Goal: Task Accomplishment & Management: Manage account settings

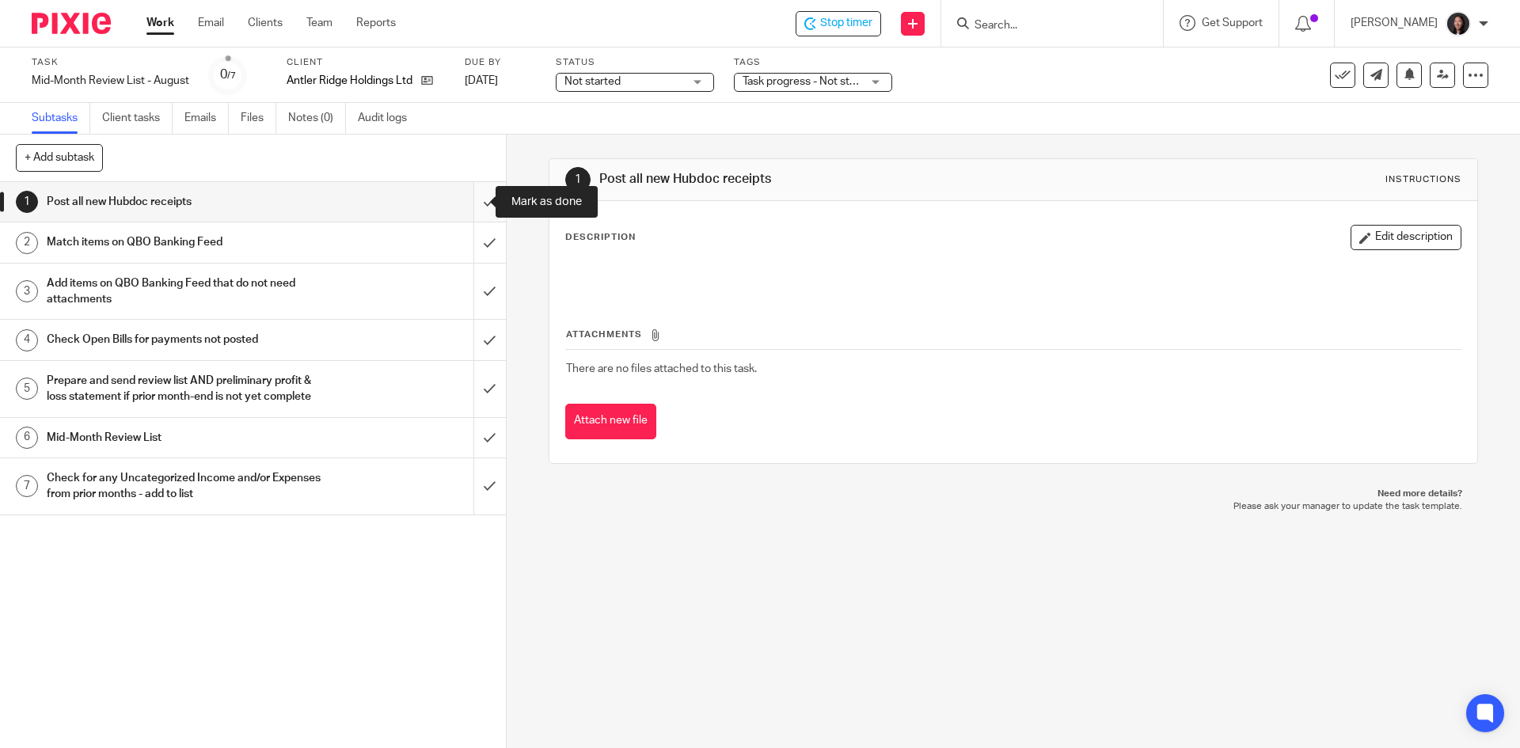
click at [463, 201] on input "submit" at bounding box center [253, 202] width 506 height 40
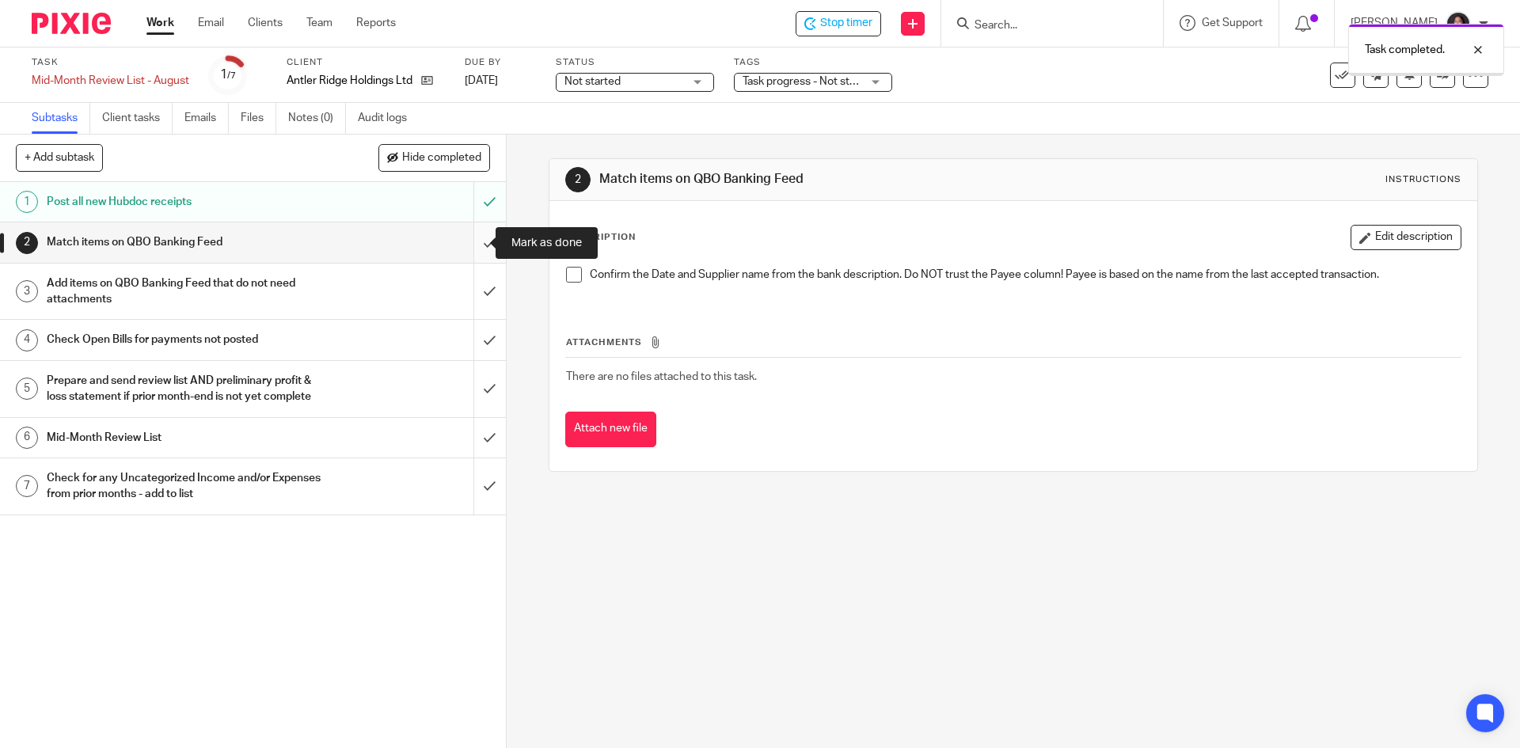
click at [465, 242] on input "submit" at bounding box center [253, 242] width 506 height 40
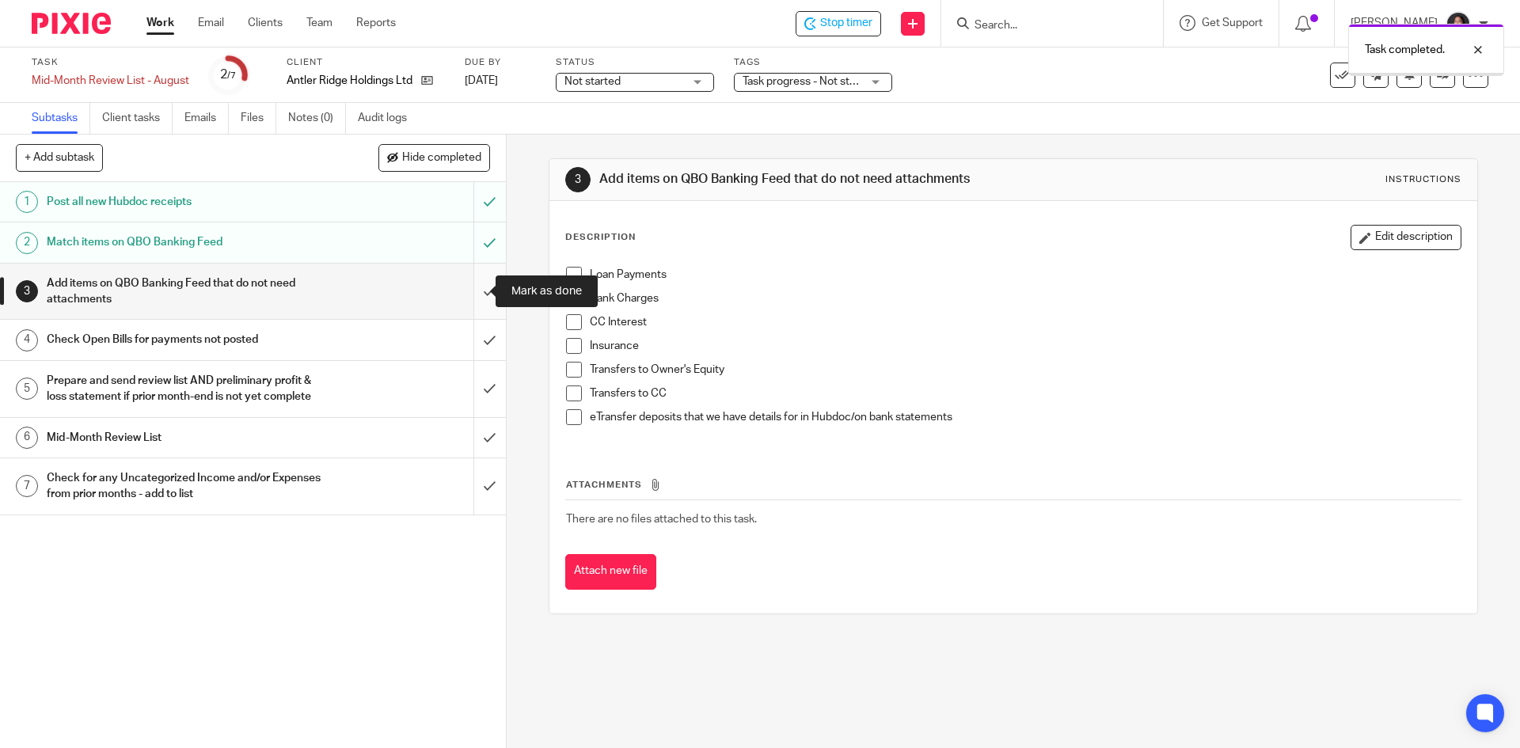
click at [469, 286] on input "submit" at bounding box center [253, 292] width 506 height 56
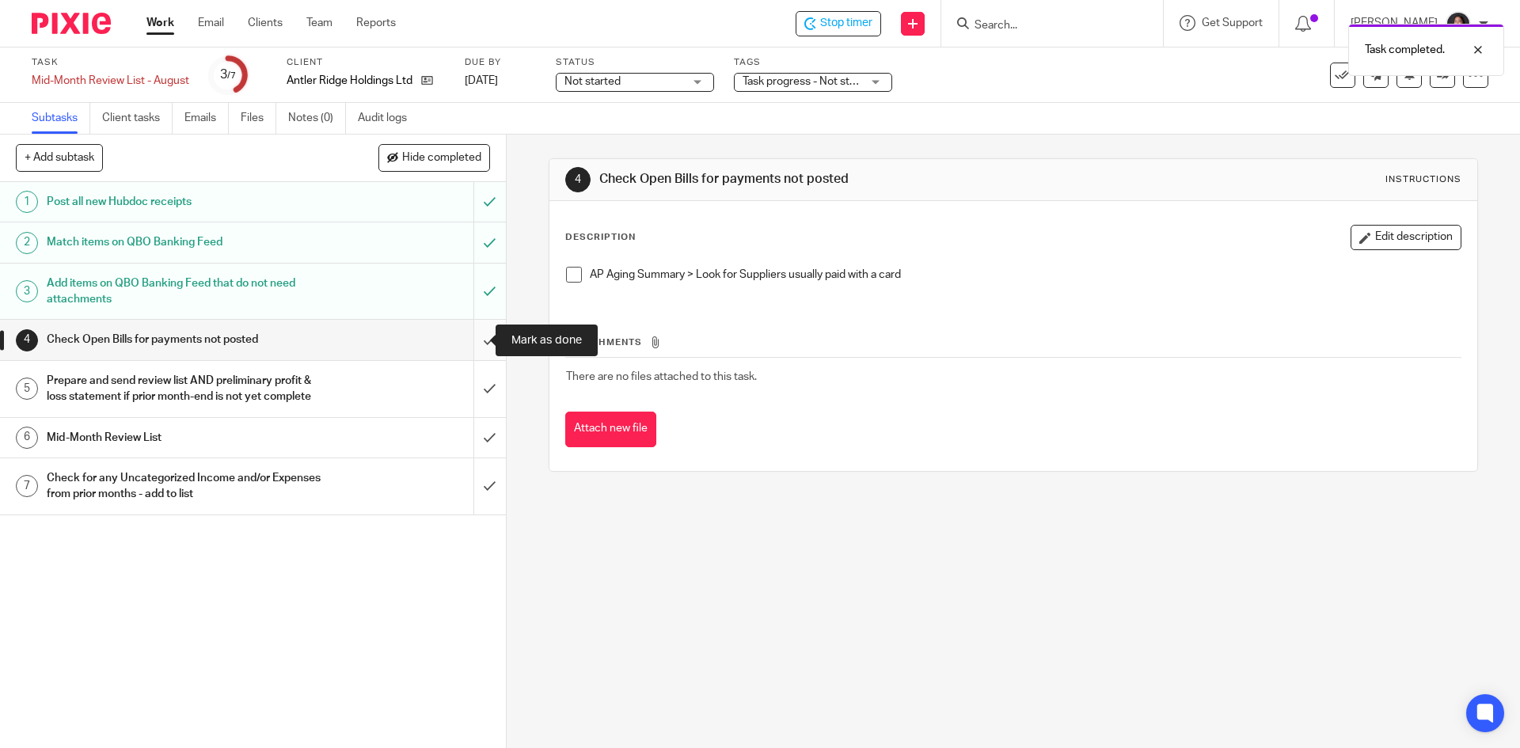
click at [465, 336] on input "submit" at bounding box center [253, 340] width 506 height 40
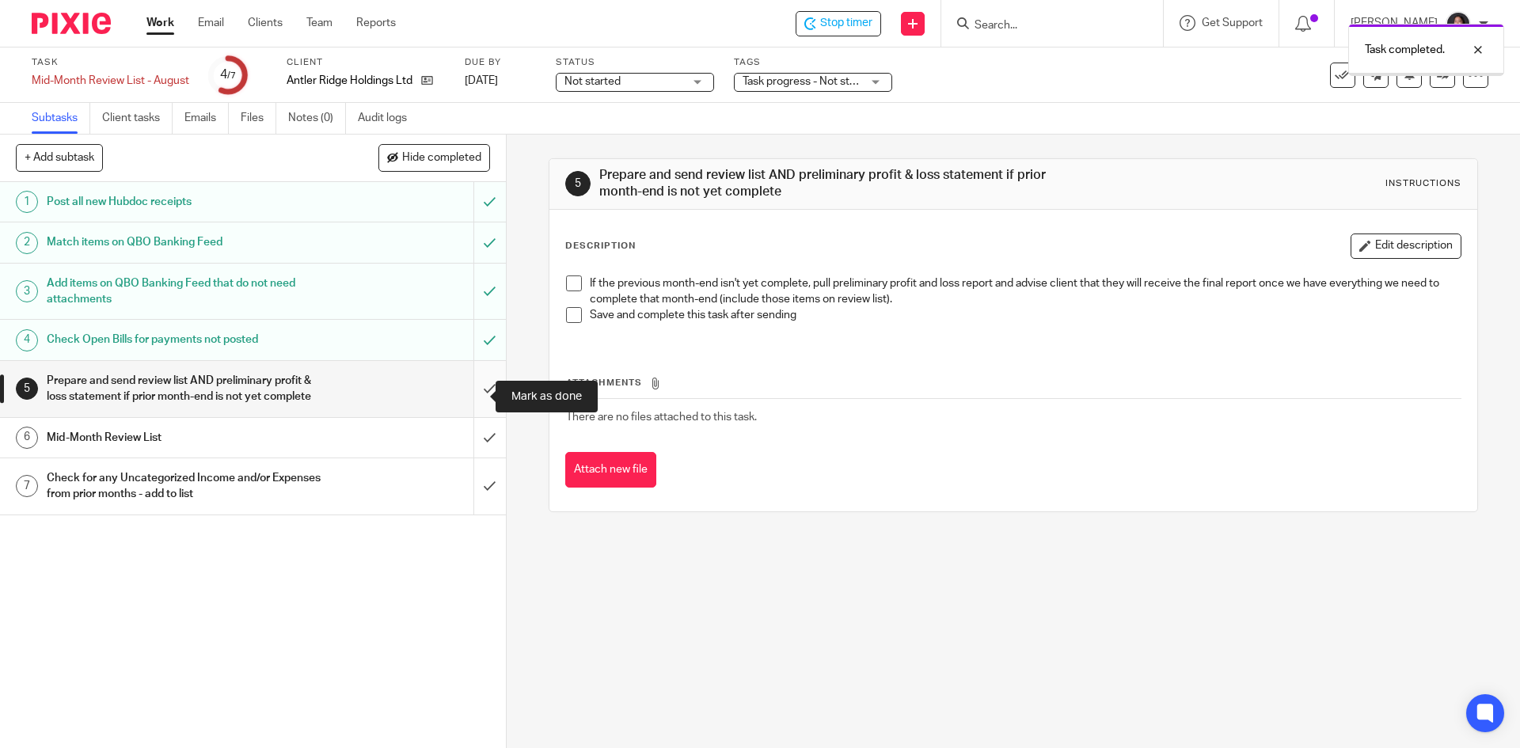
click at [465, 379] on input "submit" at bounding box center [253, 389] width 506 height 56
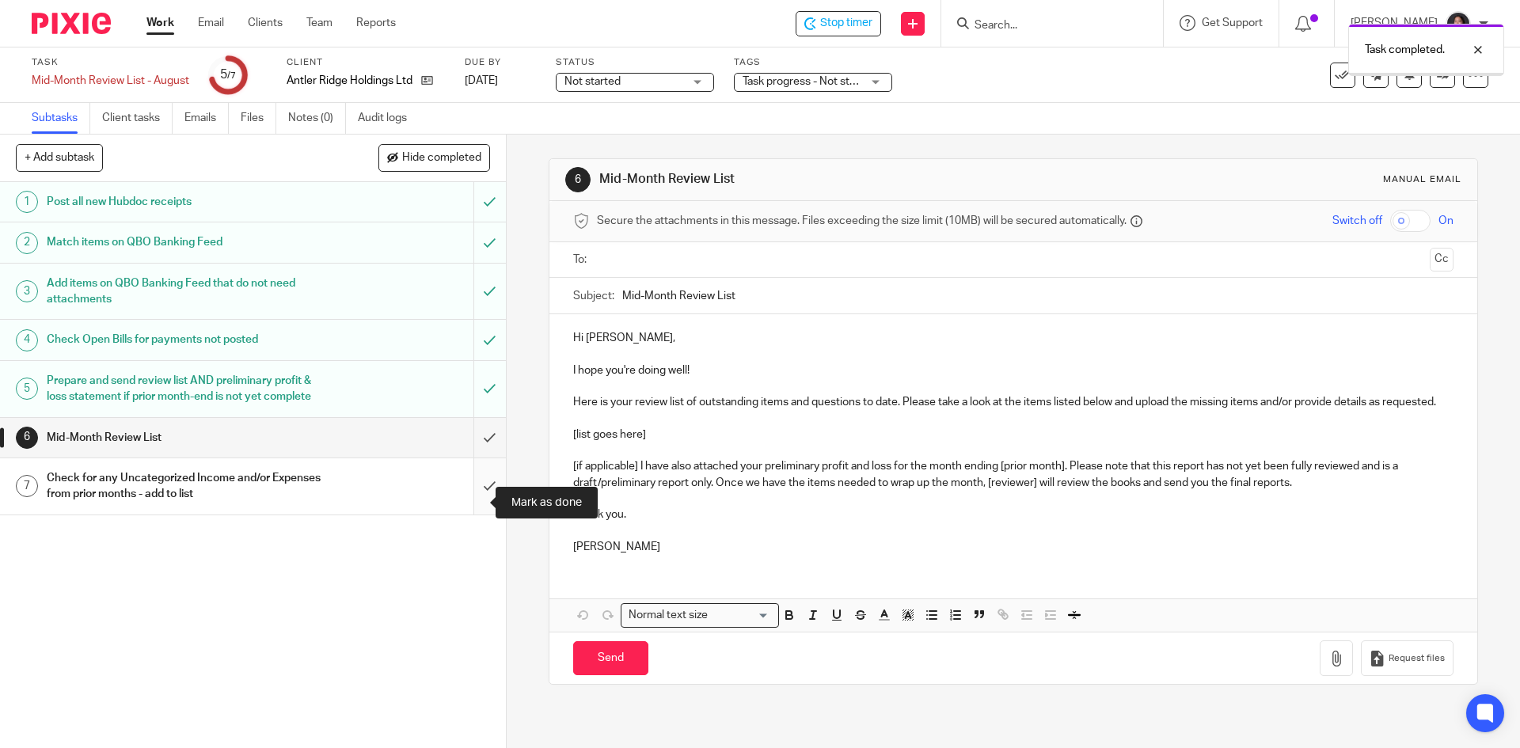
click at [465, 498] on input "submit" at bounding box center [253, 486] width 506 height 56
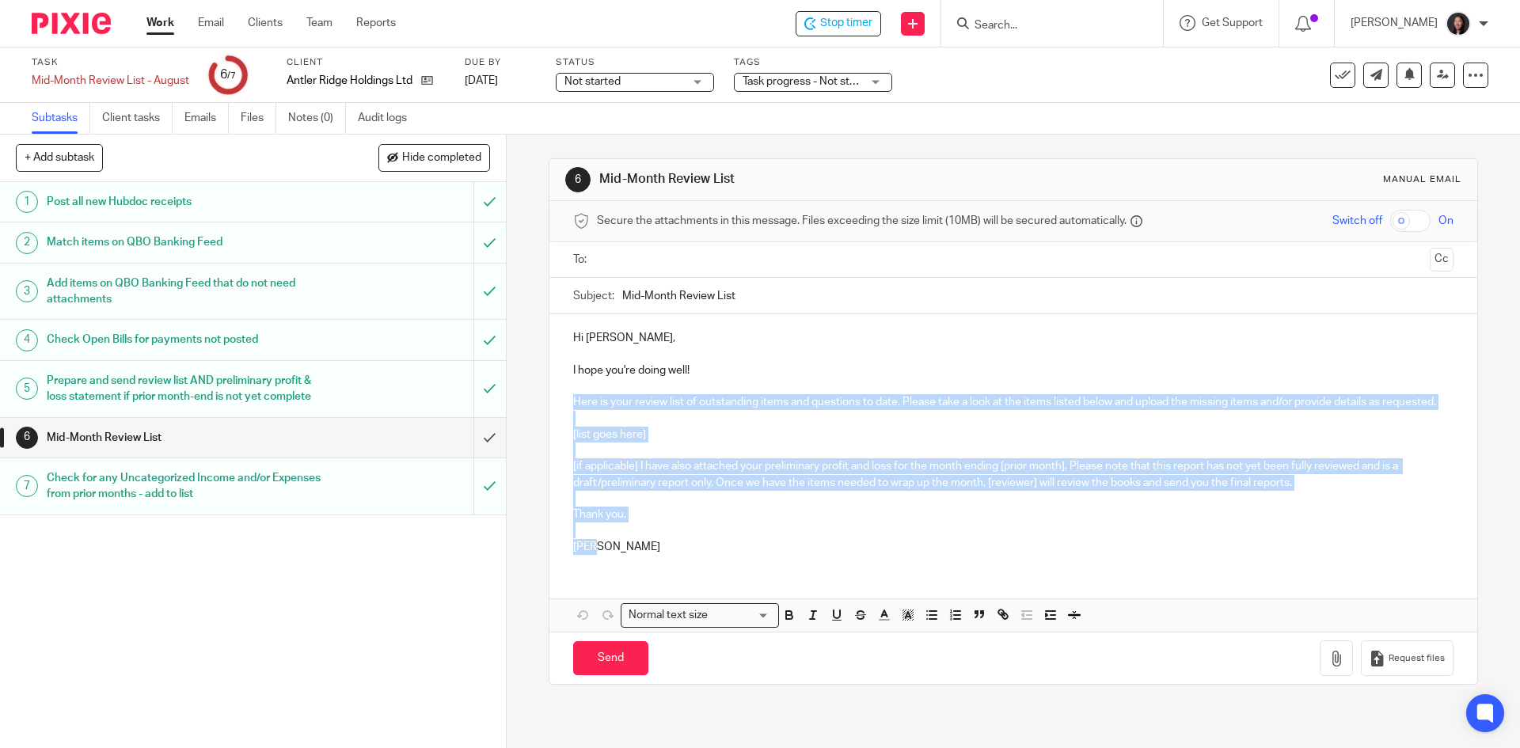
drag, startPoint x: 560, startPoint y: 397, endPoint x: 642, endPoint y: 567, distance: 188.4
click at [642, 567] on div "Hi Shawn, I hope you're doing well! Here is your review list of outstanding ite…" at bounding box center [1012, 440] width 927 height 253
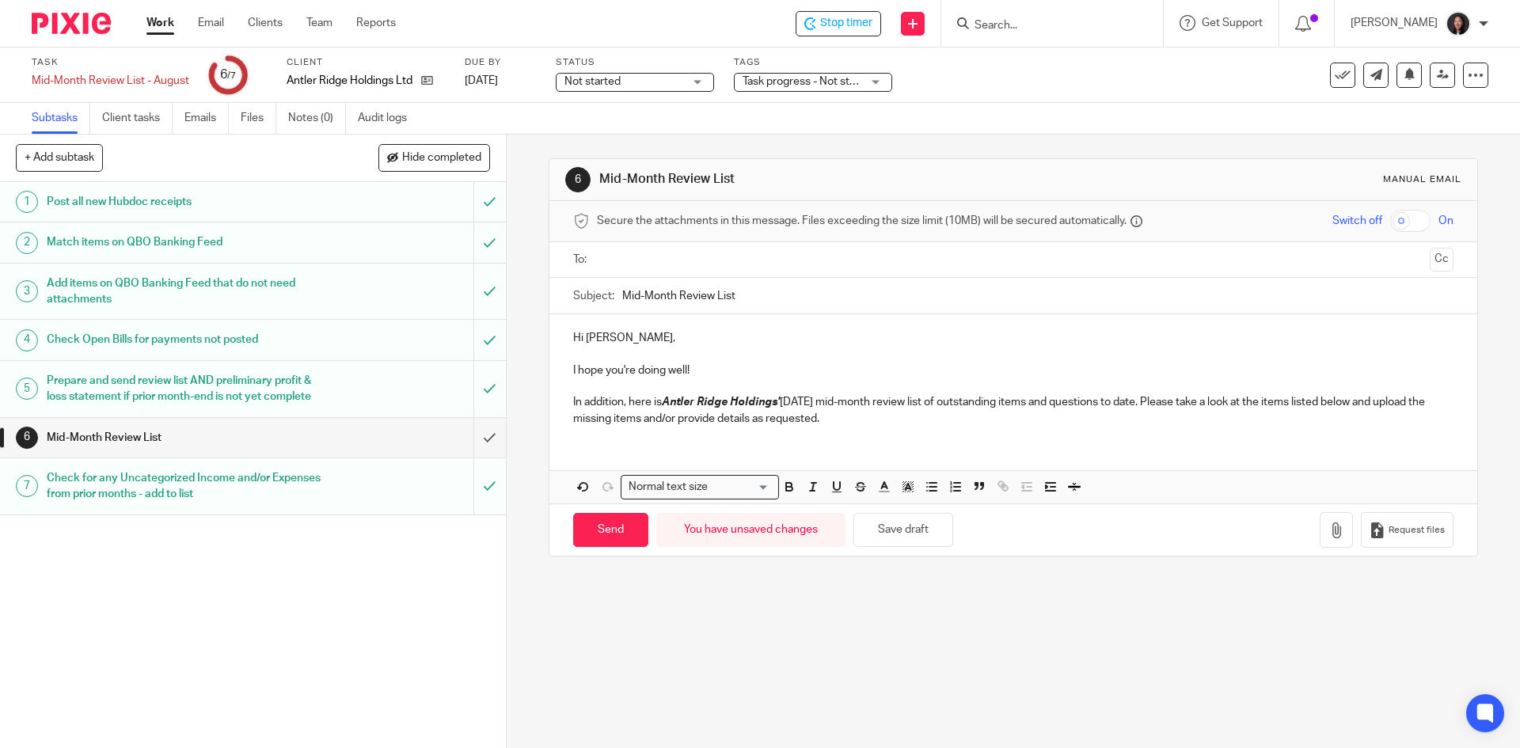
click at [803, 404] on p "In addition, here is Antler Ridge Holdings' June 2025 mid-month review list of …" at bounding box center [1013, 410] width 880 height 32
click at [886, 417] on p "In addition, here is Antler Ridge Holdings' August 2025 mid-month review list o…" at bounding box center [1013, 410] width 880 height 32
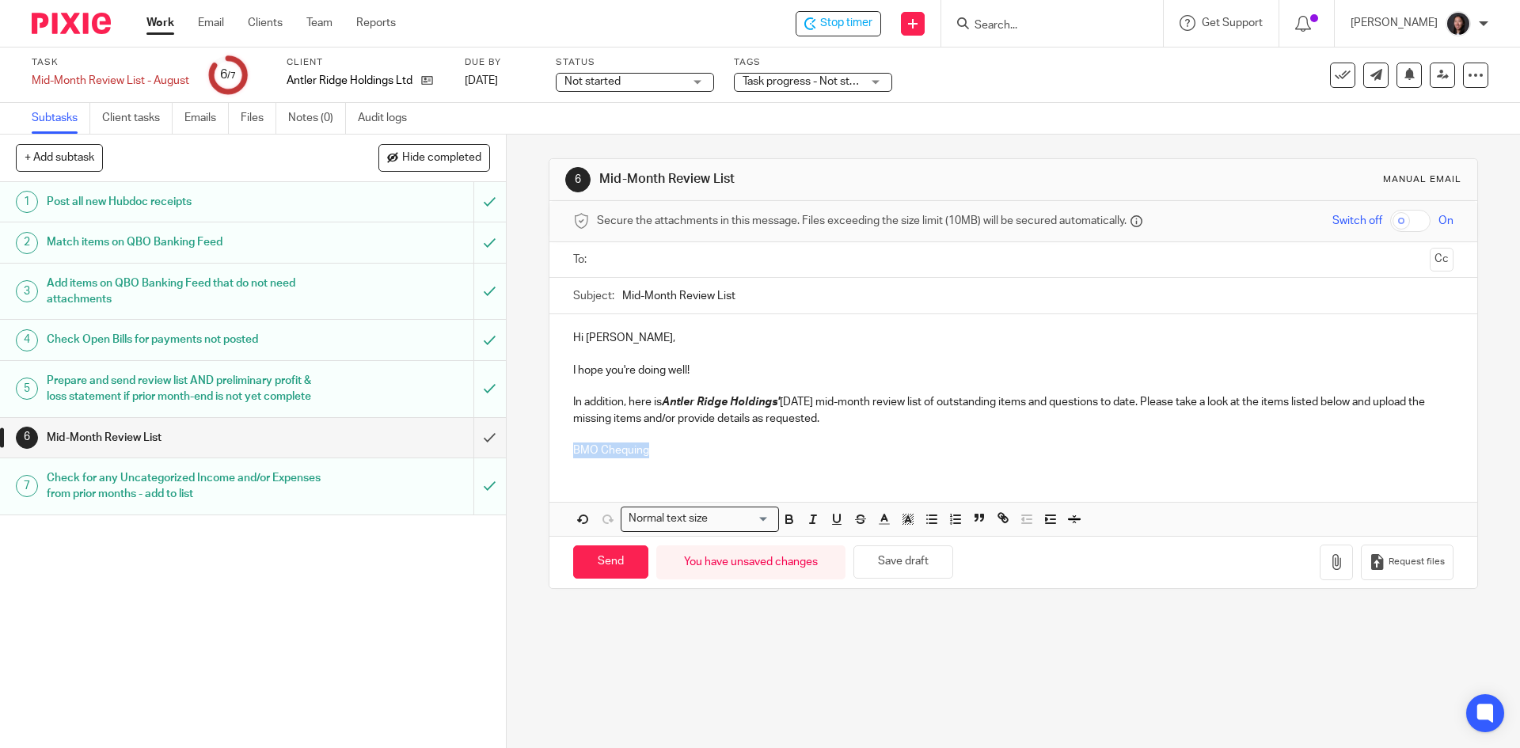
drag, startPoint x: 564, startPoint y: 447, endPoint x: 673, endPoint y: 451, distance: 108.5
click at [666, 447] on div "Hi Shawn, I hope you're doing well! In addition, here is Antler Ridge Holdings'…" at bounding box center [1012, 392] width 927 height 156
click at [786, 523] on icon "button" at bounding box center [789, 521] width 6 height 4
click at [830, 517] on icon "button" at bounding box center [837, 519] width 14 height 14
click at [754, 467] on div "Hi Shawn, I hope you're doing well! In addition, here is Antler Ridge Holdings'…" at bounding box center [1012, 392] width 927 height 156
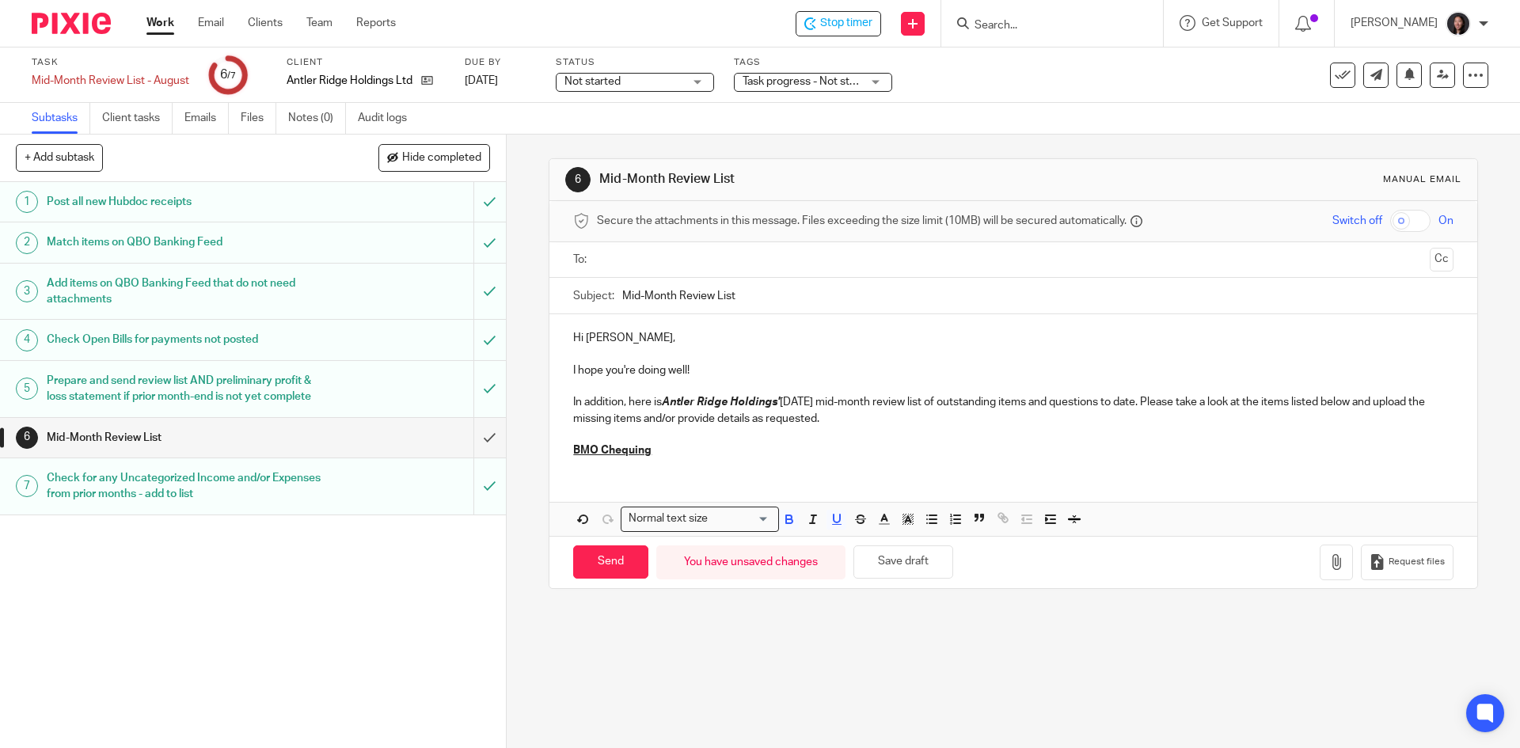
click at [659, 455] on p "BMO Chequing" at bounding box center [1013, 451] width 880 height 16
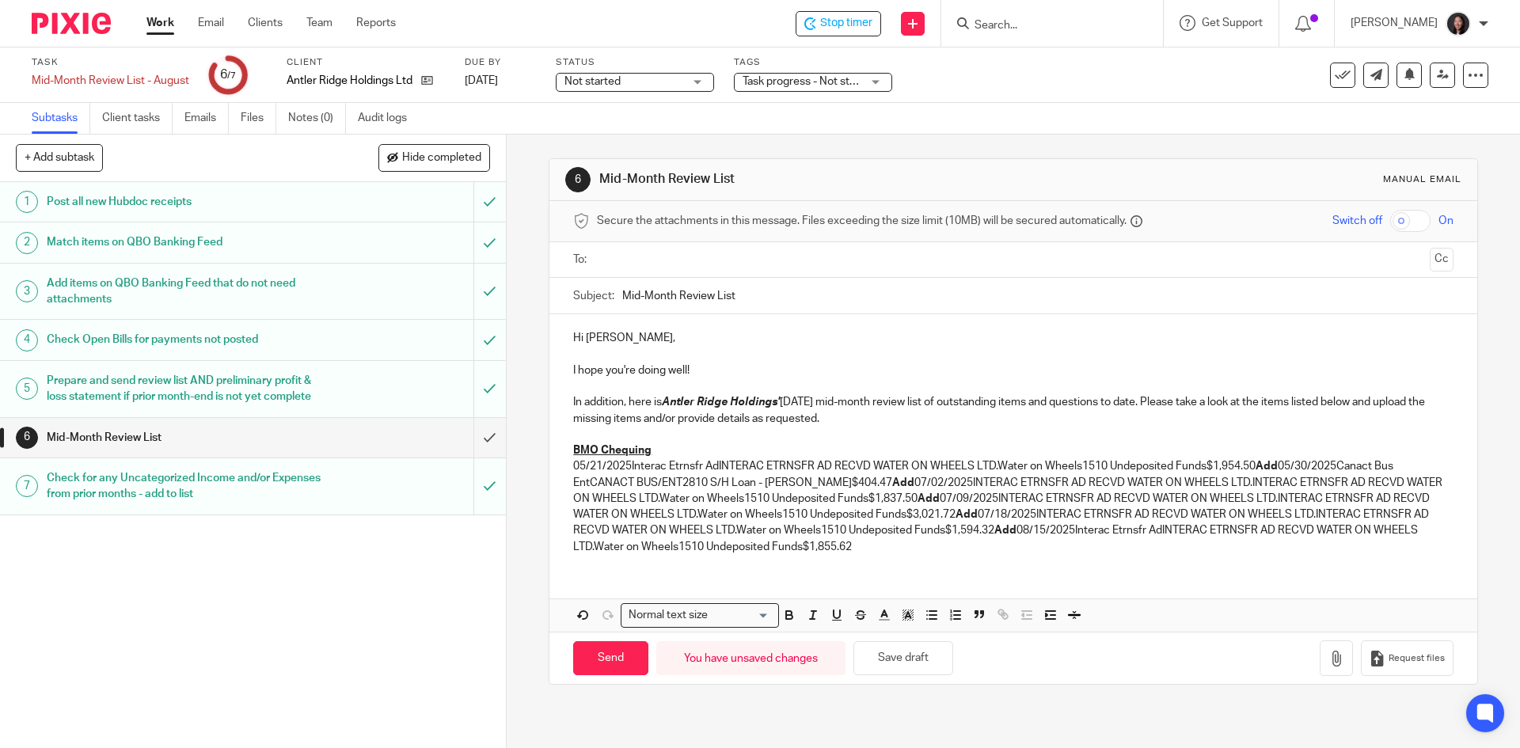
click at [643, 477] on p "05/21/2025Interac Etrnsfr AdINTERAC ETRNSFR AD RECVD WATER ON WHEELS LTD.Water …" at bounding box center [1013, 506] width 880 height 97
click at [628, 465] on p "05/21/2025Interac Etrnsfr AdINTERAC ETRNSFR AD RECVD WATER ON WHEELS LTD.Water …" at bounding box center [1013, 506] width 880 height 97
drag, startPoint x: 629, startPoint y: 465, endPoint x: 997, endPoint y: 469, distance: 367.4
click at [997, 469] on p "05/21/2025 Interac Etrnsfr AdINTERAC ETRNSFR AD RECVD WATER ON WHEELS LTD.Water…" at bounding box center [1013, 506] width 880 height 97
click at [716, 466] on p "05/21/2025 Water on Wheels1510 Undeposited Funds$1,954.50 Add 05/30/2025Canact …" at bounding box center [1013, 506] width 880 height 97
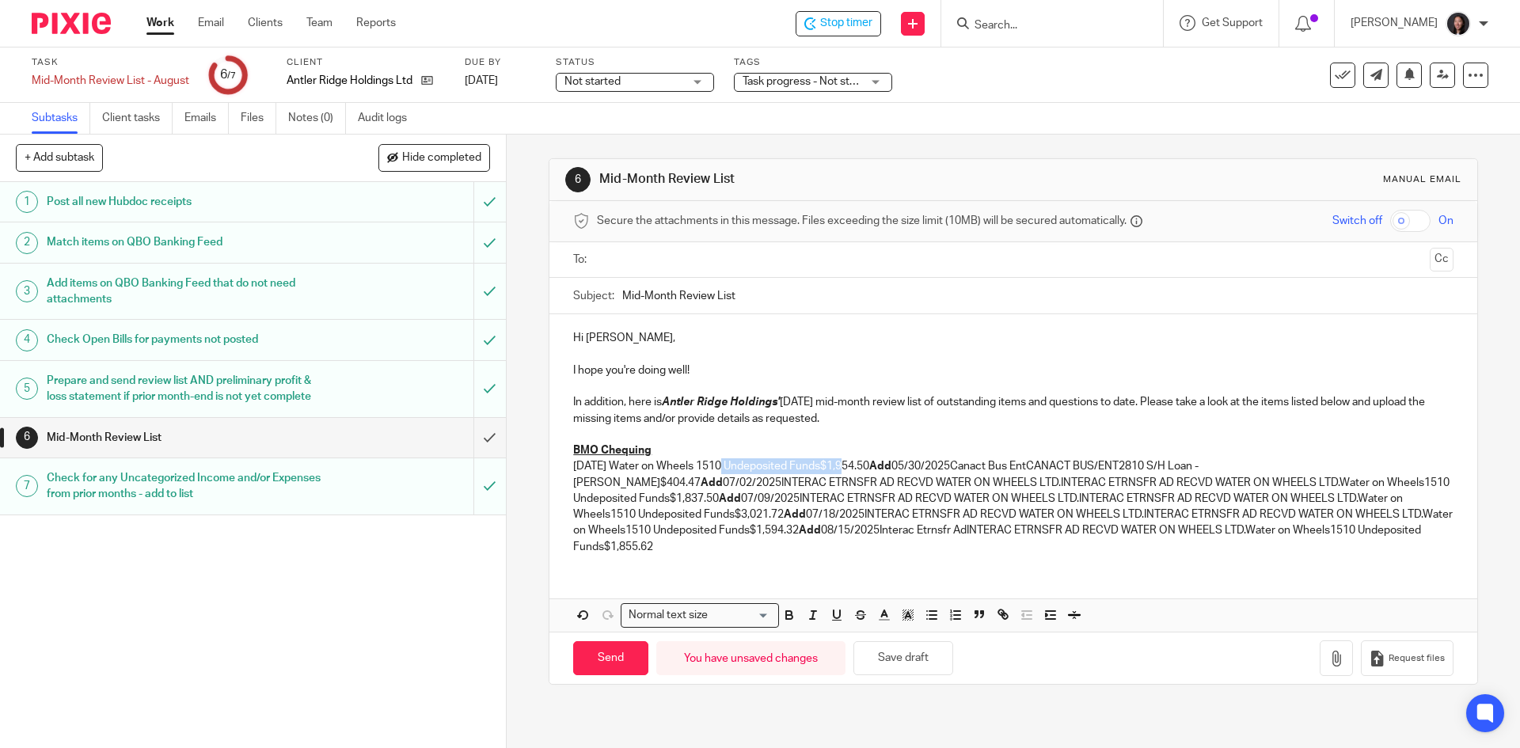
drag, startPoint x: 717, startPoint y: 466, endPoint x: 842, endPoint y: 469, distance: 124.3
click at [842, 469] on p "05/21/2025 Water on Wheels 1510 Undeposited Funds$1,954.50 Add 05/30/2025Canact…" at bounding box center [1013, 506] width 880 height 97
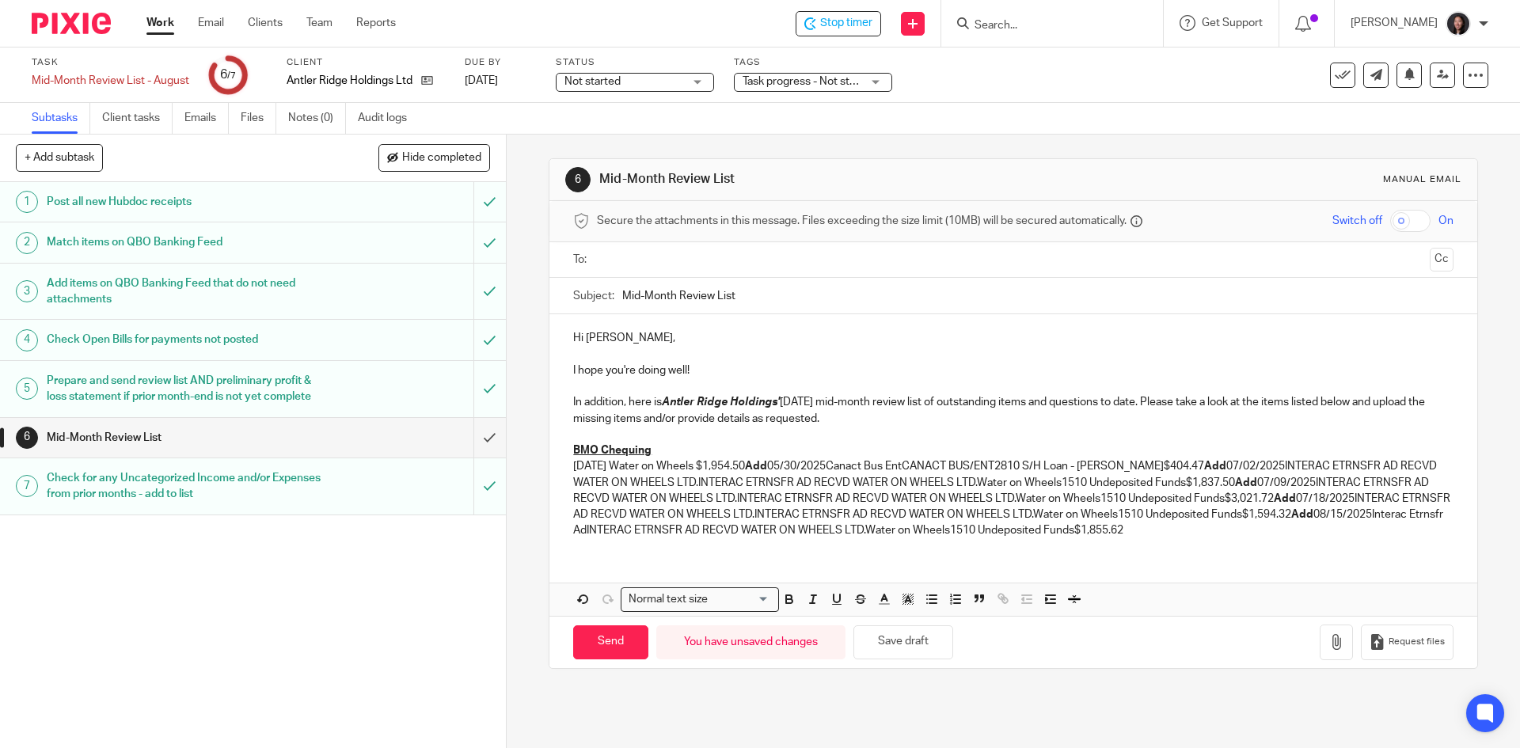
click at [767, 466] on strong "Add" at bounding box center [756, 466] width 22 height 11
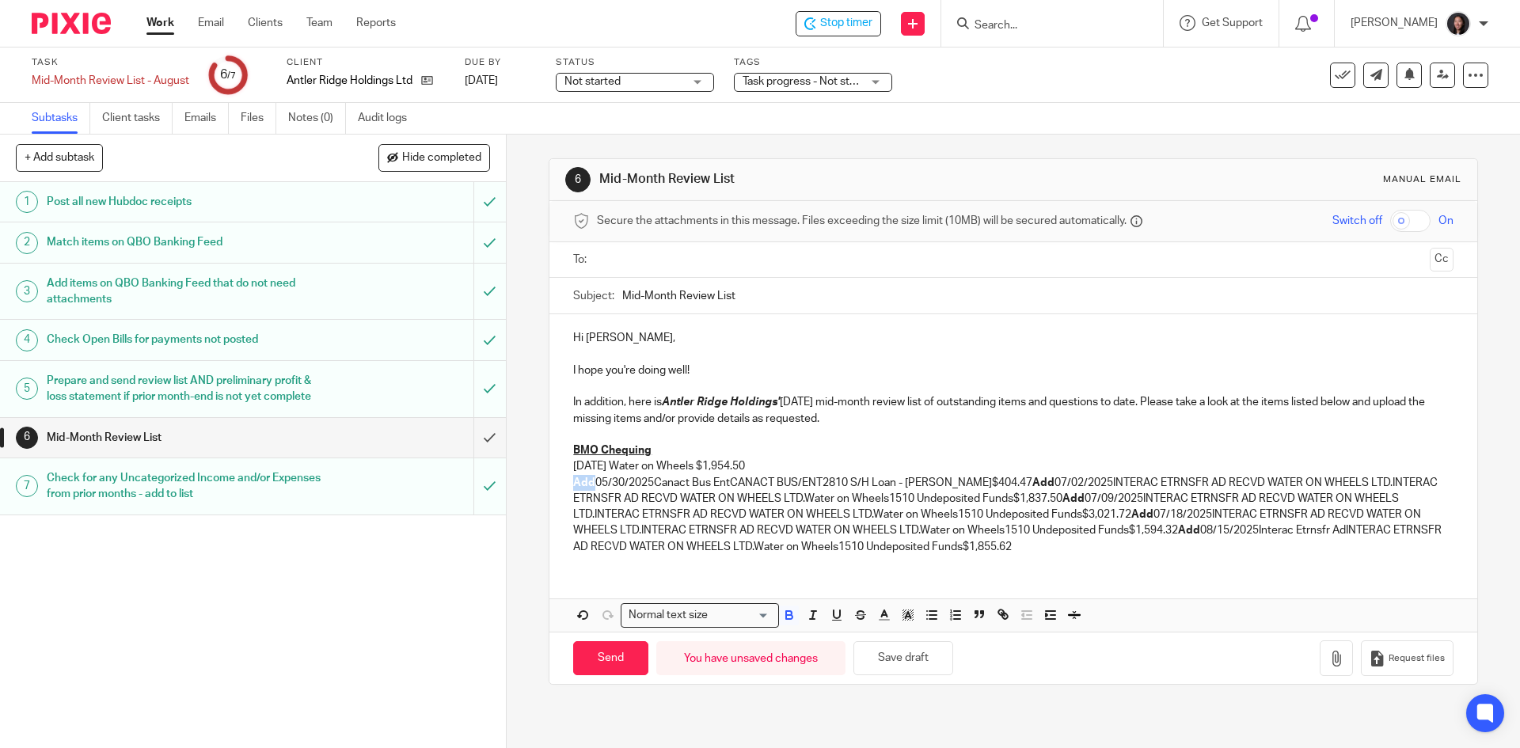
drag, startPoint x: 564, startPoint y: 485, endPoint x: 588, endPoint y: 481, distance: 24.9
click at [588, 481] on div "Hi Shawn, I hope you're doing well! In addition, here is Antler Ridge Holdings'…" at bounding box center [1012, 440] width 927 height 253
drag, startPoint x: 545, startPoint y: 482, endPoint x: 1028, endPoint y: 479, distance: 483.7
click at [1028, 479] on div "Hi Shawn, I hope you're doing well! In addition, here is Antler Ridge Holdings'…" at bounding box center [1012, 440] width 927 height 253
click at [628, 484] on p "07/02/2025INTERAC ETRNSFR AD RECVD WATER ON WHEELS LTD.INTERAC ETRNSFR AD RECVD…" at bounding box center [1013, 515] width 880 height 80
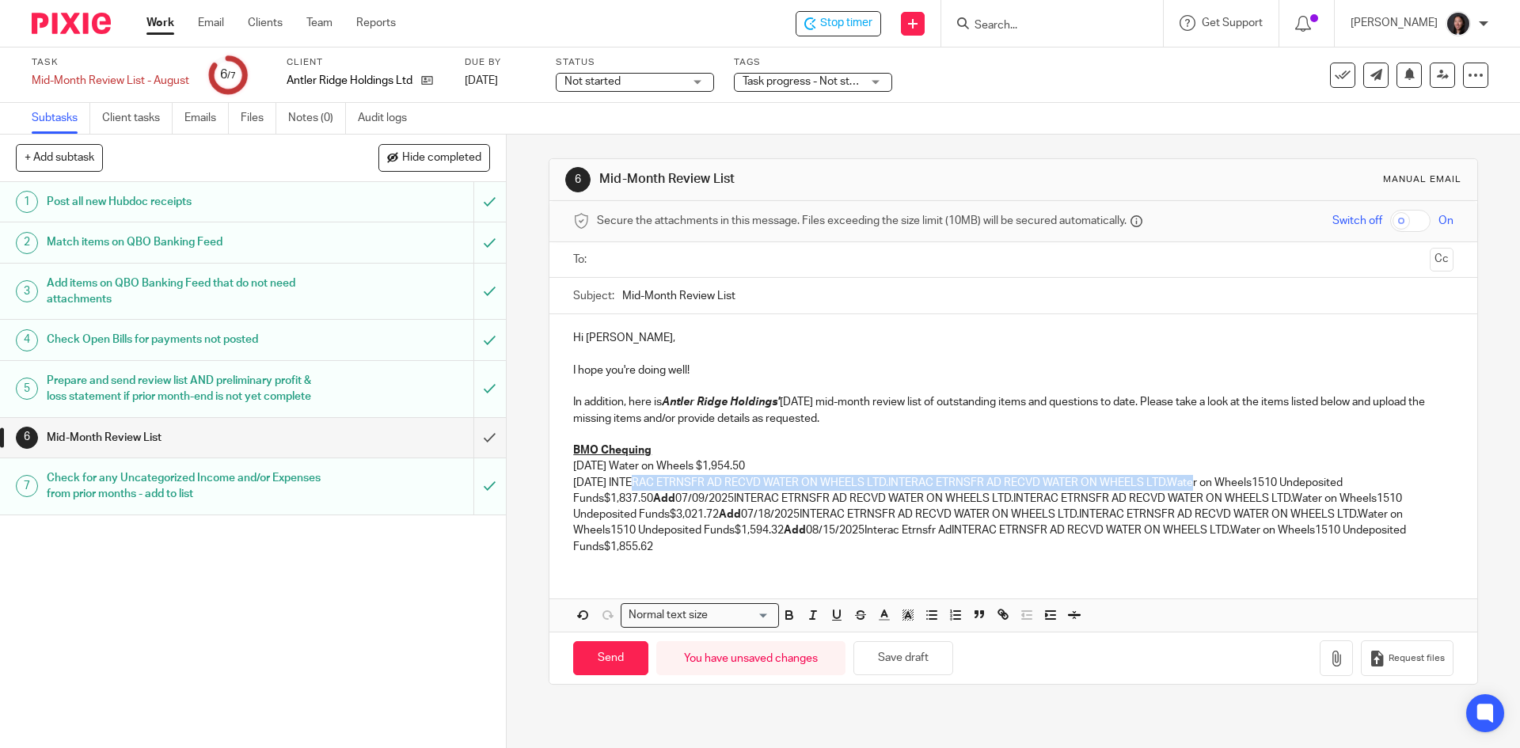
drag, startPoint x: 629, startPoint y: 481, endPoint x: 1192, endPoint y: 487, distance: 563.7
click at [1192, 487] on p "07/02/2025 INTERAC ETRNSFR AD RECVD WATER ON WHEELS LTD.INTERAC ETRNSFR AD RECV…" at bounding box center [1013, 515] width 880 height 80
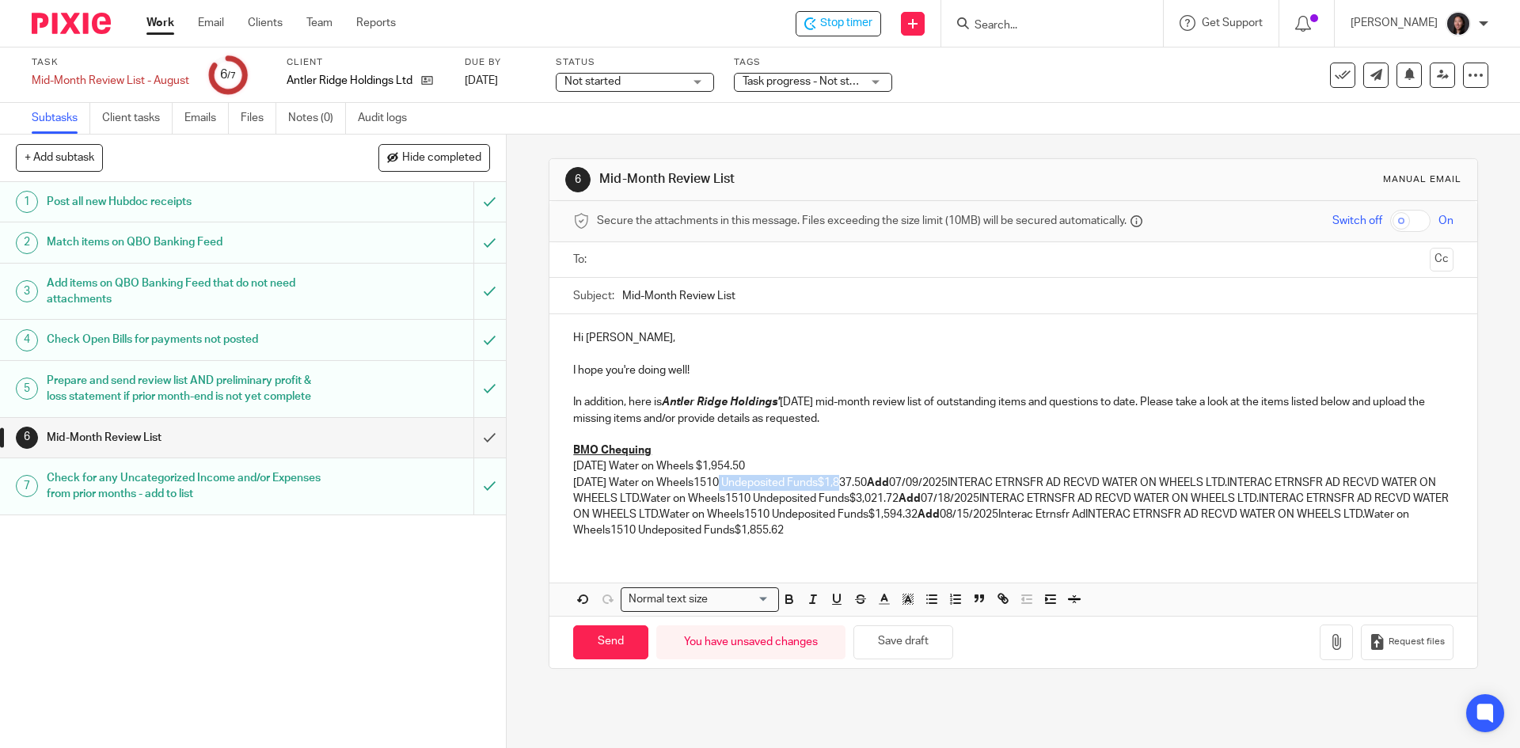
drag, startPoint x: 716, startPoint y: 485, endPoint x: 843, endPoint y: 487, distance: 126.7
click at [843, 487] on p "07/02/2025 Water on Wheels1510 Undeposited Funds$1,837.50 Add 07/09/2025INTERAC…" at bounding box center [1013, 507] width 880 height 64
click at [767, 484] on strong "Add" at bounding box center [756, 482] width 22 height 11
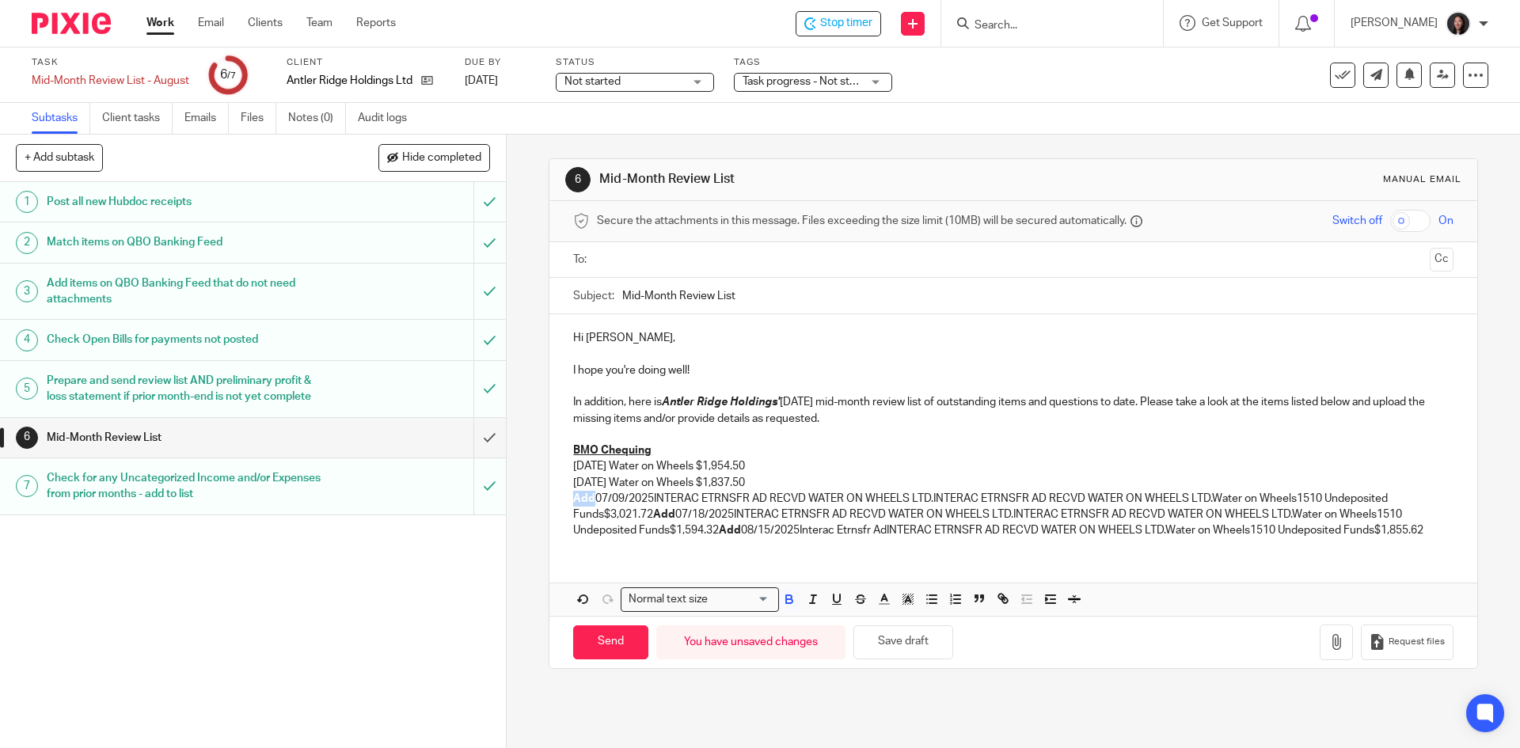
drag, startPoint x: 562, startPoint y: 498, endPoint x: 591, endPoint y: 496, distance: 28.6
click at [591, 496] on div "Hi Shawn, I hope you're doing well! In addition, here is Antler Ridge Holdings'…" at bounding box center [1012, 432] width 927 height 236
click at [628, 496] on p "07/09/2025INTERAC ETRNSFR AD RECVD WATER ON WHEELS LTD.INTERAC ETRNSFR AD RECVD…" at bounding box center [1013, 515] width 880 height 48
drag, startPoint x: 629, startPoint y: 496, endPoint x: 1190, endPoint y: 501, distance: 560.6
click at [1190, 501] on p "07/09/2025 INTERAC ETRNSFR AD RECVD WATER ON WHEELS LTD.INTERAC ETRNSFR AD RECV…" at bounding box center [1013, 515] width 880 height 48
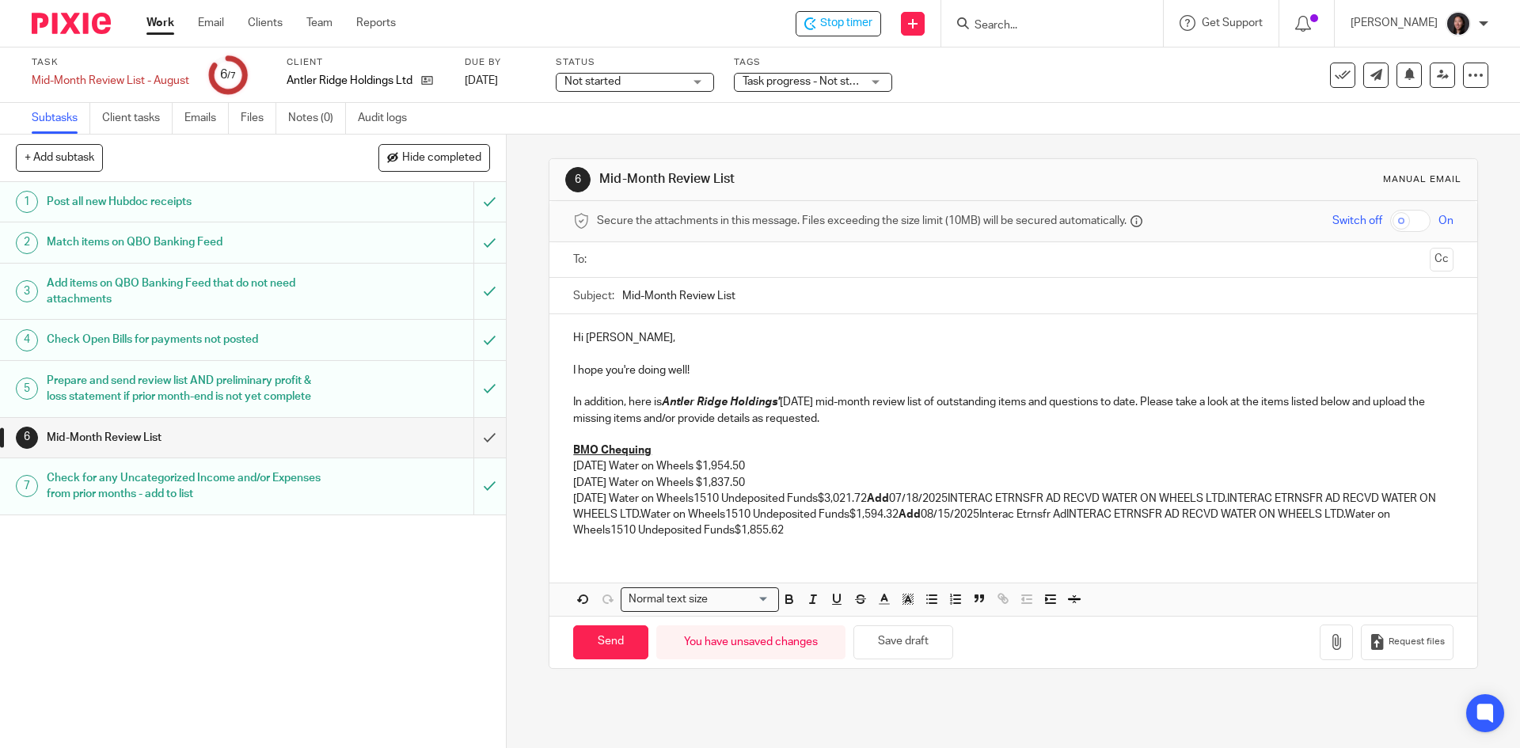
click at [718, 499] on p "07/09/2025 Water on Wheels1510 Undeposited Funds$3,021.72 Add 07/18/2025INTERAC…" at bounding box center [1013, 515] width 880 height 48
drag, startPoint x: 716, startPoint y: 499, endPoint x: 840, endPoint y: 504, distance: 124.4
click at [840, 504] on p "07/09/2025 Water on Wheels1510 Undeposited Funds$3,021.72 Add 07/18/2025INTERAC…" at bounding box center [1013, 515] width 880 height 48
click at [767, 495] on strong "Add" at bounding box center [756, 498] width 22 height 11
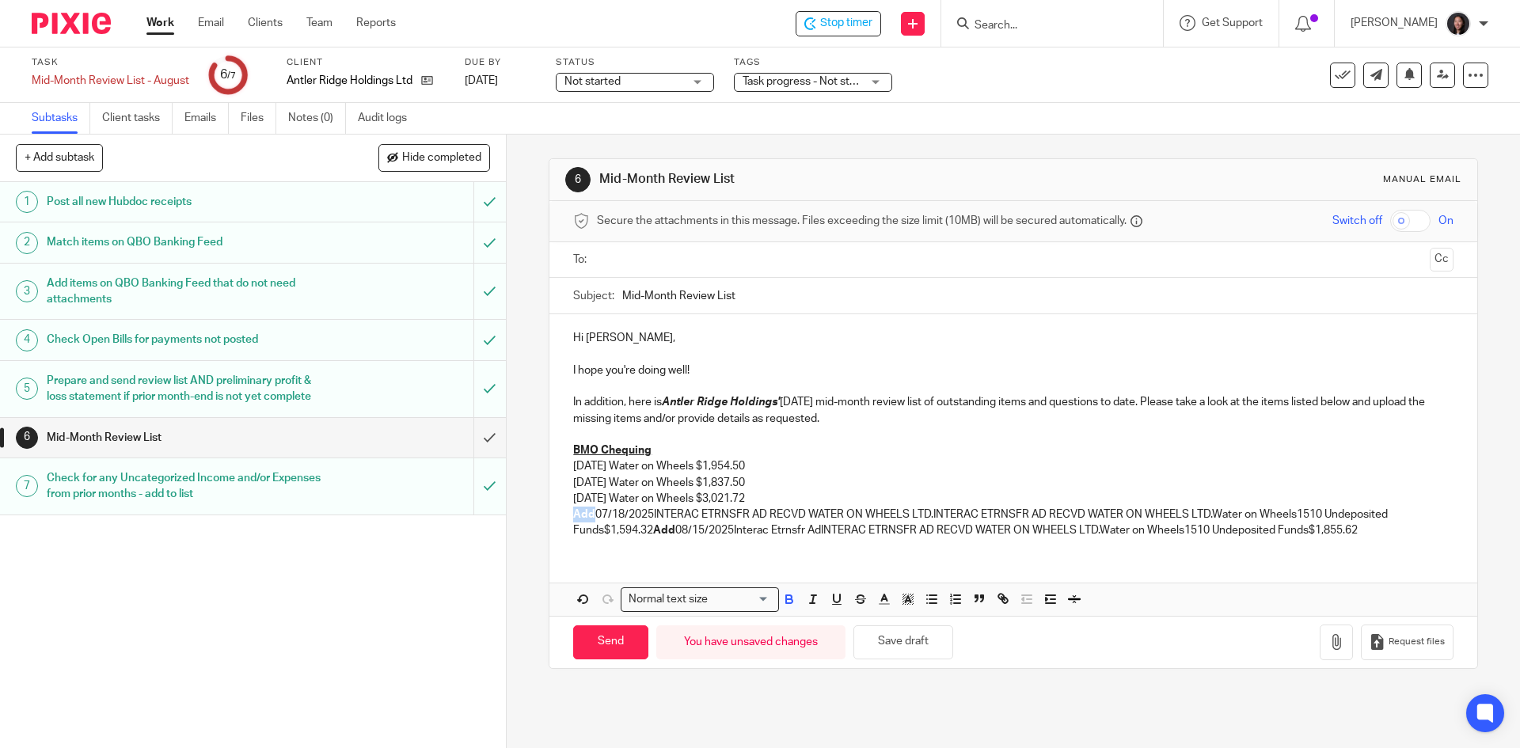
drag, startPoint x: 557, startPoint y: 515, endPoint x: 587, endPoint y: 514, distance: 30.9
click at [587, 514] on div "Hi Shawn, I hope you're doing well! In addition, here is Antler Ridge Holdings'…" at bounding box center [1012, 432] width 927 height 236
click at [628, 515] on p "07/18/2025INTERAC ETRNSFR AD RECVD WATER ON WHEELS LTD.INTERAC ETRNSFR AD RECVD…" at bounding box center [1013, 523] width 880 height 32
drag, startPoint x: 630, startPoint y: 513, endPoint x: 1190, endPoint y: 514, distance: 559.7
click at [1190, 514] on p "07/18/2025 INTERAC ETRNSFR AD RECVD WATER ON WHEELS LTD.INTERAC ETRNSFR AD RECV…" at bounding box center [1013, 523] width 880 height 32
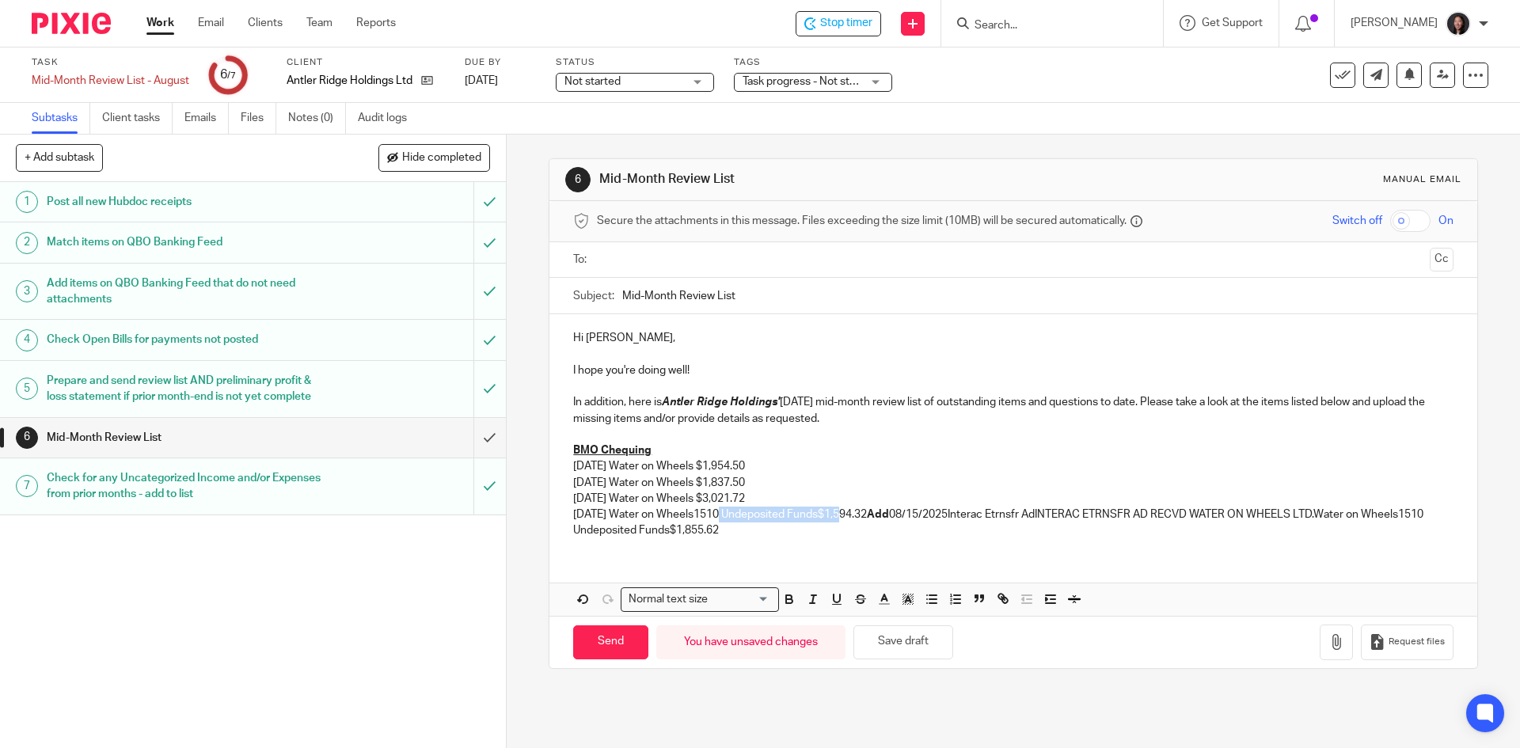
drag, startPoint x: 717, startPoint y: 515, endPoint x: 840, endPoint y: 515, distance: 122.7
click at [840, 515] on p "07/18/2025 Water on Wheels1510 Undeposited Funds$1,594.32 Add 08/15/2025Interac…" at bounding box center [1013, 523] width 880 height 32
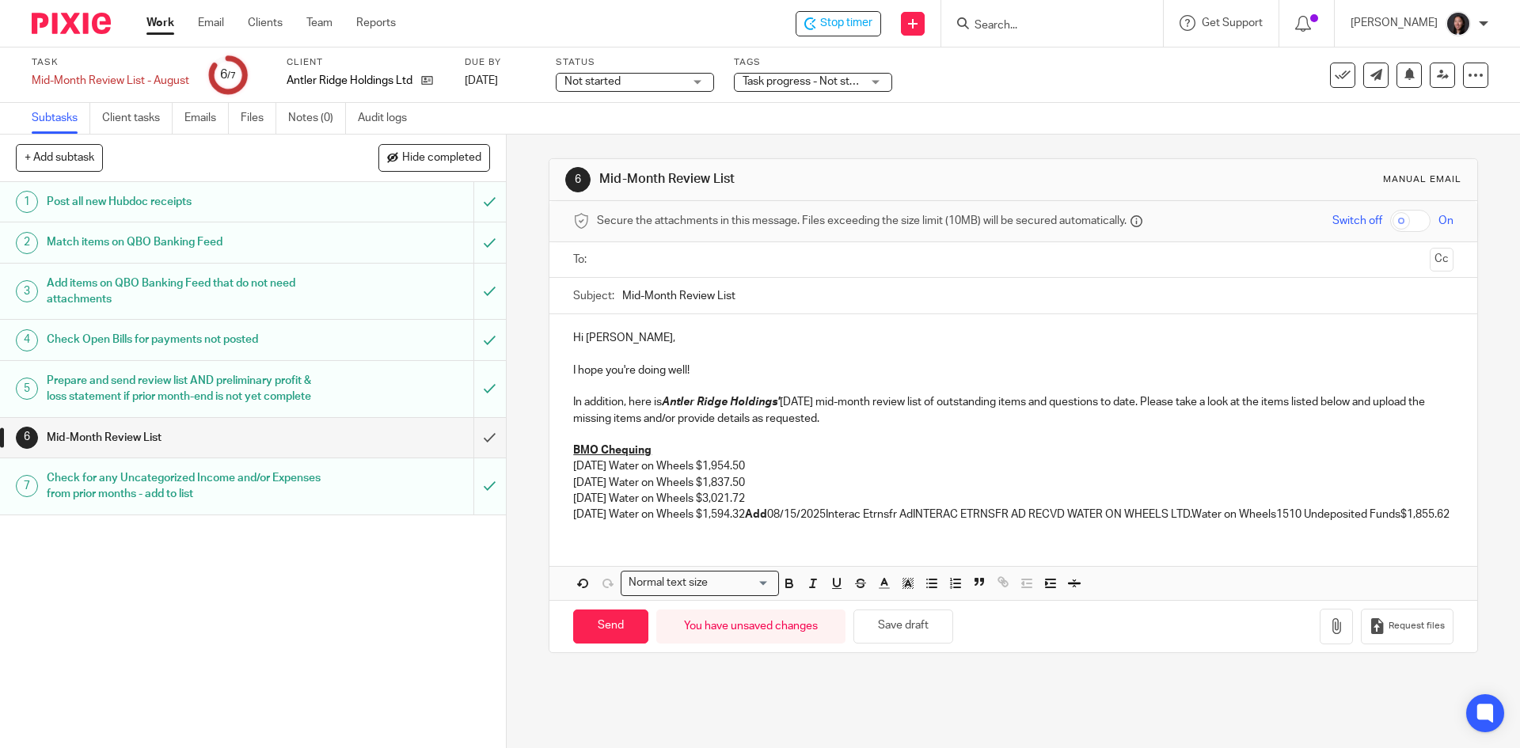
click at [767, 513] on strong "Add" at bounding box center [756, 514] width 22 height 11
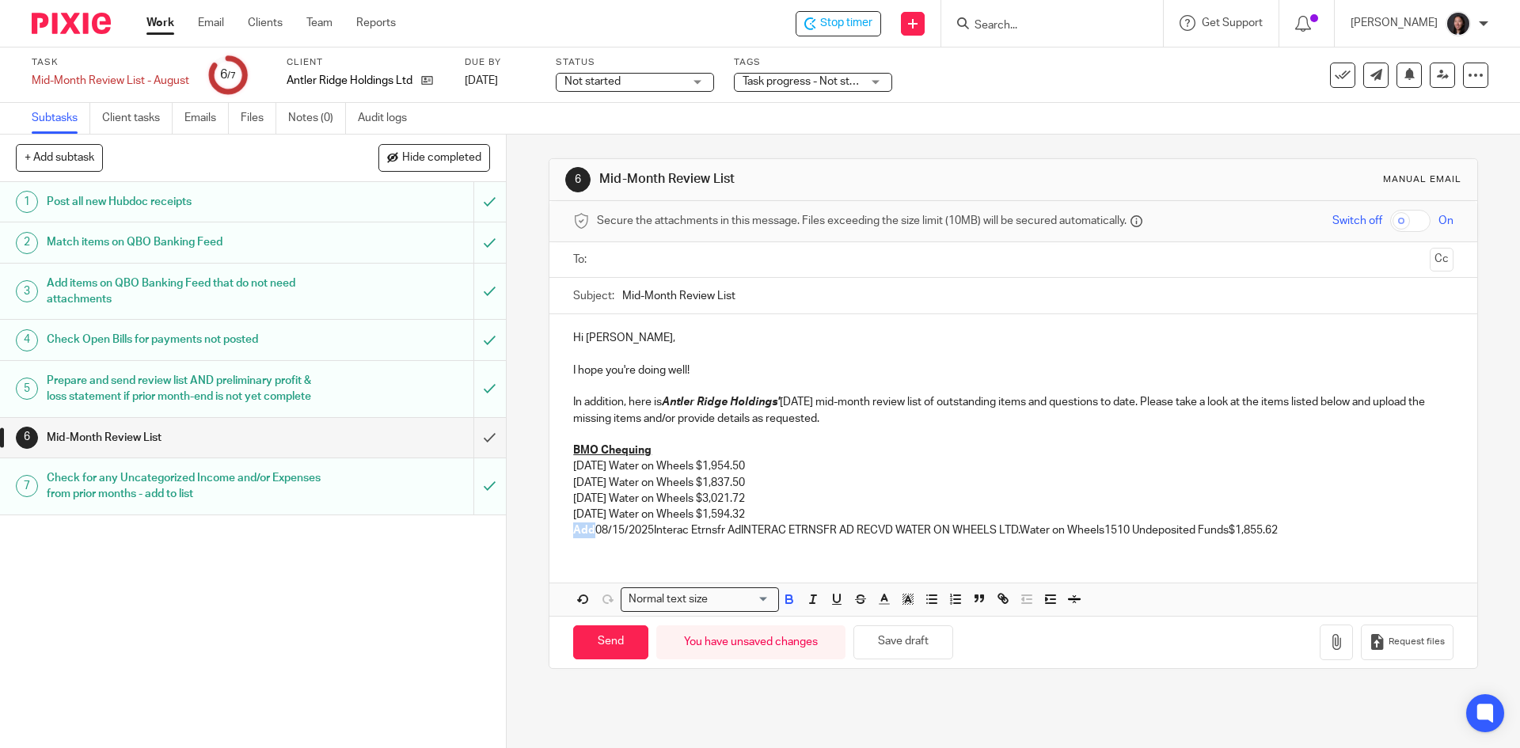
drag, startPoint x: 565, startPoint y: 528, endPoint x: 588, endPoint y: 527, distance: 23.0
click at [588, 527] on div "Hi Shawn, I hope you're doing well! In addition, here is Antler Ridge Holdings'…" at bounding box center [1012, 432] width 927 height 236
click at [627, 530] on p "08/15/2025Interac Etrnsfr AdINTERAC ETRNSFR AD RECVD WATER ON WHEELS LTD.Water …" at bounding box center [1013, 531] width 880 height 16
drag, startPoint x: 629, startPoint y: 529, endPoint x: 998, endPoint y: 534, distance: 369.0
click at [998, 534] on p "08/15/2025 Interac Etrnsfr AdINTERAC ETRNSFR AD RECVD WATER ON WHEELS LTD.Water…" at bounding box center [1013, 531] width 880 height 16
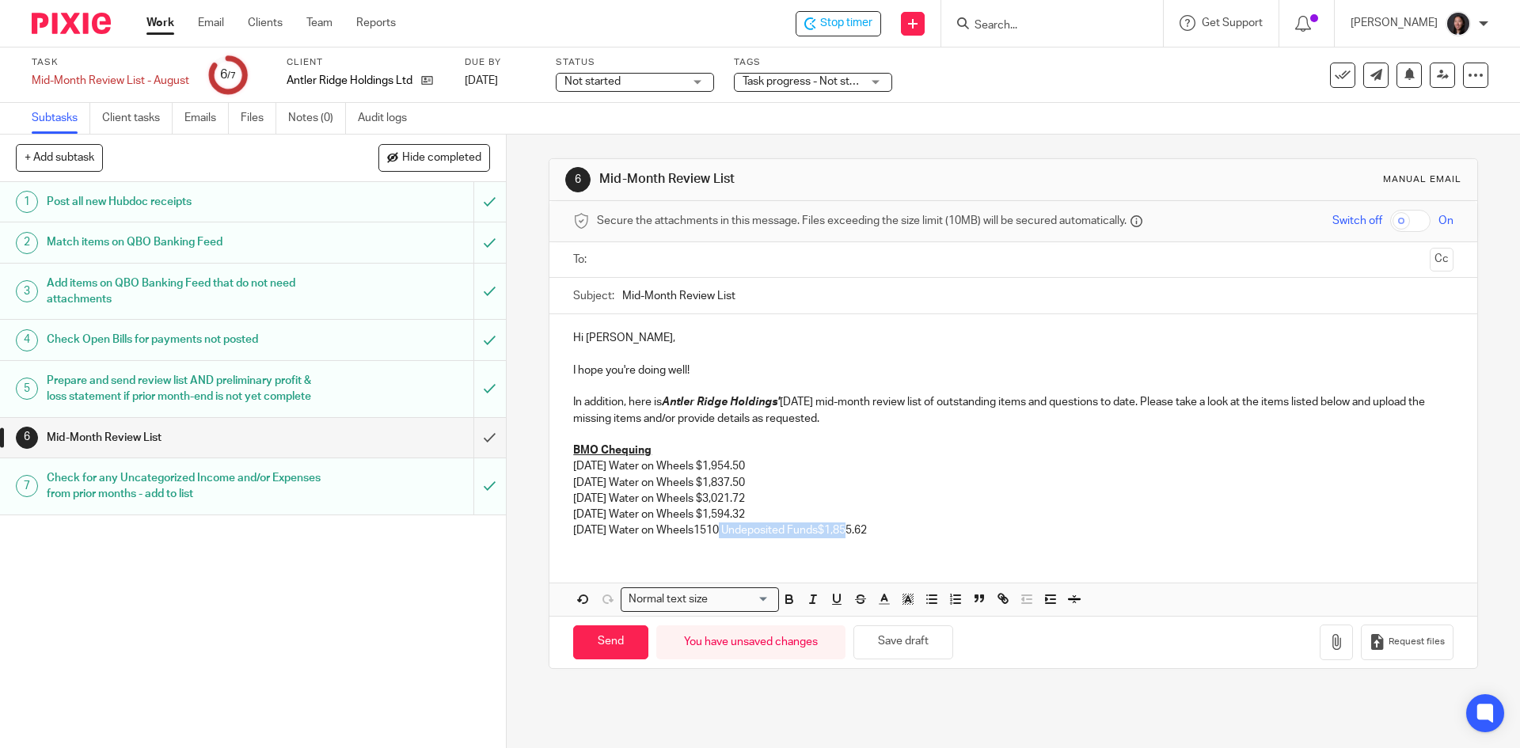
drag, startPoint x: 717, startPoint y: 533, endPoint x: 846, endPoint y: 534, distance: 128.3
click at [846, 534] on p "08/15/2025 Water on Wheels1510 Undeposited Funds$1,855.62" at bounding box center [1013, 531] width 880 height 16
drag, startPoint x: 841, startPoint y: 530, endPoint x: 715, endPoint y: 539, distance: 126.2
click at [715, 539] on div "Hi Shawn, I hope you're doing well! In addition, here is Antler Ridge Holdings'…" at bounding box center [1012, 432] width 927 height 236
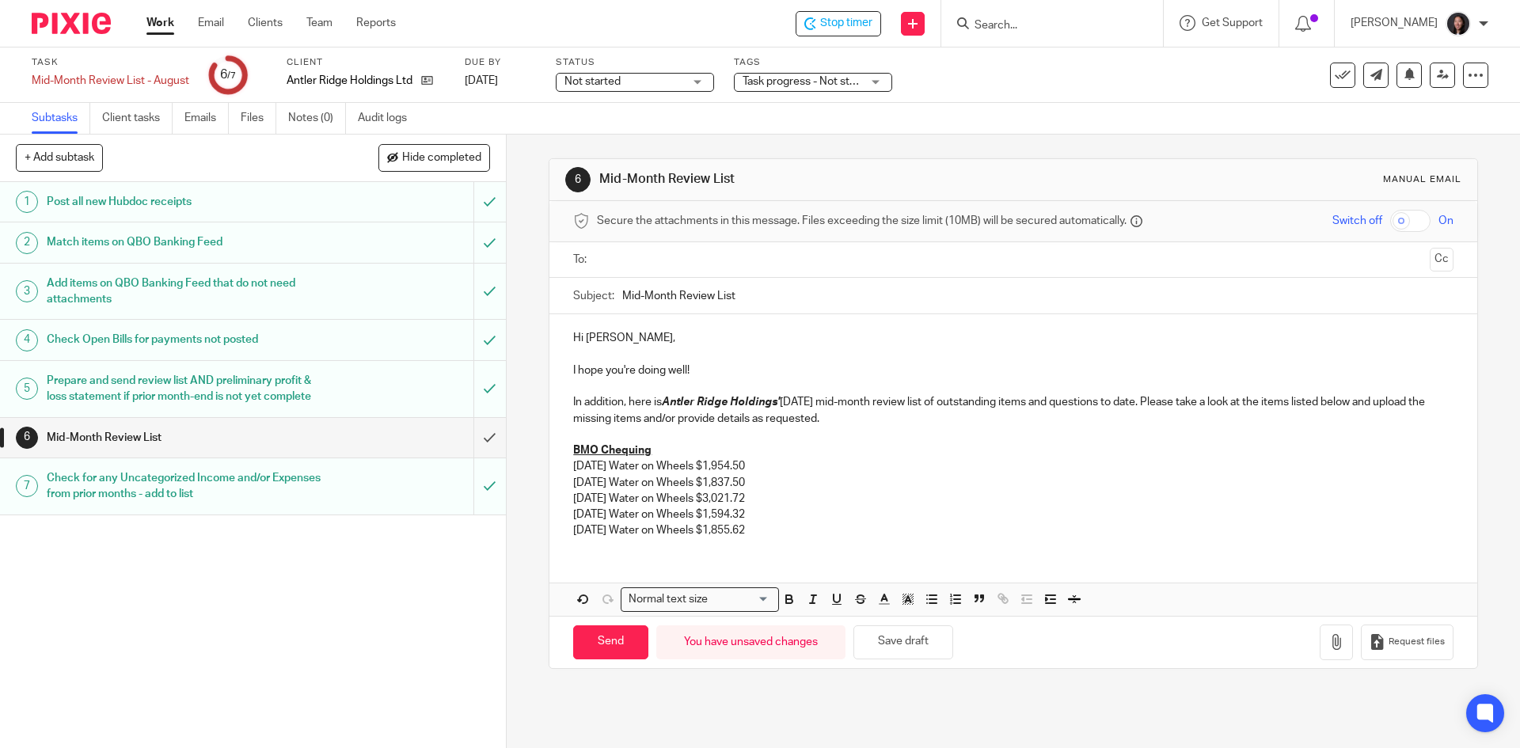
click at [790, 530] on p "08/15/2025 Water on Wheels $1,855.62" at bounding box center [1013, 531] width 880 height 16
click at [665, 447] on p "BMO Chequing" at bounding box center [1013, 451] width 880 height 16
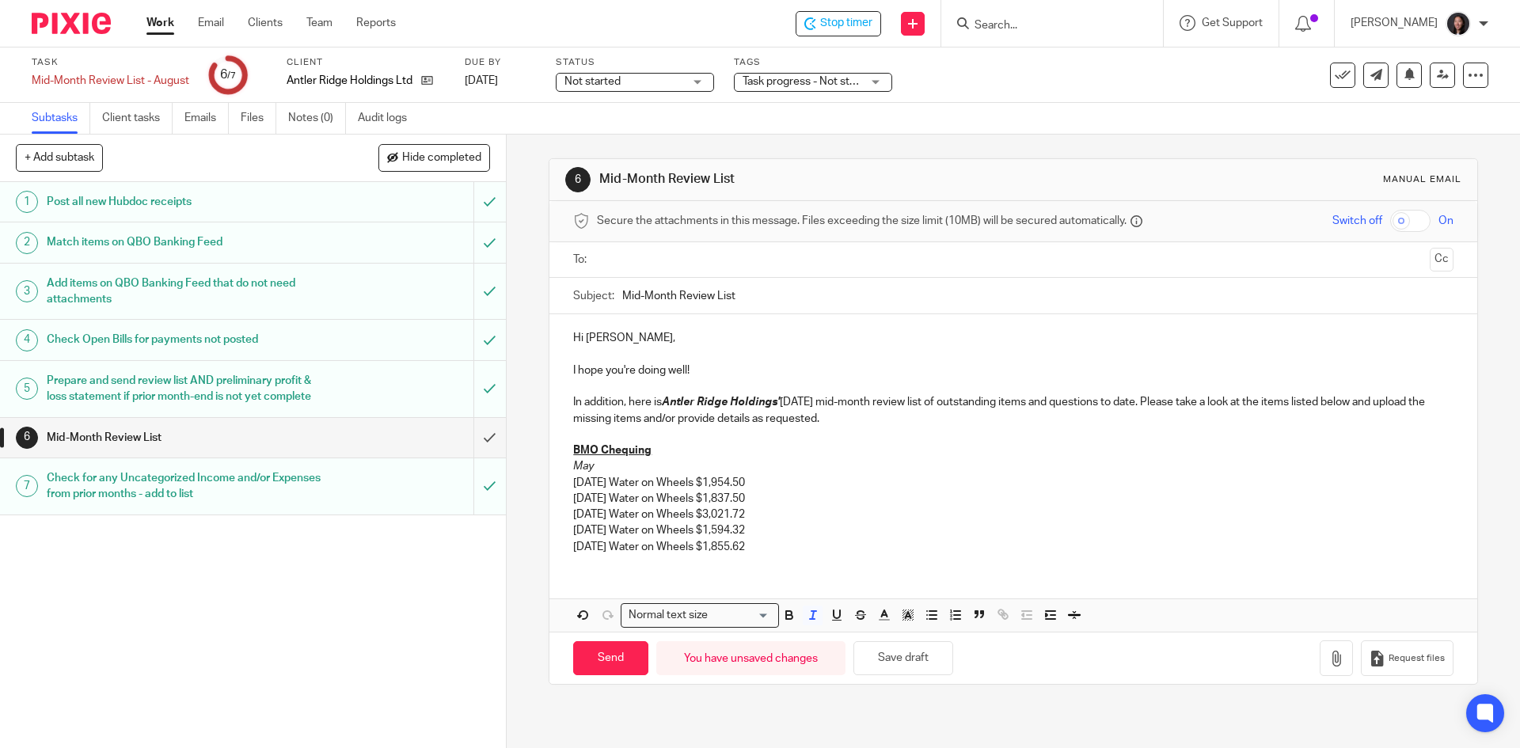
click at [777, 477] on p "05/21/2025 Water on Wheels $1,954.50" at bounding box center [1013, 483] width 880 height 16
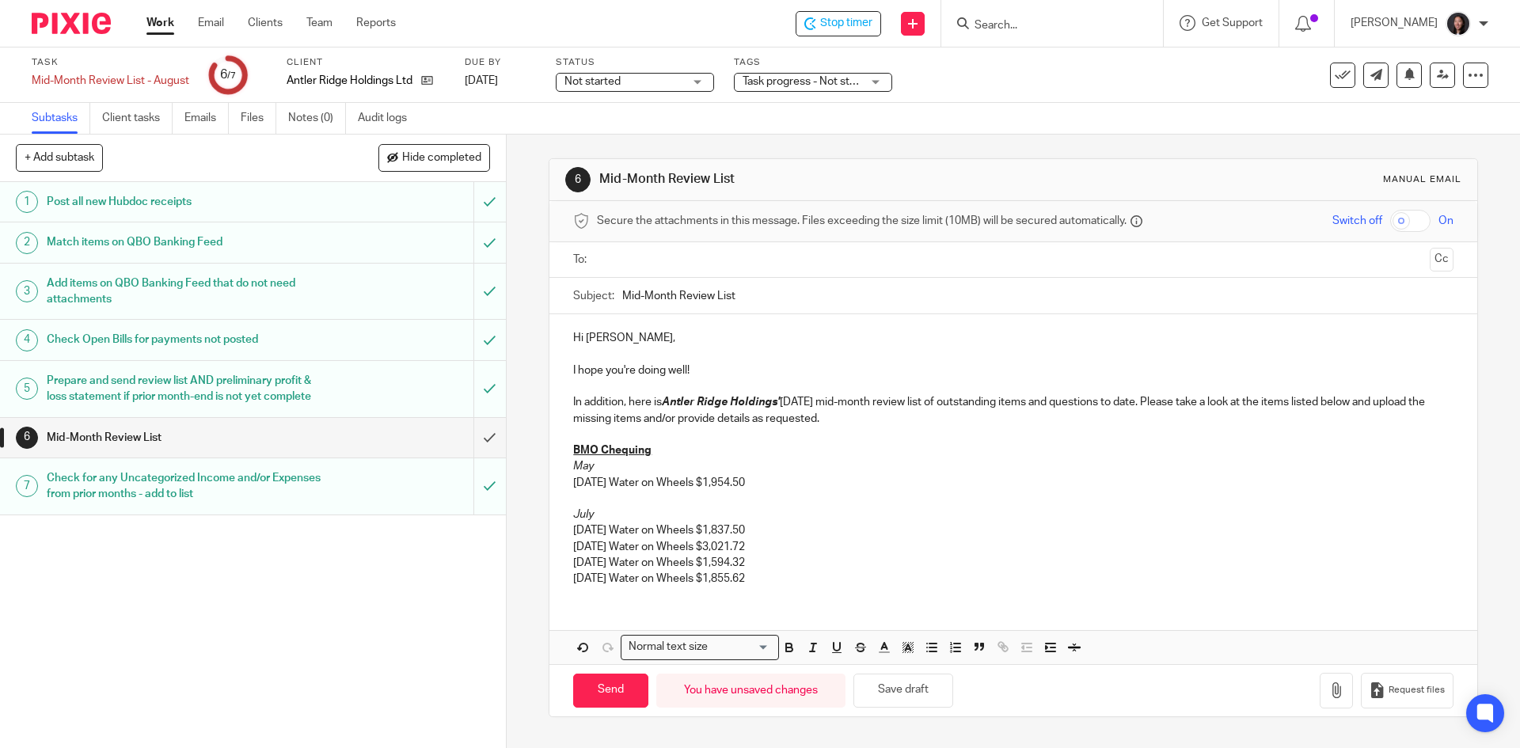
click at [777, 563] on p "07/18/2025 Water on Wheels $1,594.32" at bounding box center [1013, 563] width 880 height 16
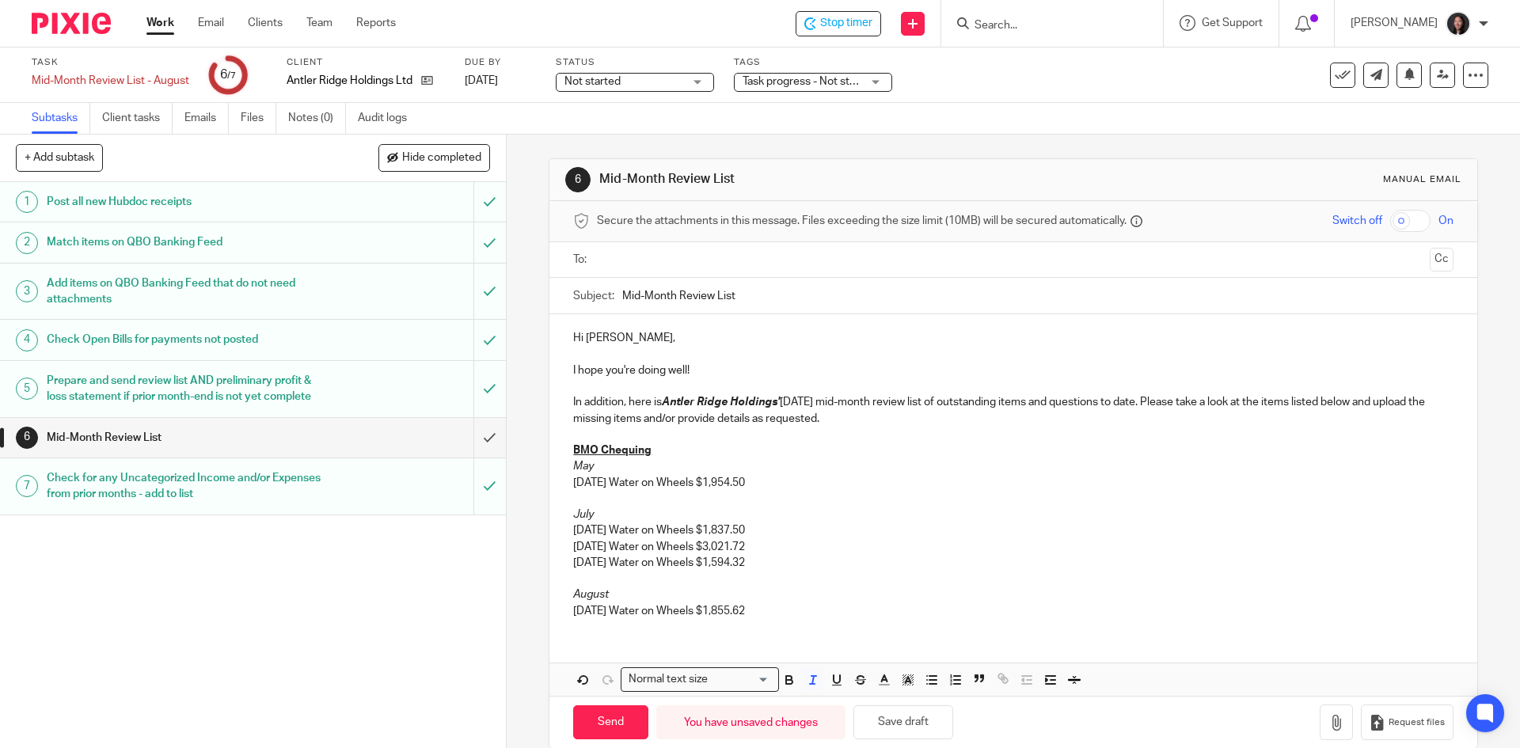
click at [662, 450] on p "BMO Chequing" at bounding box center [1013, 451] width 880 height 16
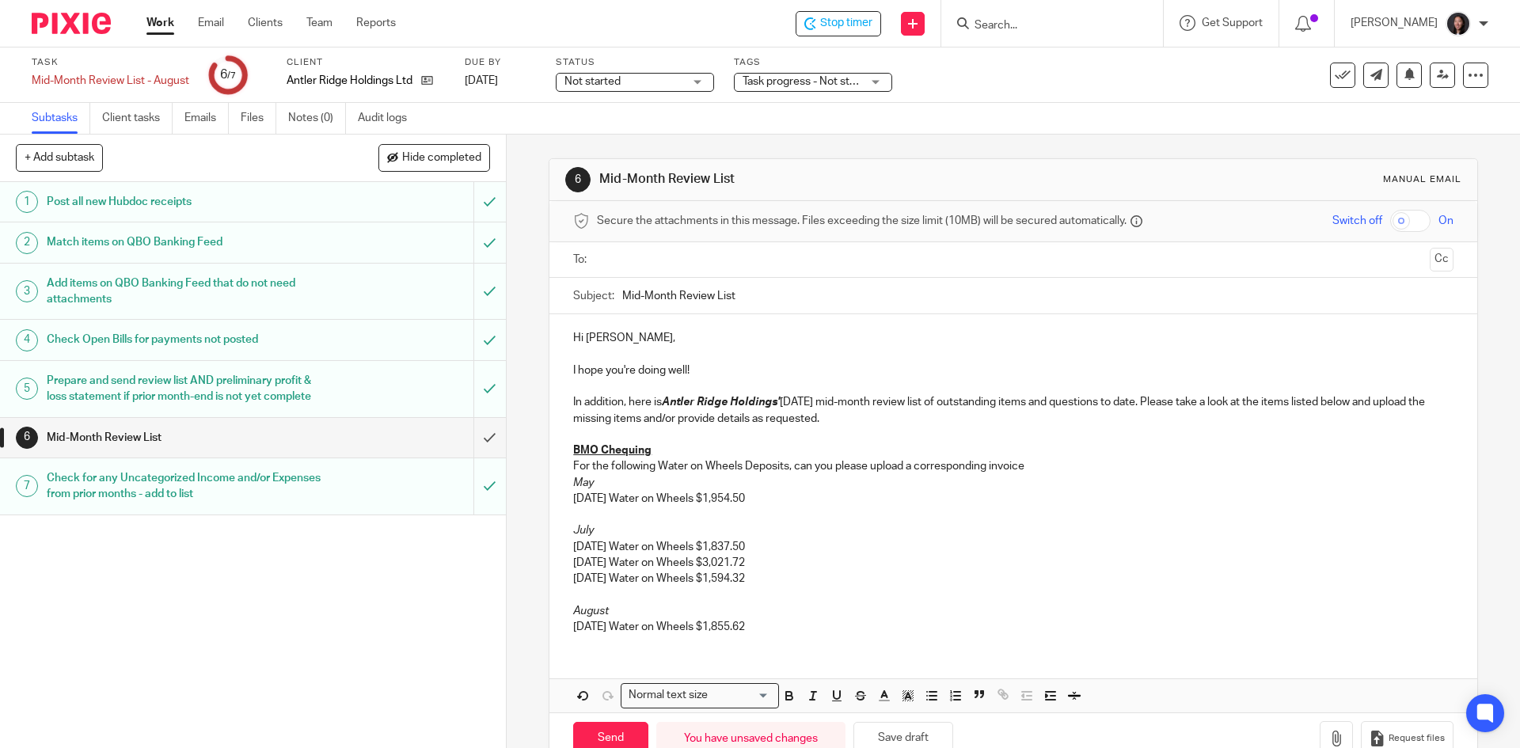
click at [1036, 462] on p "For the following Water on Wheels Deposits, can you please upload a correspondi…" at bounding box center [1013, 466] width 880 height 16
drag, startPoint x: 1040, startPoint y: 462, endPoint x: 563, endPoint y: 475, distance: 476.8
click at [563, 475] on div "Hi Shawn, I hope you're doing well! In addition, here is Antler Ridge Holdings'…" at bounding box center [1012, 480] width 927 height 333
drag, startPoint x: 565, startPoint y: 466, endPoint x: 1047, endPoint y: 466, distance: 481.4
click at [1047, 466] on div "Hi Shawn, I hope you're doing well! In addition, here is Antler Ridge Holdings'…" at bounding box center [1012, 480] width 927 height 333
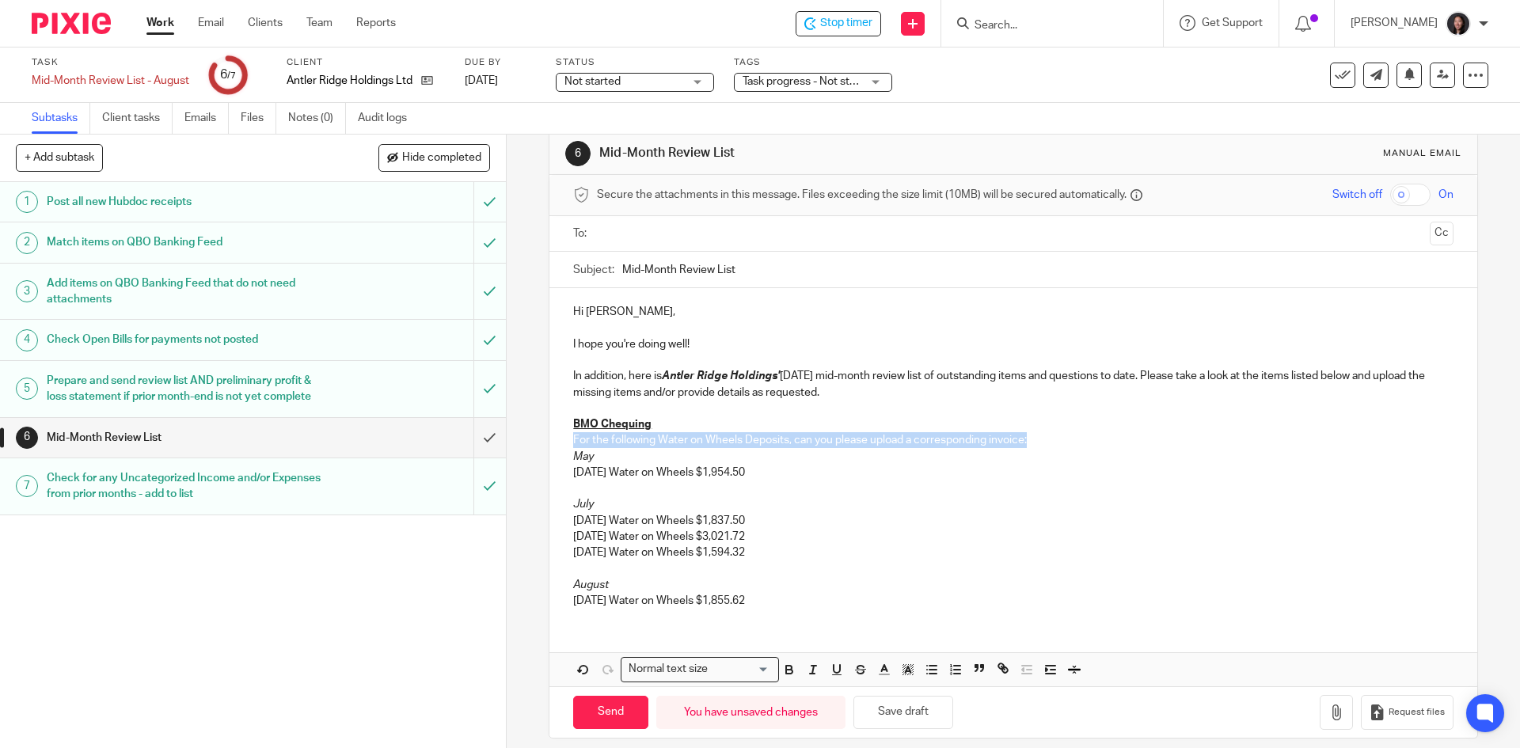
scroll to position [40, 0]
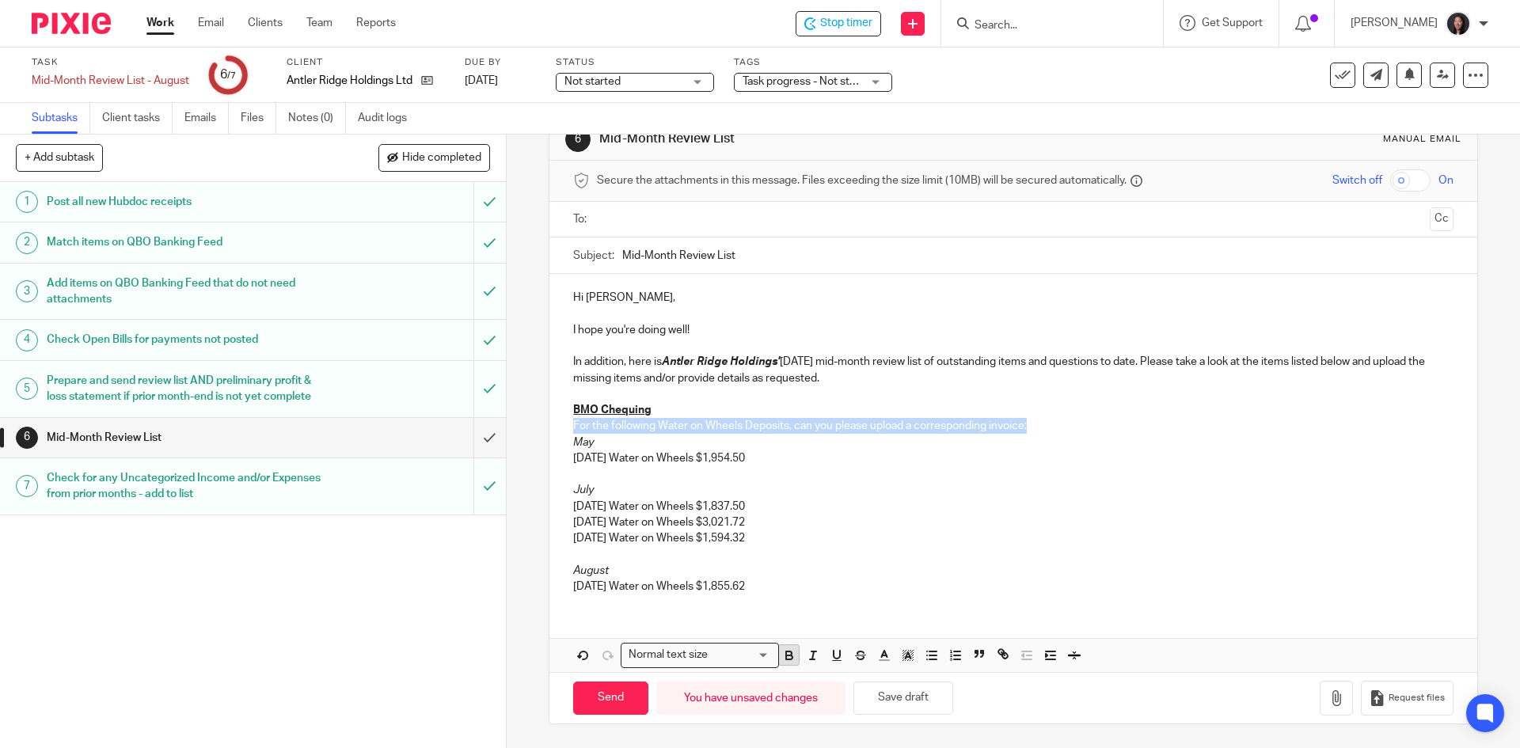
click at [787, 652] on icon "button" at bounding box center [789, 655] width 14 height 14
click at [806, 659] on icon "button" at bounding box center [813, 655] width 14 height 14
click at [830, 519] on p "07/09/2025 Water on Wheels $3,021.72" at bounding box center [1013, 523] width 880 height 16
click at [560, 443] on div "Hi Shawn, I hope you're doing well! In addition, here is Antler Ridge Holdings'…" at bounding box center [1012, 440] width 927 height 333
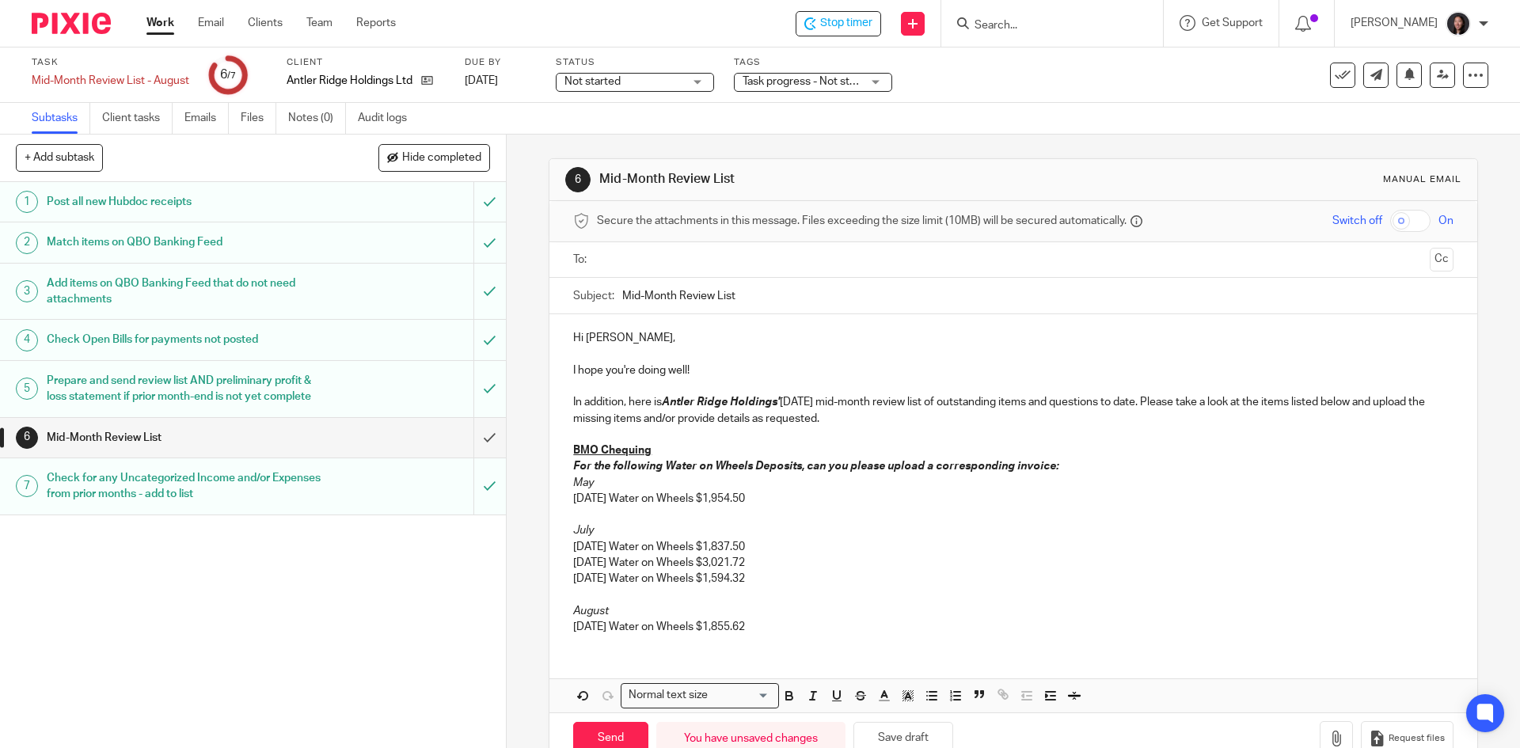
click at [707, 367] on p "I hope you're doing well!" at bounding box center [1013, 371] width 880 height 16
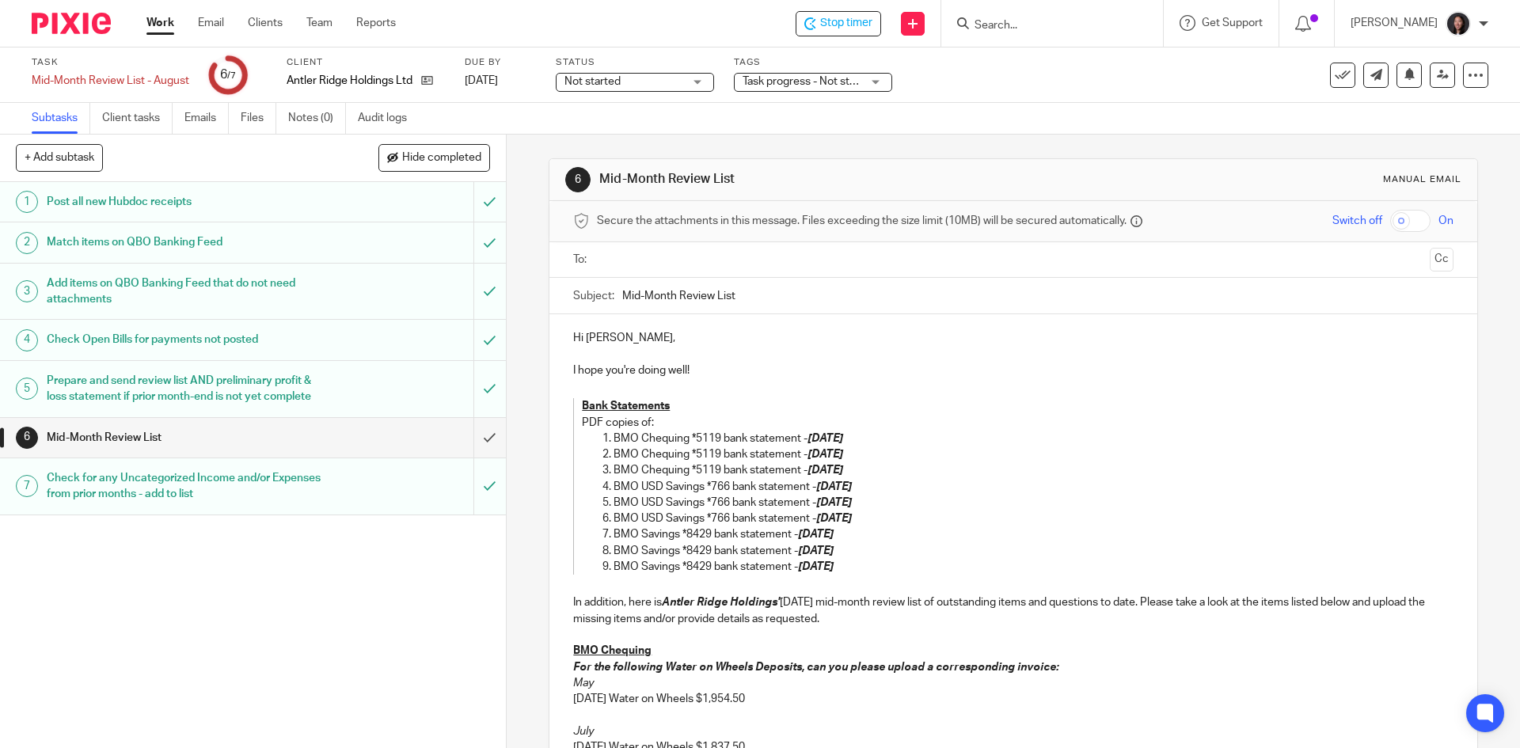
click at [591, 567] on ol "BMO Chequing *5119 bank statement - May 31, 2025 BMO Chequing *5119 bank statem…" at bounding box center [1001, 503] width 839 height 144
click at [585, 561] on ol "BMO Chequing *5119 bank statement - May 31, 2025 BMO Chequing *5119 bank statem…" at bounding box center [1001, 503] width 839 height 144
click at [575, 412] on blockquote "Bank Statements PDF copies of: BMO Chequing *5119 bank statement - May 31, 2025…" at bounding box center [997, 486] width 848 height 177
click at [582, 422] on p "PDF copies of:" at bounding box center [1001, 423] width 839 height 16
click at [595, 438] on ol "BMO Chequing *5119 bank statement - May 31, 2025 BMO Chequing *5119 bank statem…" at bounding box center [1001, 503] width 839 height 144
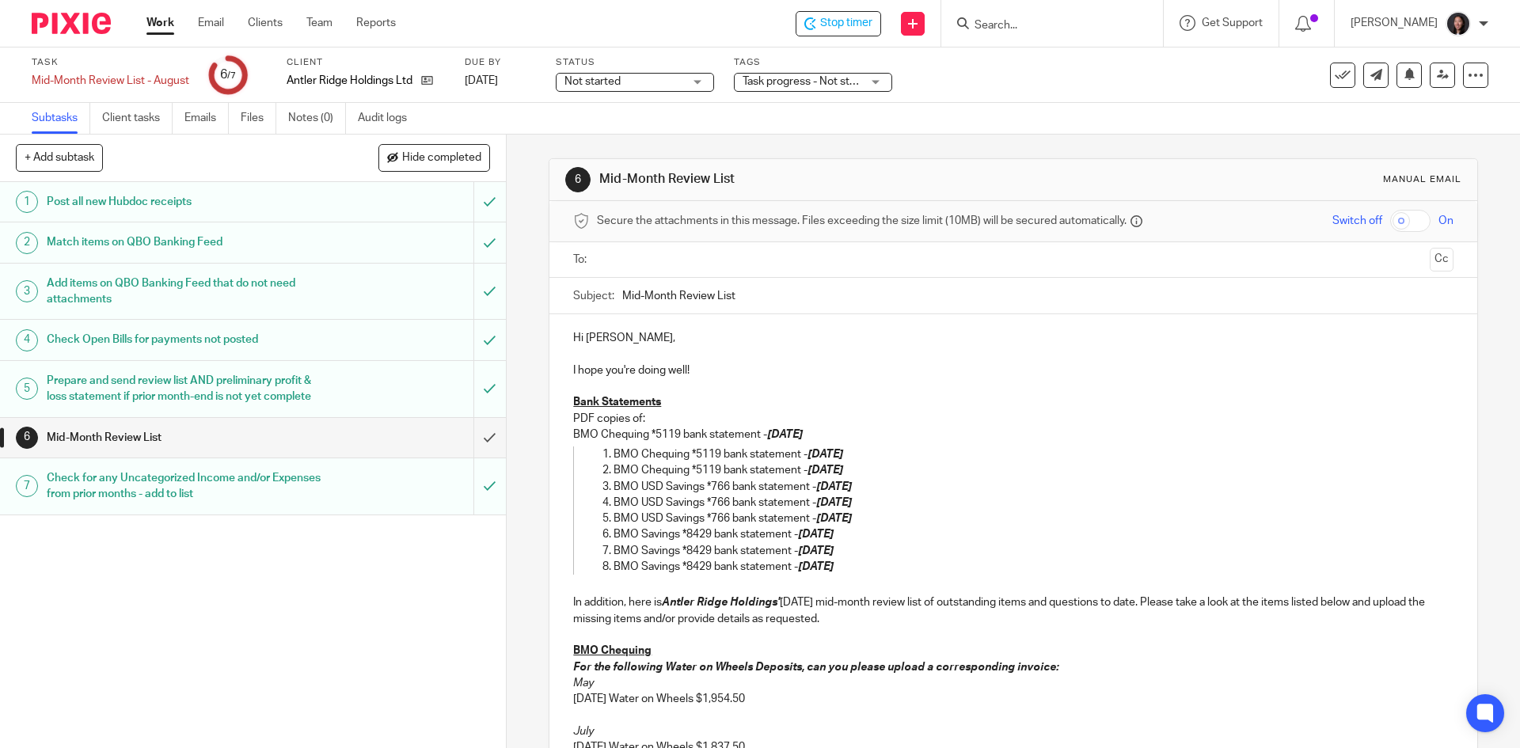
click at [614, 452] on p "BMO Chequing *5119 bank statement - June 30, 2025" at bounding box center [1018, 455] width 808 height 16
click at [614, 470] on p "BMO Chequing *5119 bank statement - July 31, 2025" at bounding box center [1018, 470] width 808 height 16
click at [614, 489] on li "BMO USD Savings *766 bank statement - June 7, 2025" at bounding box center [1018, 487] width 808 height 16
click at [596, 498] on ol "BMO USD Savings *766 bank statement - July 7, 2025 BMO USD Savings *766 bank st…" at bounding box center [1001, 535] width 839 height 80
click at [614, 515] on p "BMO USD Savings *766 bank statement - August 7, 2025" at bounding box center [1018, 519] width 808 height 16
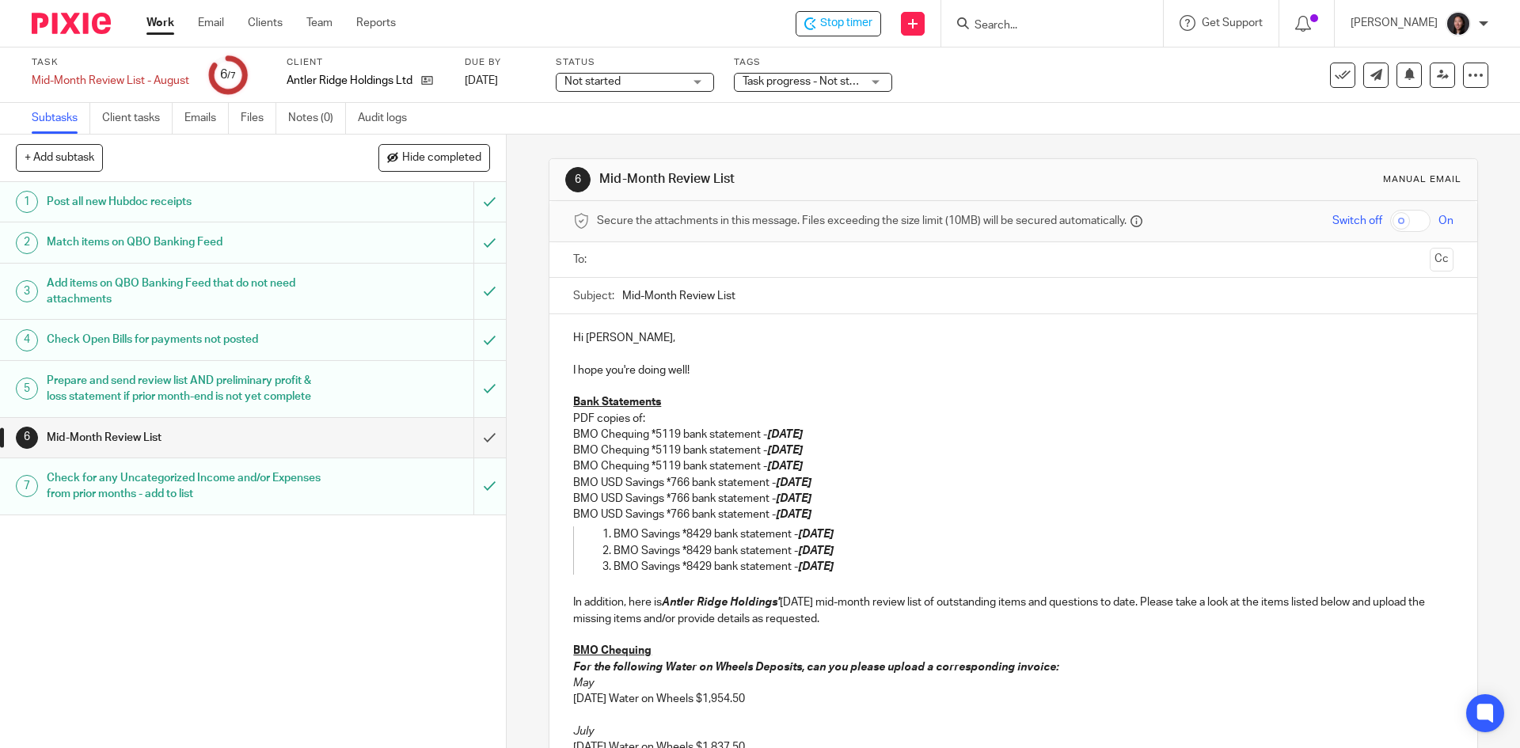
click at [614, 534] on p "BMO Savings *8429 bank statement - May 13, 2025" at bounding box center [1018, 534] width 808 height 16
click at [614, 549] on li "BMO Savings *8429 bank statement - June 13, 2025" at bounding box center [1018, 551] width 808 height 16
click at [614, 565] on li "BMO Savings *8429 bank statement - July 13, 2025" at bounding box center [1018, 567] width 808 height 16
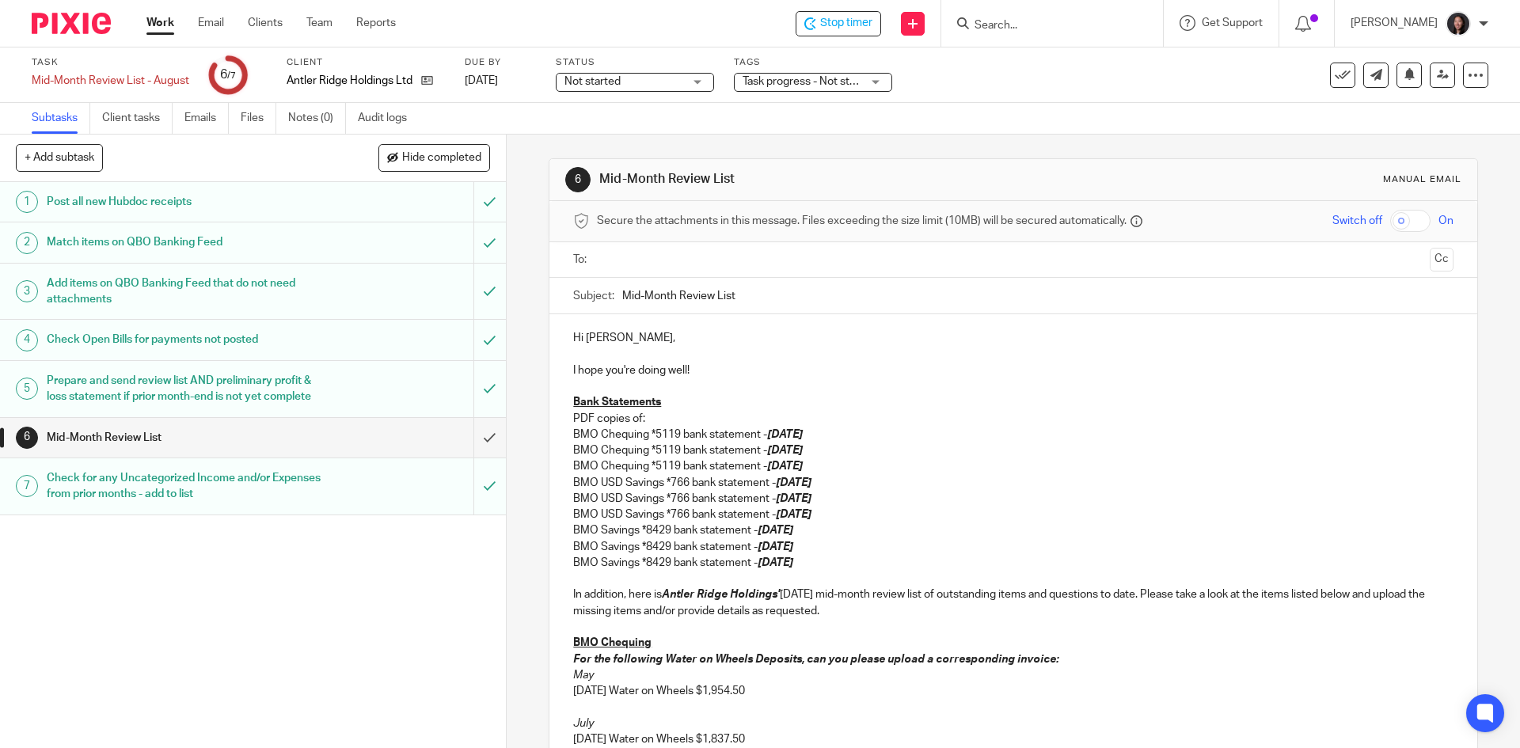
drag, startPoint x: 569, startPoint y: 436, endPoint x: 861, endPoint y: 447, distance: 291.5
click at [861, 447] on div "Hi Shawn, I hope you're doing well! Bank Statements PDF copies of: BMO Chequing…" at bounding box center [1012, 576] width 927 height 525
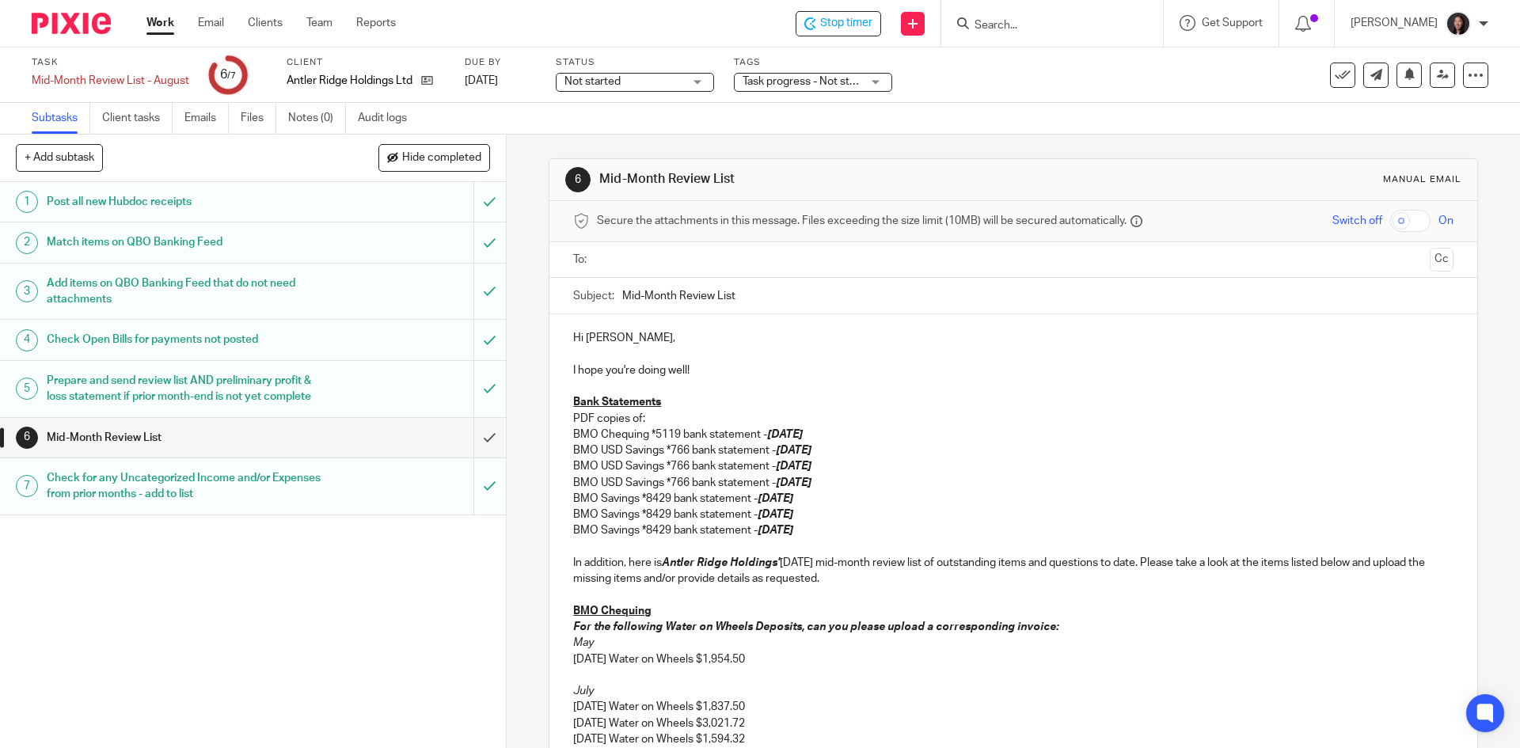
drag, startPoint x: 566, startPoint y: 454, endPoint x: 882, endPoint y: 465, distance: 316.1
click at [882, 465] on div "Hi Shawn, I hope you're doing well! Bank Statements PDF copies of: BMO Chequing…" at bounding box center [1012, 560] width 927 height 493
click at [929, 444] on p "BMO USD Savings *766 bank statement - June 7, 2025" at bounding box center [1013, 451] width 880 height 16
drag, startPoint x: 841, startPoint y: 466, endPoint x: 567, endPoint y: 448, distance: 274.5
click at [567, 448] on div "Hi Shawn, I hope you're doing well! Bank Statements PDF copies of: BMO Chequing…" at bounding box center [1012, 560] width 927 height 493
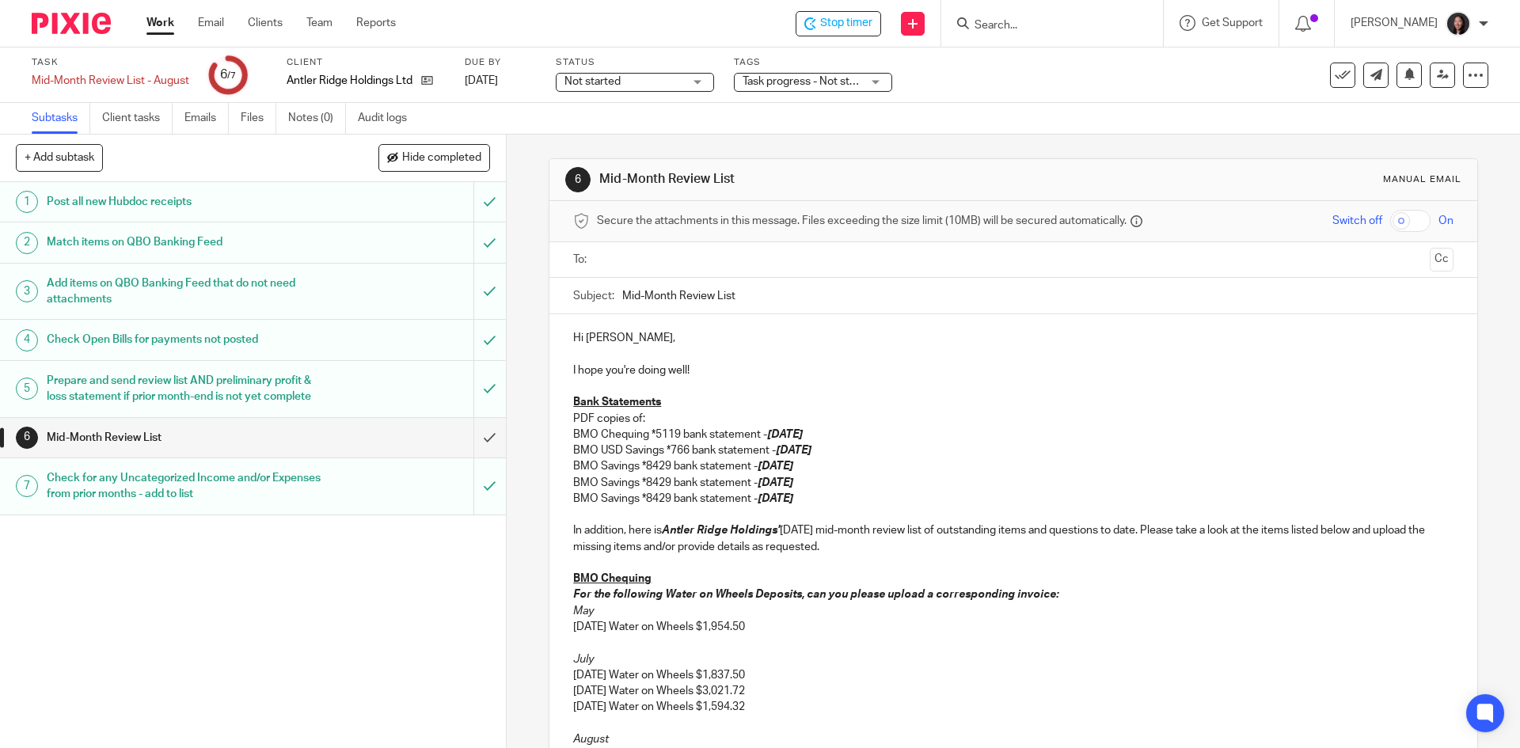
drag, startPoint x: 840, startPoint y: 486, endPoint x: 563, endPoint y: 470, distance: 277.5
click at [563, 470] on div "Hi Shawn, I hope you're doing well! Bank Statements PDF copies of: BMO Chequing…" at bounding box center [1012, 544] width 927 height 461
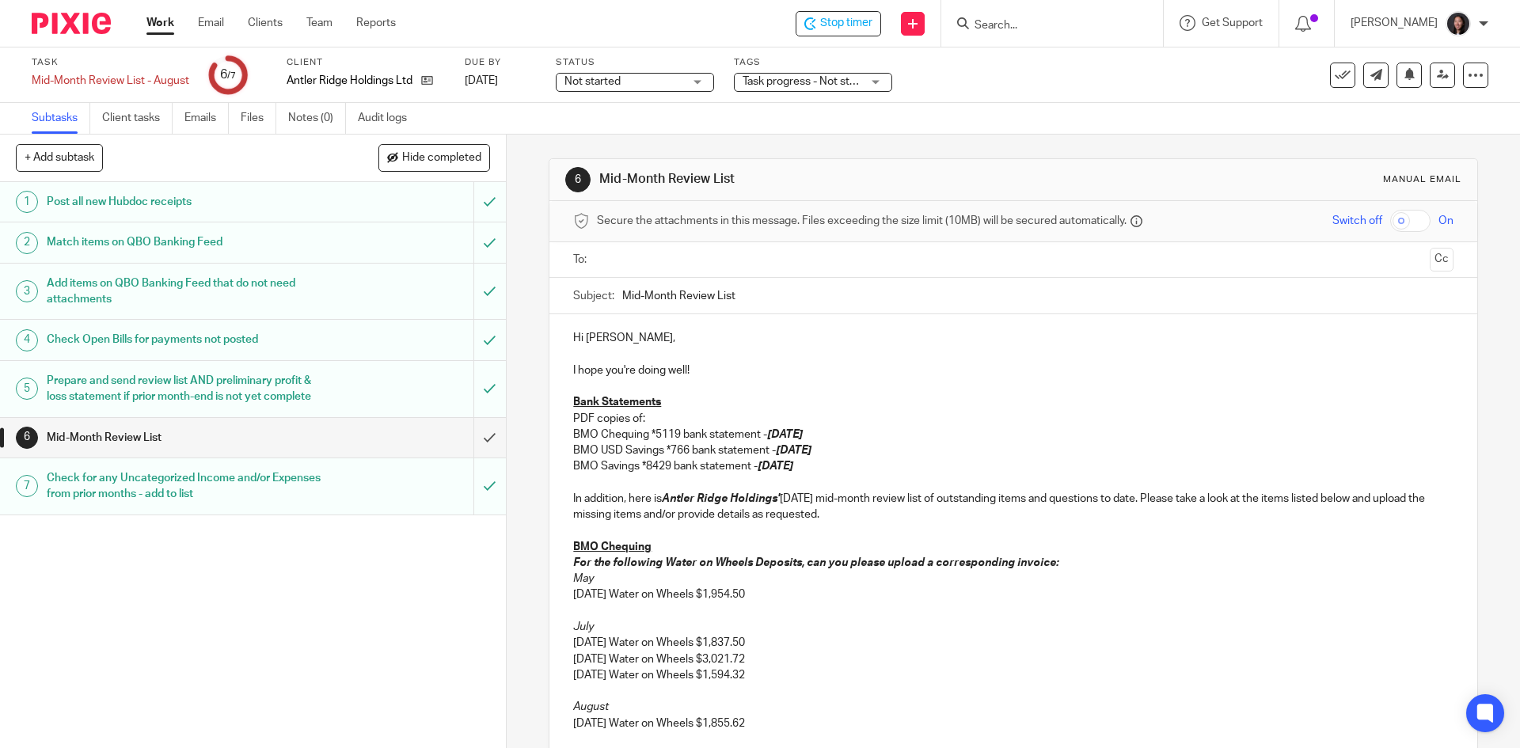
click at [660, 416] on p "PDF copies of:" at bounding box center [1013, 419] width 880 height 16
click at [550, 436] on div "Hi Shawn, I hope you're doing well! Bank Statements PDF copies of: BMO Chequing…" at bounding box center [1012, 528] width 927 height 429
click at [553, 454] on div "Hi Shawn, I hope you're doing well! Bank Statements PDF copies of: BMO Chequing…" at bounding box center [1012, 528] width 927 height 429
click at [553, 466] on div "Hi Shawn, I hope you're doing well! Bank Statements PDF copies of: BMO Chequing…" at bounding box center [1012, 528] width 927 height 429
click at [861, 467] on p "BMO Savings *8429 bank statement - July 13, 2025" at bounding box center [1029, 466] width 848 height 16
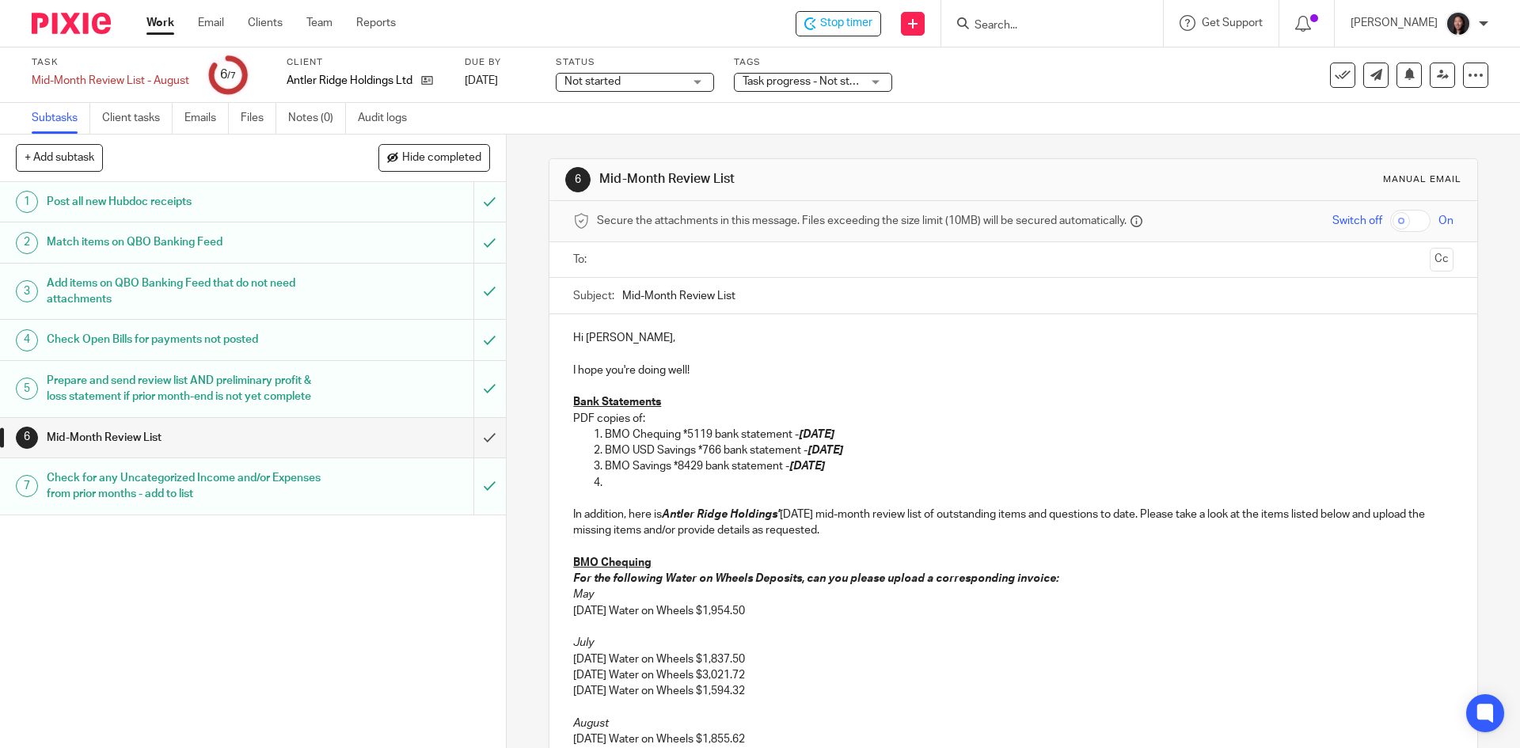
drag, startPoint x: 602, startPoint y: 464, endPoint x: 862, endPoint y: 464, distance: 259.7
click at [862, 464] on p "BMO Savings *8429 bank statement - July 13, 2025" at bounding box center [1029, 466] width 848 height 16
copy p "BMO Savings *8429 bank statement - July 13, 2025"
click at [643, 489] on p at bounding box center [1029, 483] width 848 height 16
click at [812, 481] on em "July 13, 2025" at bounding box center [807, 482] width 36 height 11
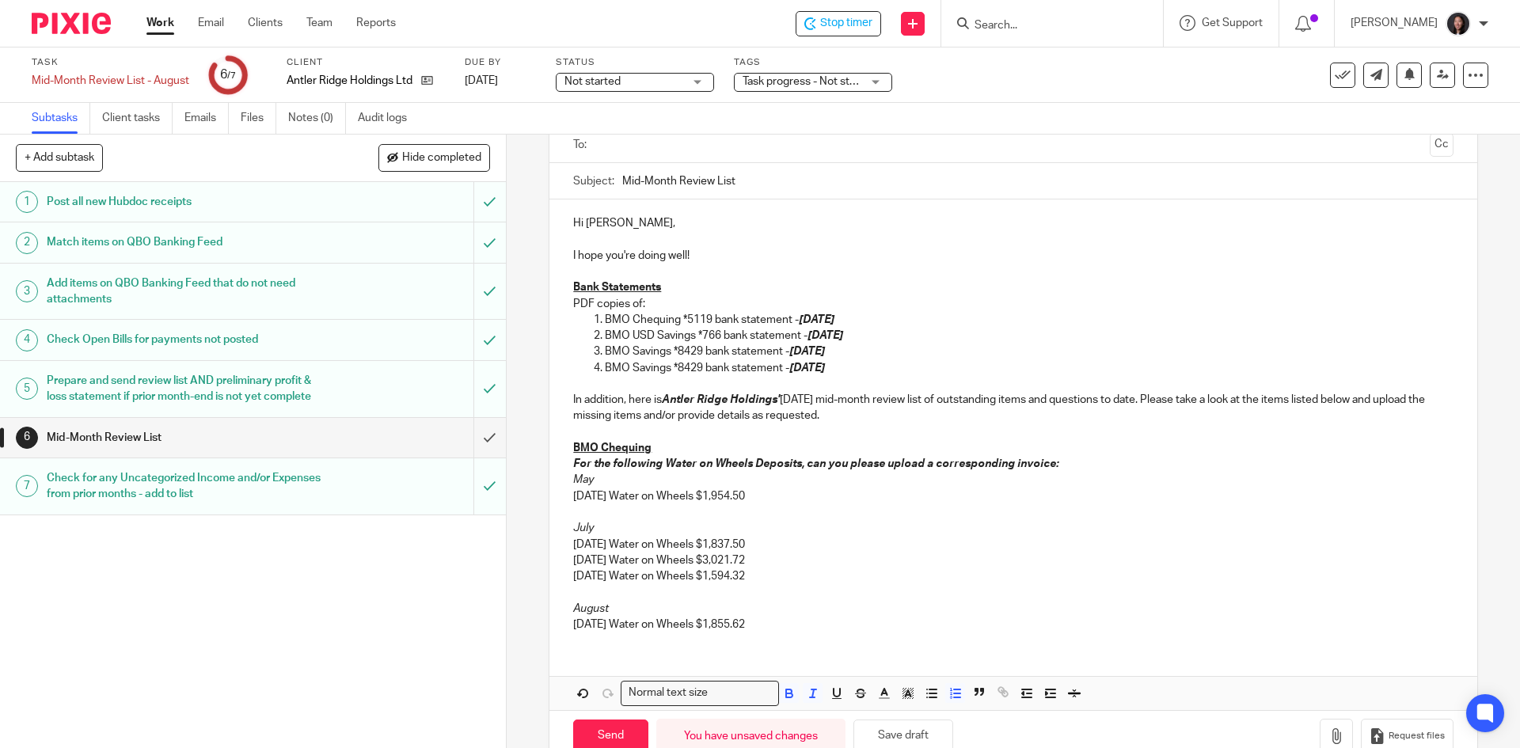
scroll to position [153, 0]
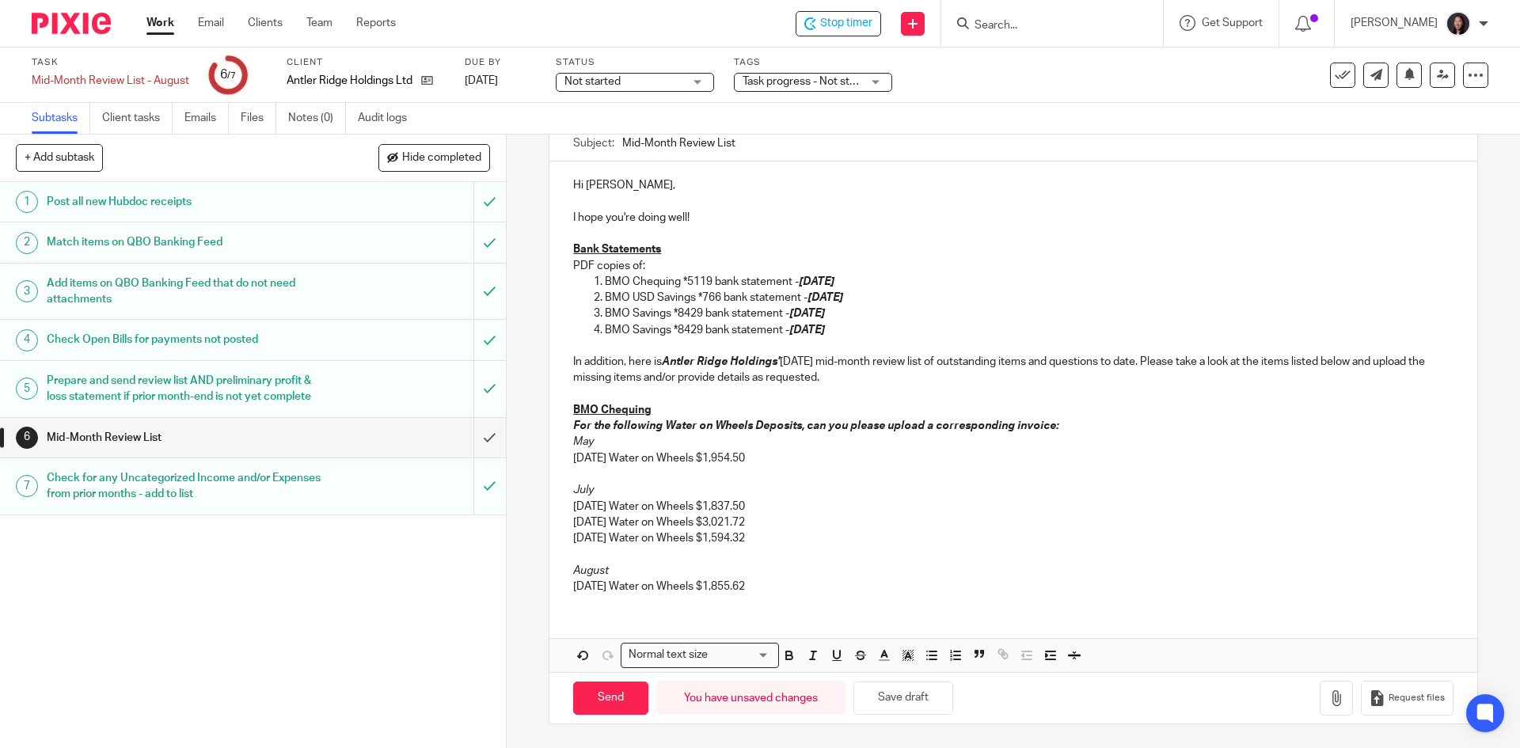
click at [793, 591] on p "08/15/2025 Water on Wheels $1,855.62" at bounding box center [1013, 587] width 880 height 16
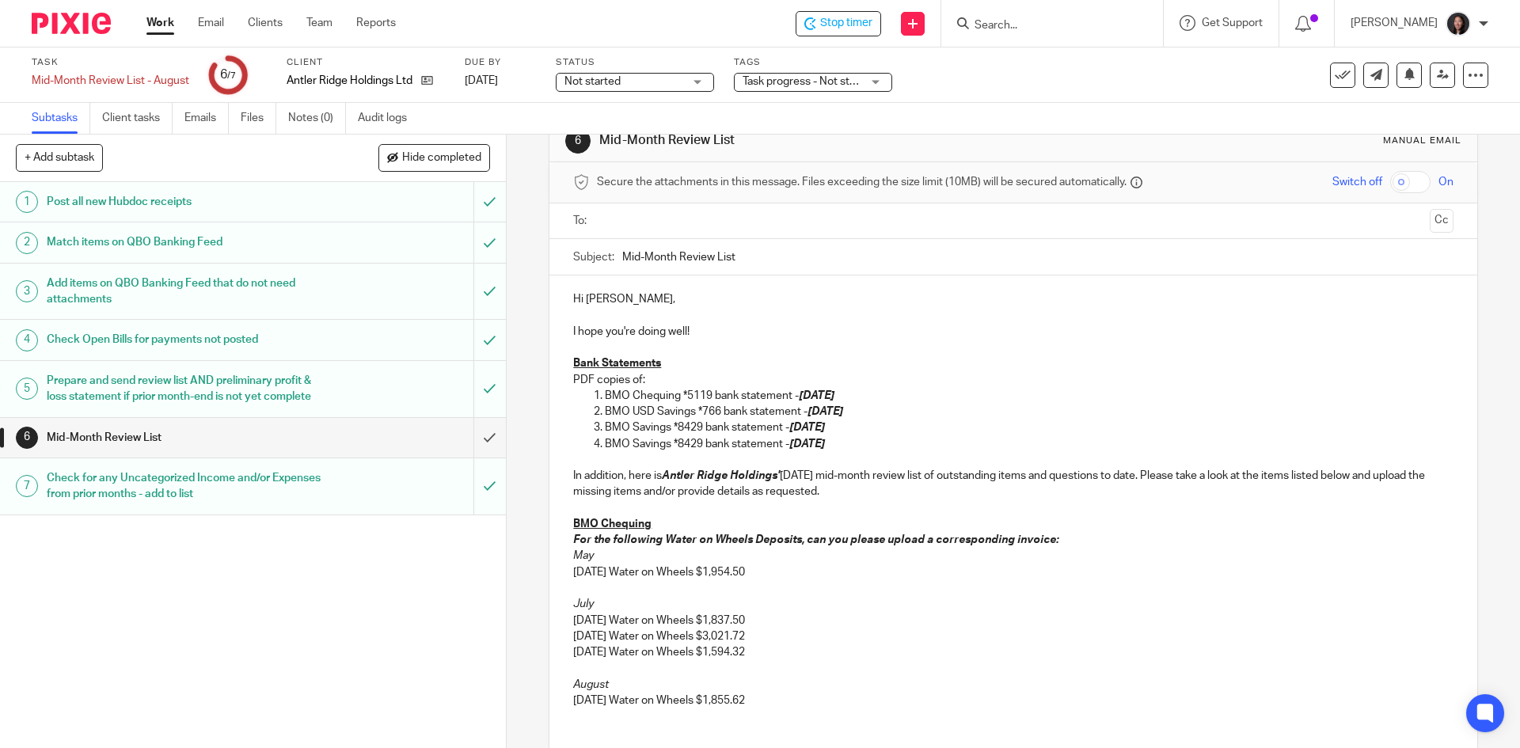
scroll to position [0, 0]
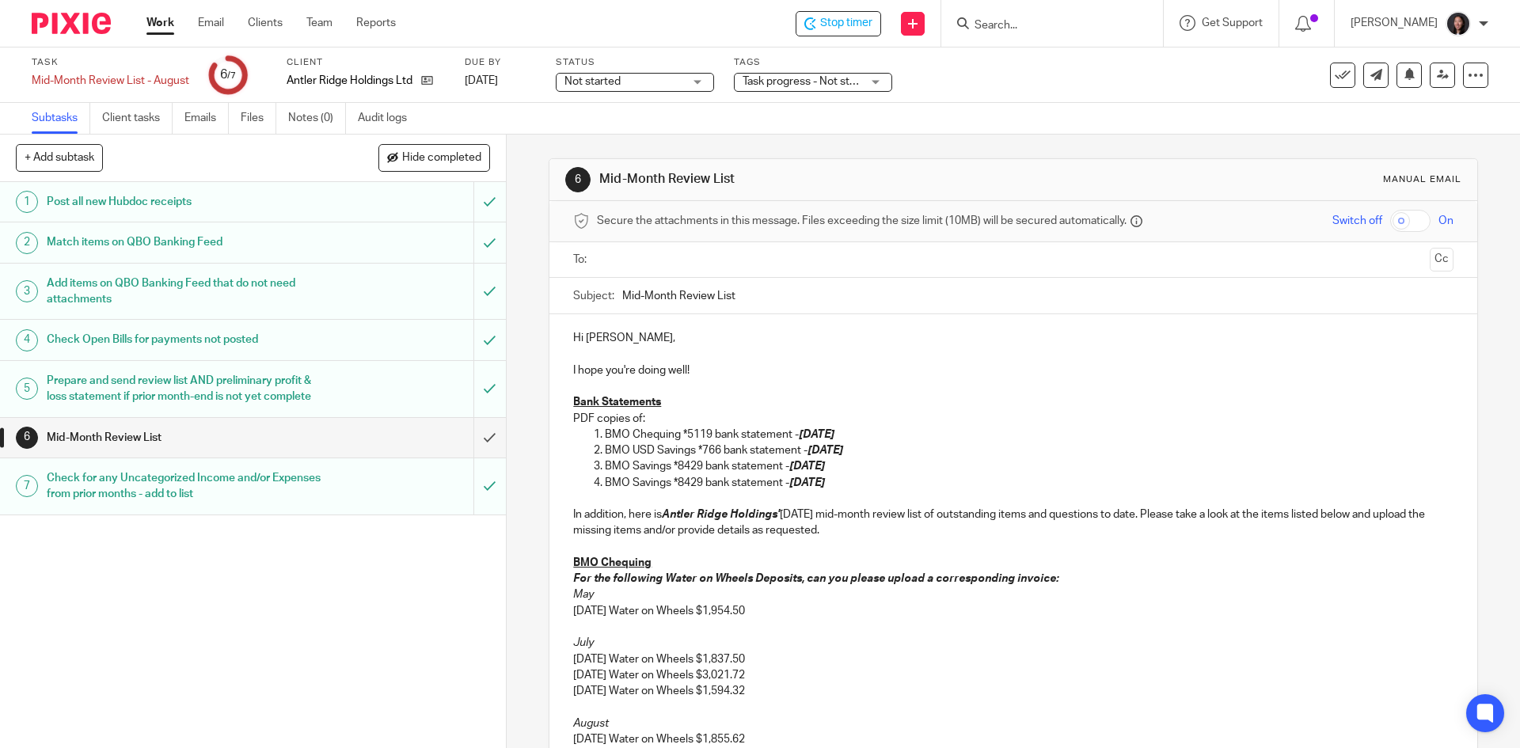
click at [697, 370] on p "I hope you're doing well!" at bounding box center [1013, 371] width 880 height 16
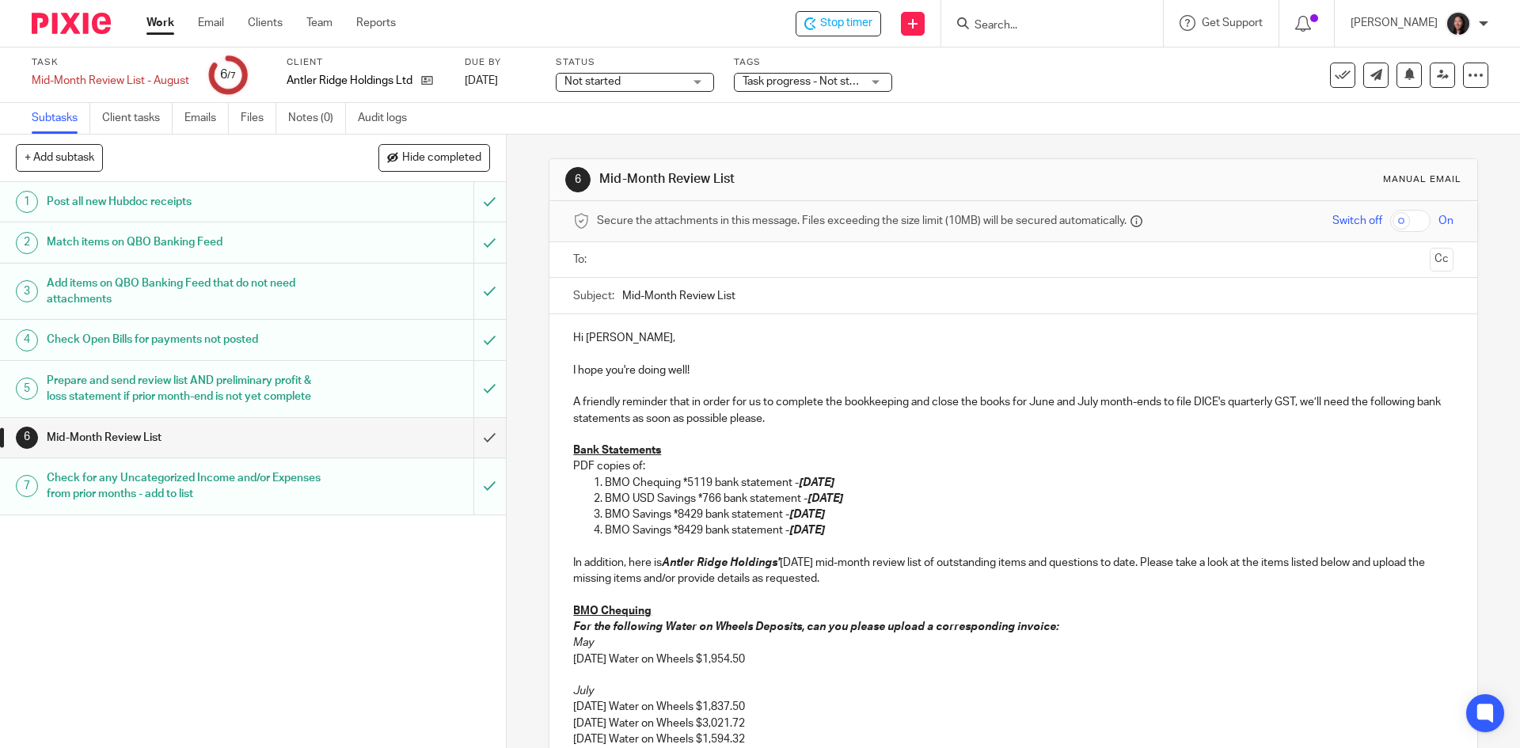
click at [1028, 403] on p "A friendly reminder that in order for us to complete the bookkeeping and close …" at bounding box center [1013, 410] width 880 height 32
click at [1048, 403] on p "A friendly reminder that in order for us to complete the bookkeeping and close …" at bounding box center [1013, 410] width 880 height 32
click at [1113, 403] on p "A friendly reminder that in order for us to complete the bookkeeping and close …" at bounding box center [1013, 410] width 880 height 32
click at [1169, 401] on p "A friendly reminder that in order for us to complete the bookkeeping and close …" at bounding box center [1013, 410] width 880 height 32
click at [1212, 445] on p "Bank Statements" at bounding box center [1013, 451] width 880 height 16
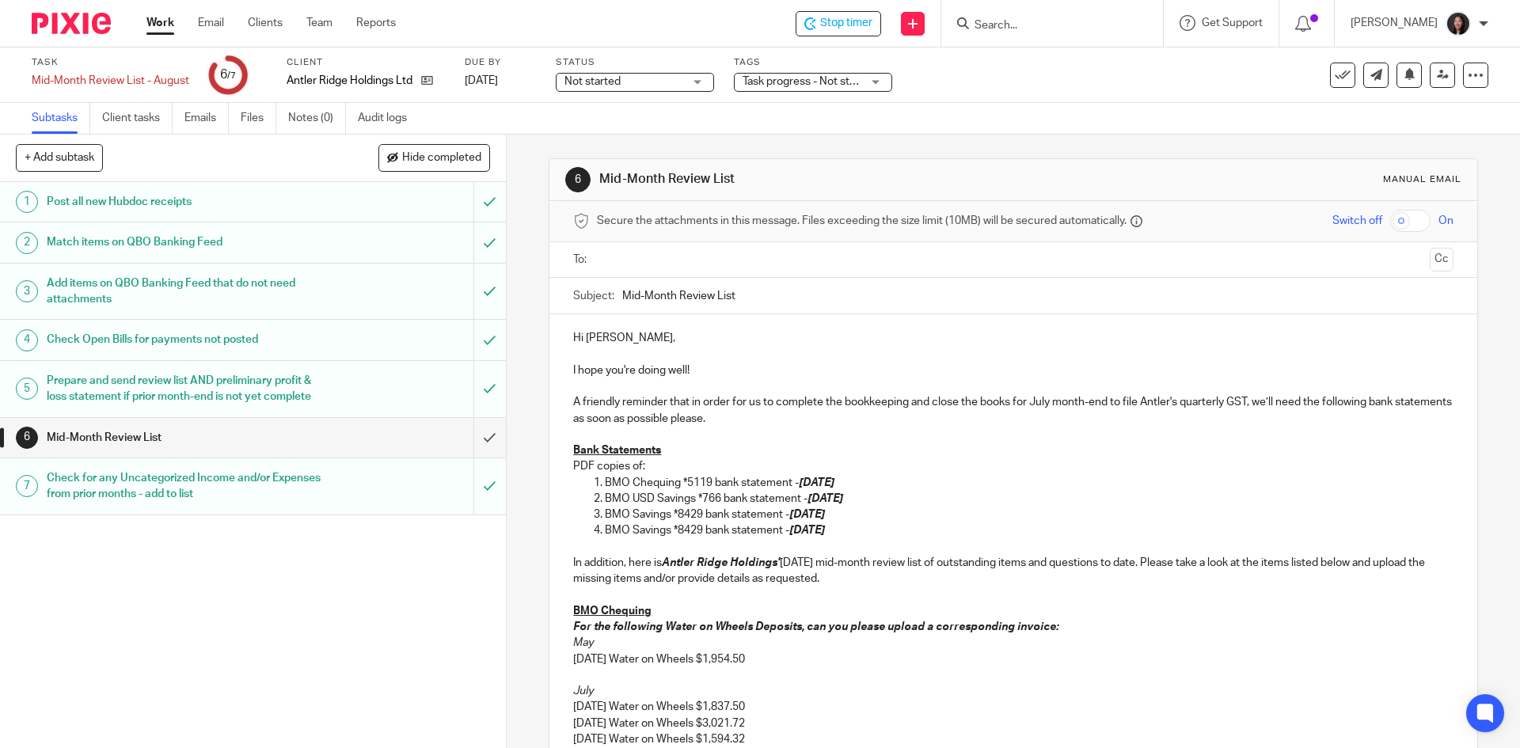
click at [684, 260] on input "text" at bounding box center [1012, 260] width 820 height 18
click at [795, 295] on input "Mid-Month Review List" at bounding box center [1037, 300] width 830 height 36
click at [622, 300] on input "Mid-Month Review List - Antler Ridge" at bounding box center [1037, 300] width 830 height 36
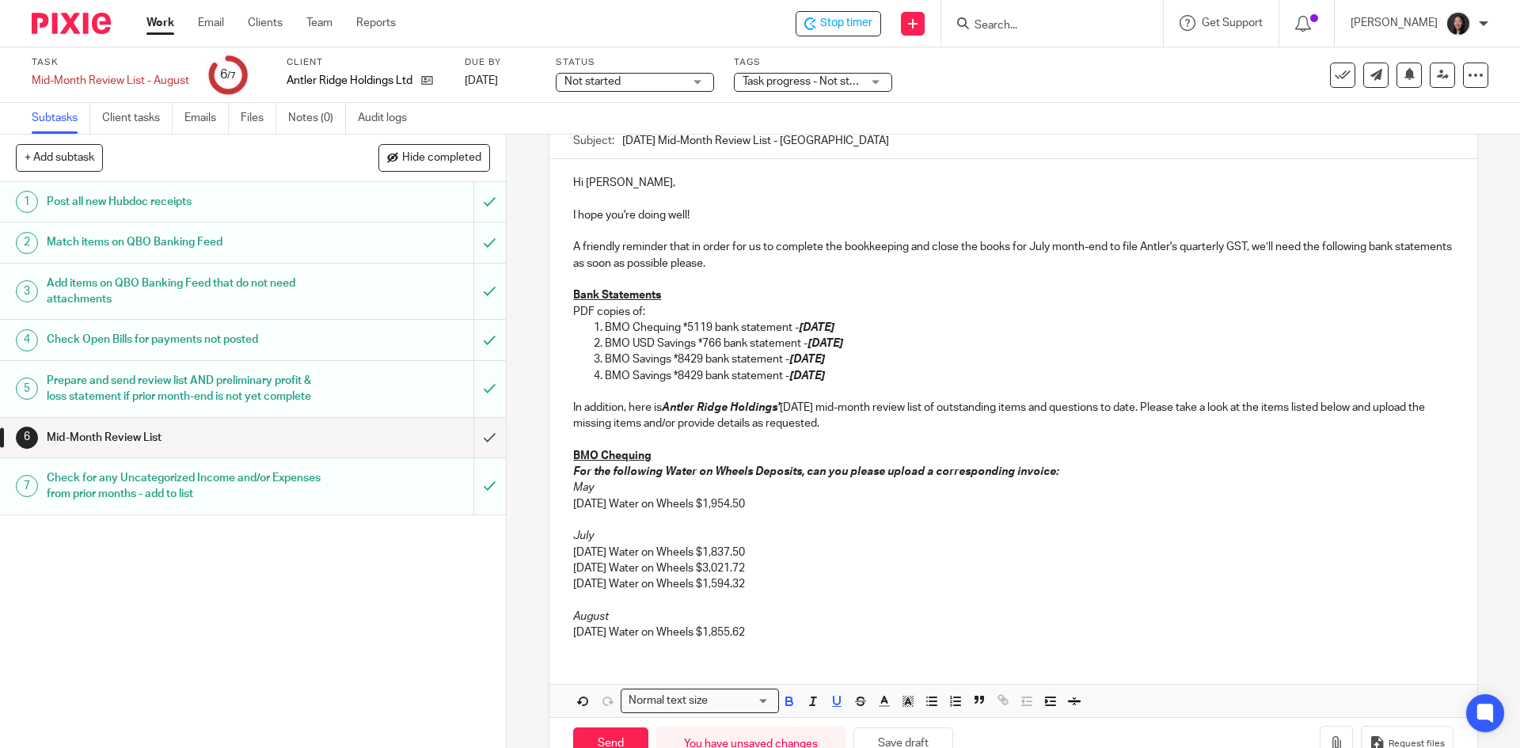
scroll to position [204, 0]
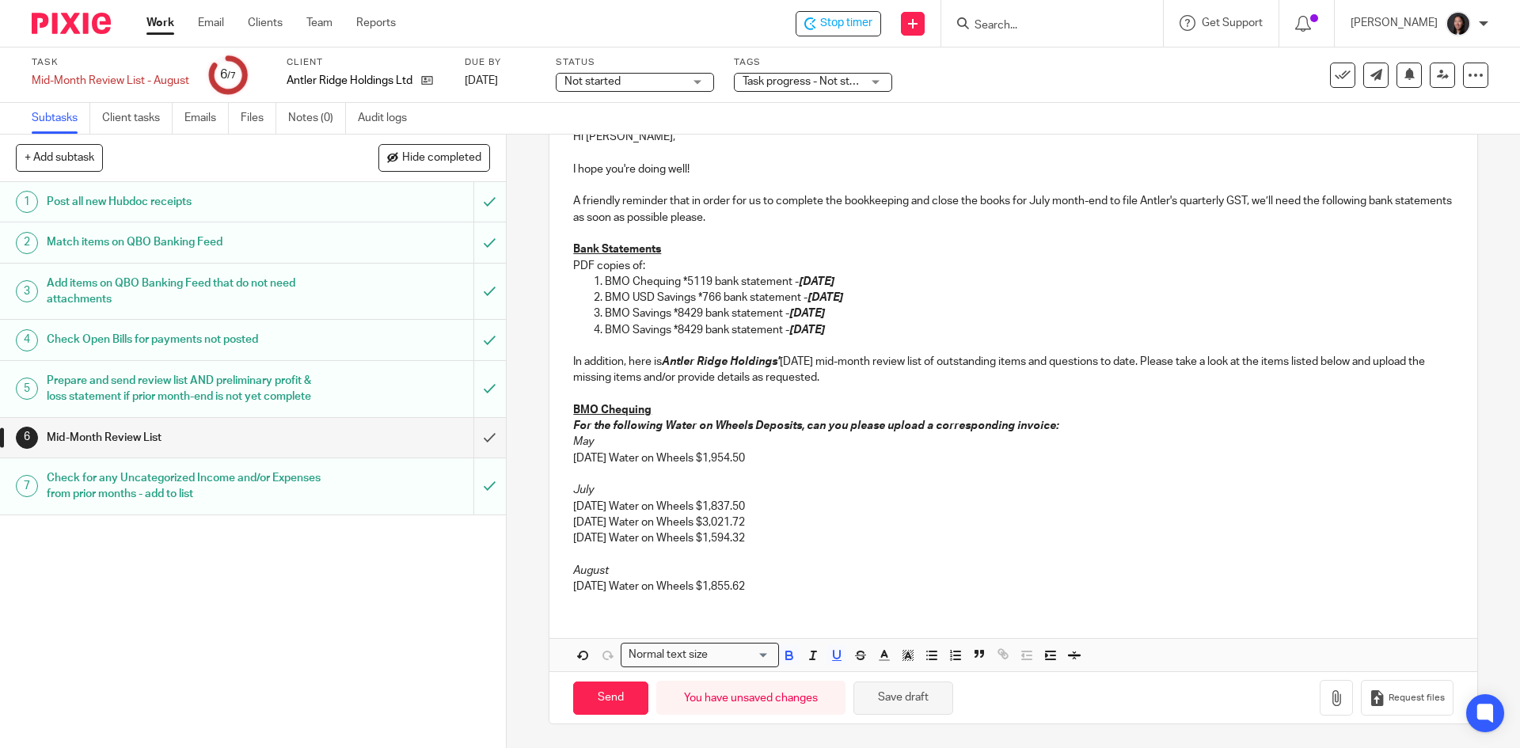
type input "August 2025 Mid-Month Review List - Antler Ridge"
click at [907, 697] on button "Save draft" at bounding box center [903, 699] width 100 height 34
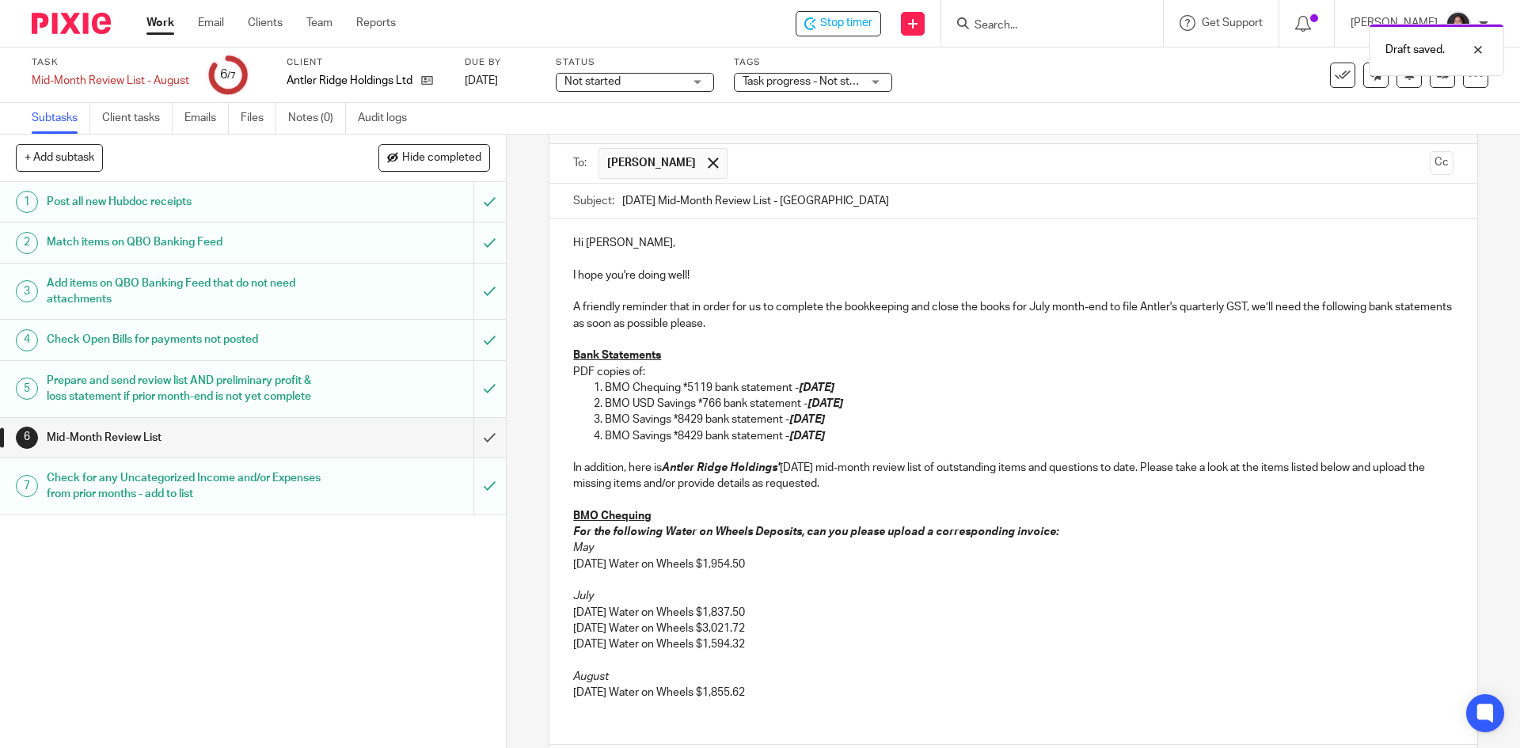
scroll to position [158, 0]
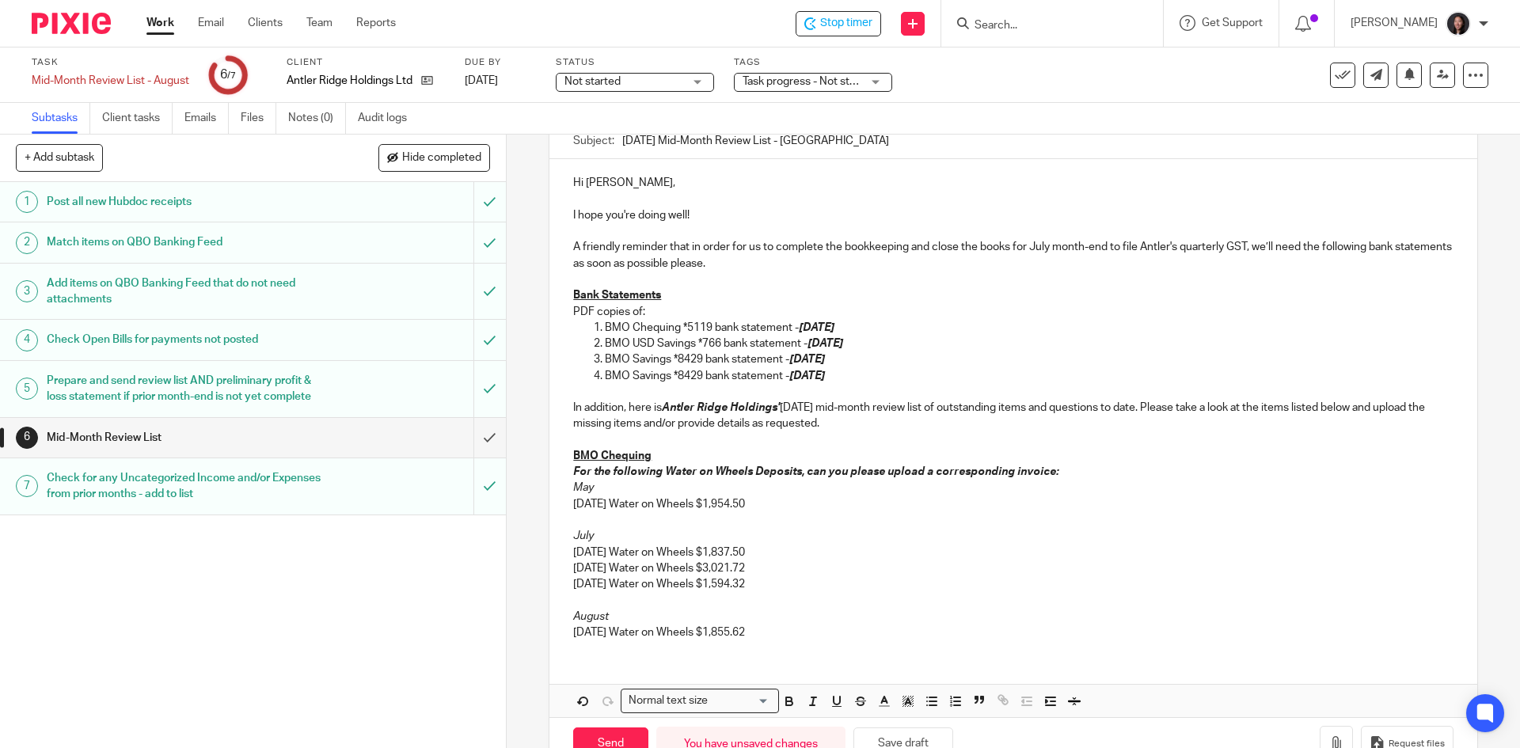
click at [796, 636] on p "08/15/2025 Water on Wheels $1,855.62" at bounding box center [1013, 633] width 880 height 16
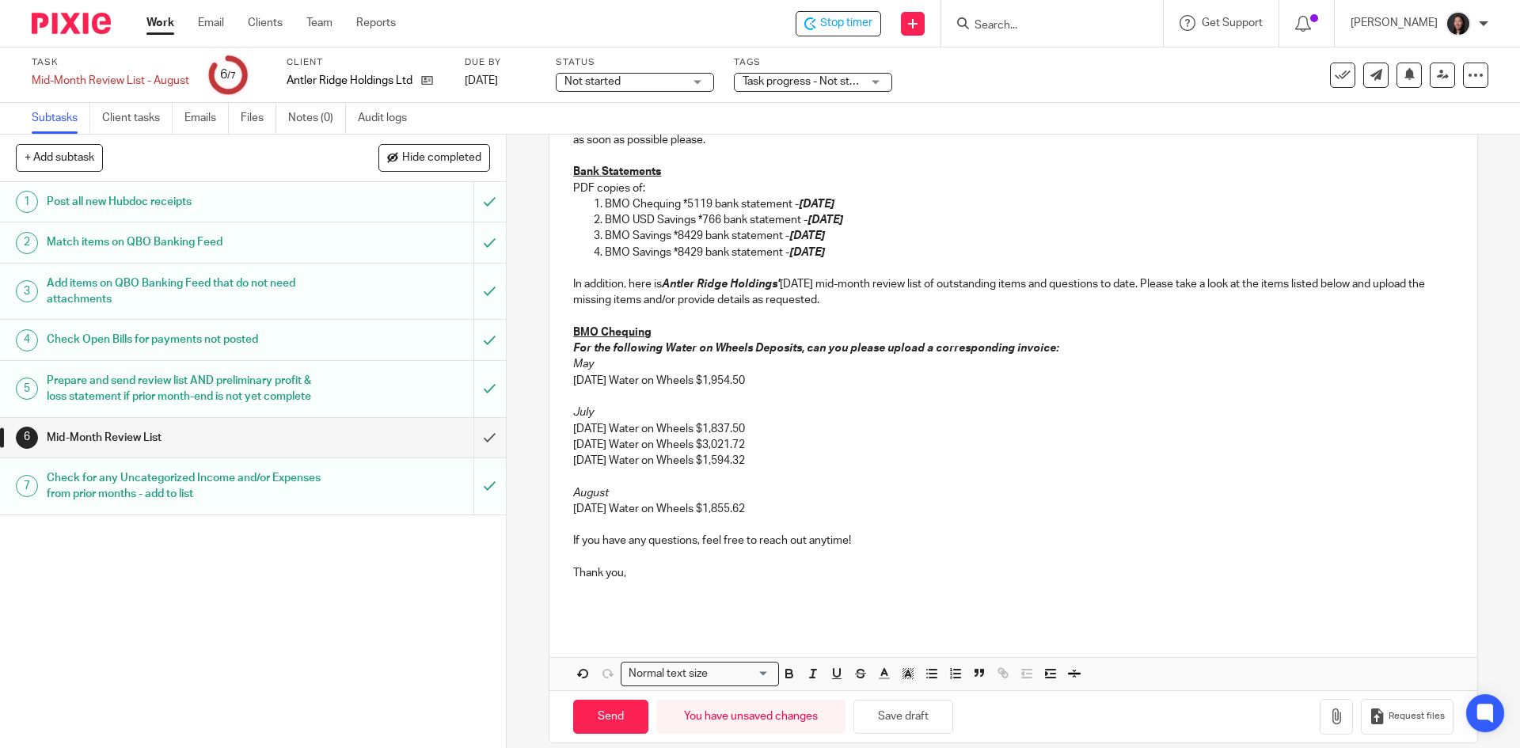
scroll to position [301, 0]
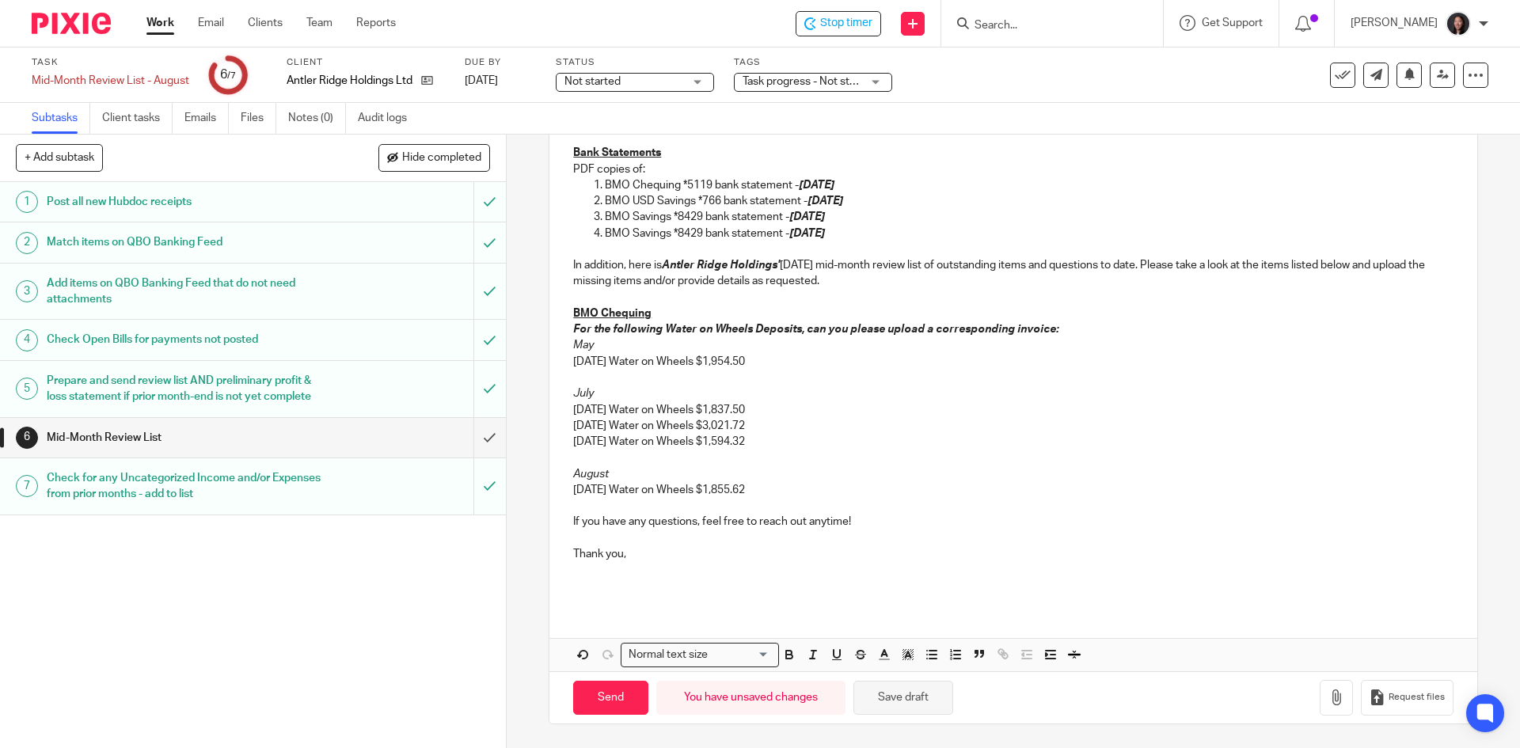
click at [910, 706] on button "Save draft" at bounding box center [903, 698] width 100 height 34
click at [894, 709] on button "Save draft" at bounding box center [903, 698] width 100 height 34
click at [635, 693] on input "Send" at bounding box center [610, 698] width 75 height 34
type input "Sent"
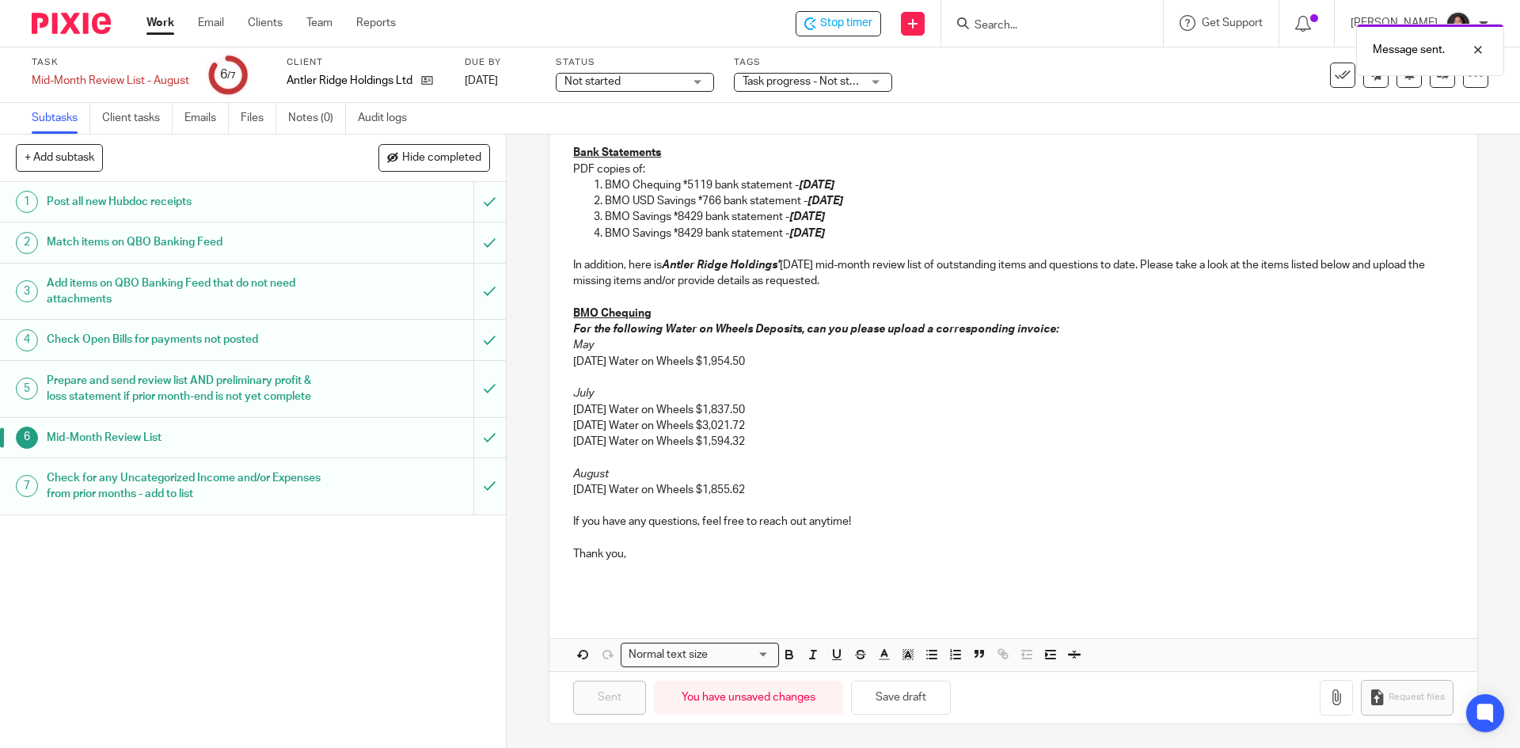
click at [150, 27] on link "Work" at bounding box center [160, 23] width 28 height 16
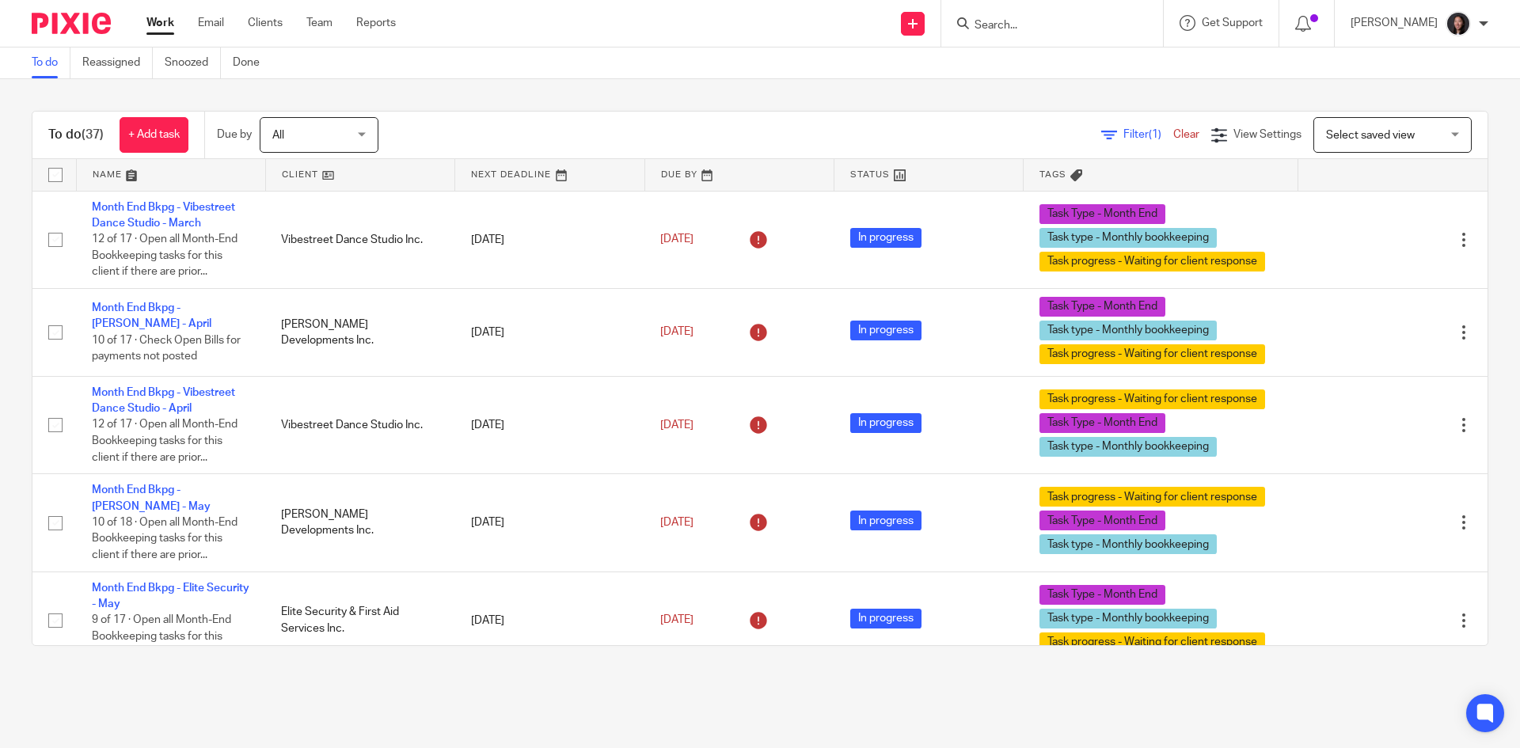
click at [220, 170] on link at bounding box center [171, 175] width 188 height 32
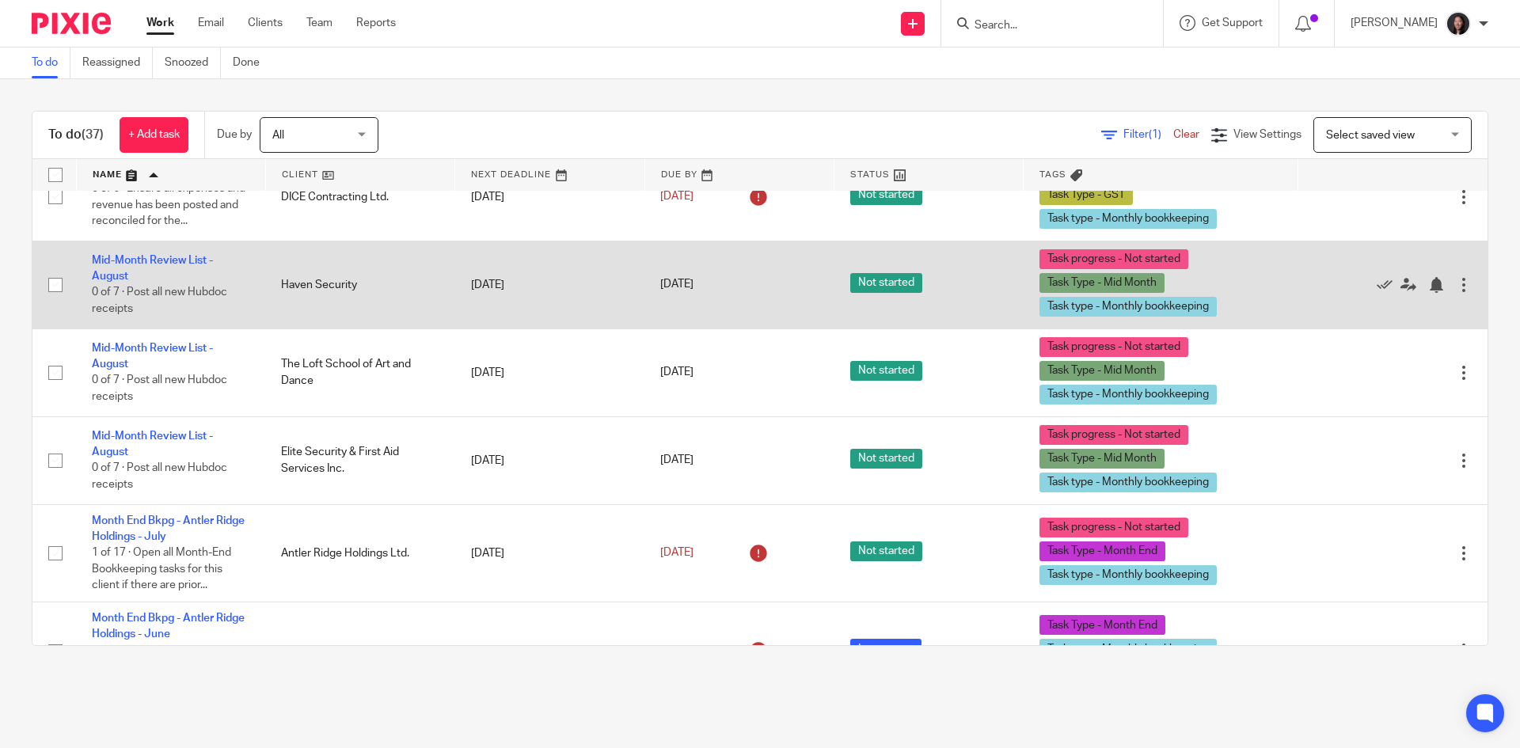
scroll to position [317, 0]
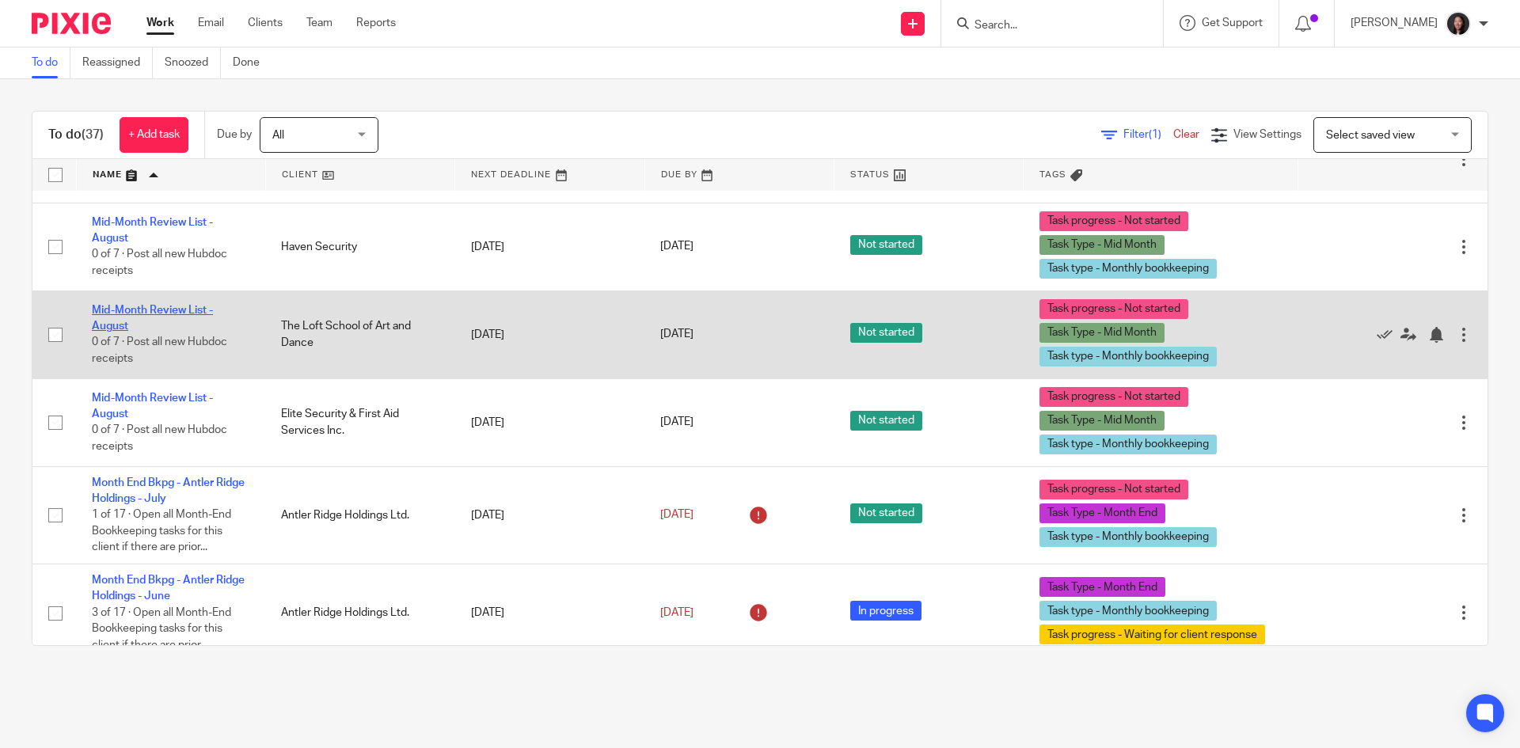
click at [157, 314] on link "Mid-Month Review List - August" at bounding box center [152, 318] width 121 height 27
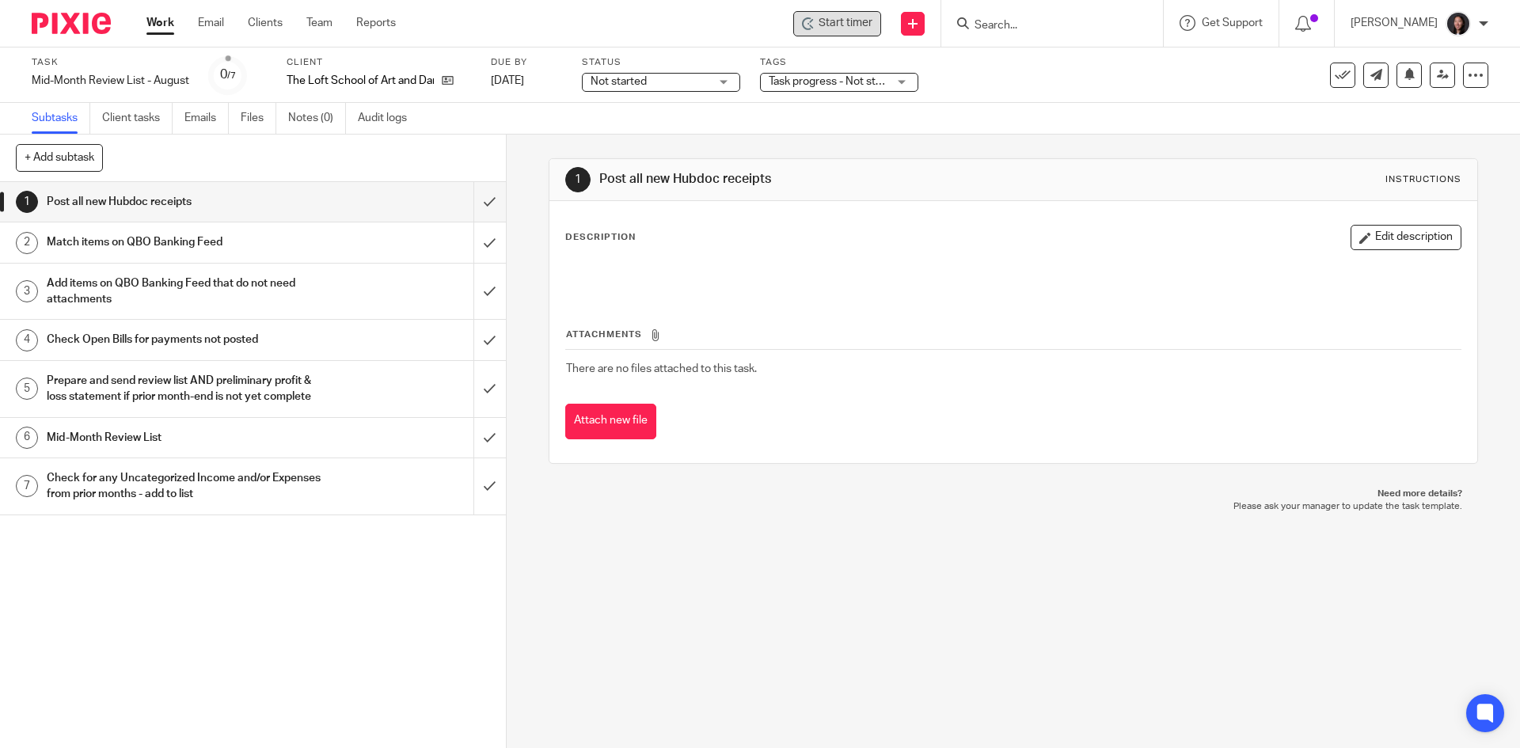
click at [872, 22] on span "Start timer" at bounding box center [846, 23] width 54 height 17
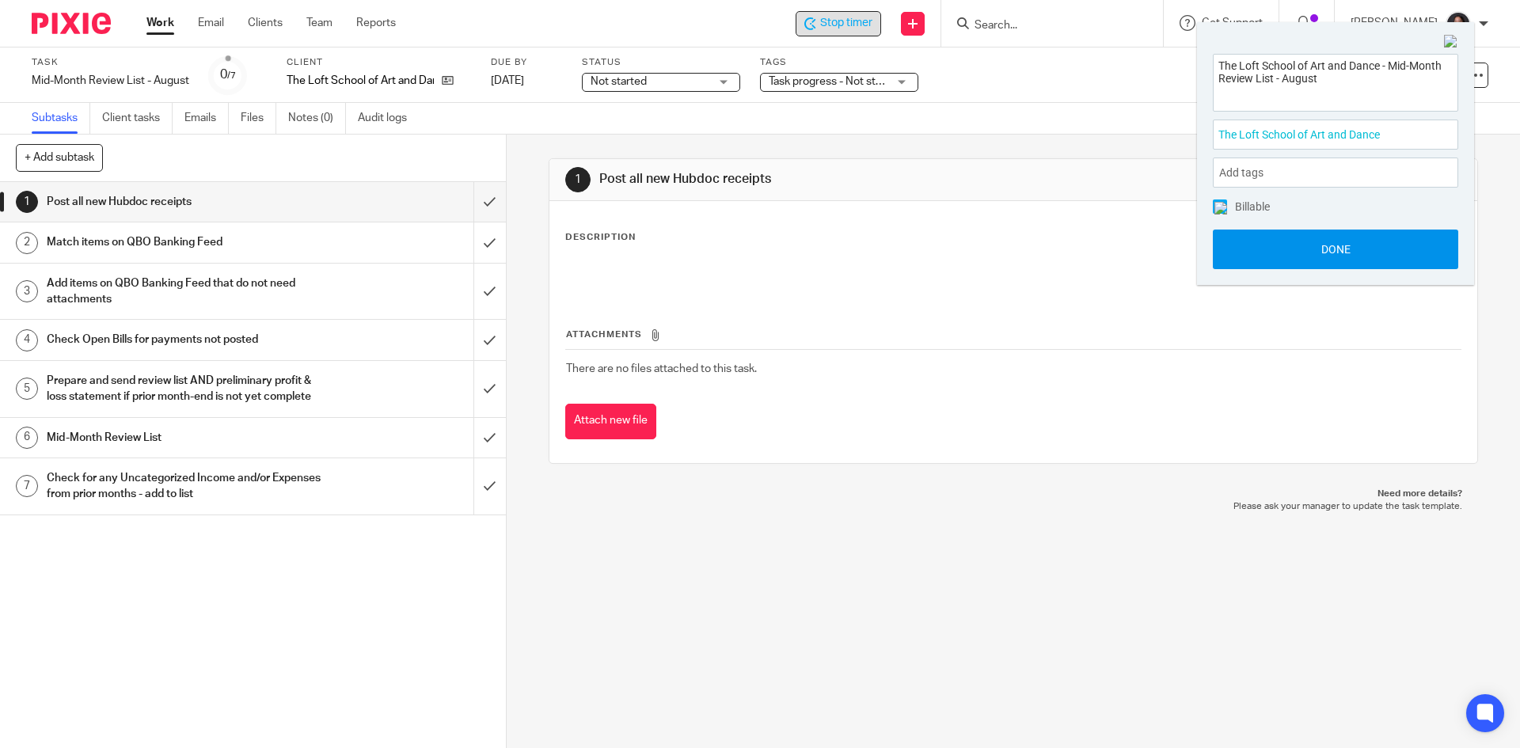
click at [1332, 247] on button "Done" at bounding box center [1335, 250] width 245 height 40
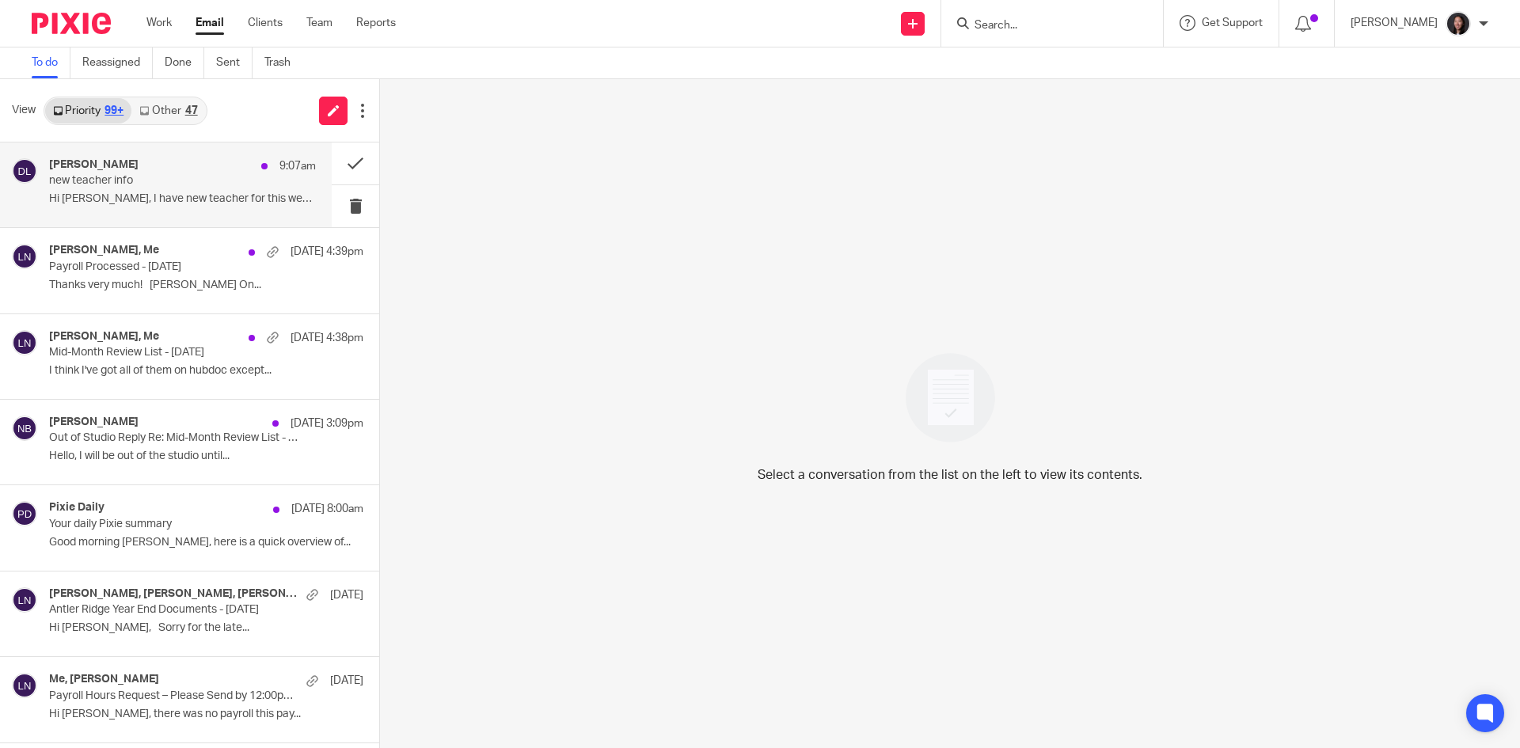
click at [168, 188] on div "[PERSON_NAME] 9:07am new teacher info Hi [PERSON_NAME], I have new teacher for …" at bounding box center [182, 184] width 267 height 53
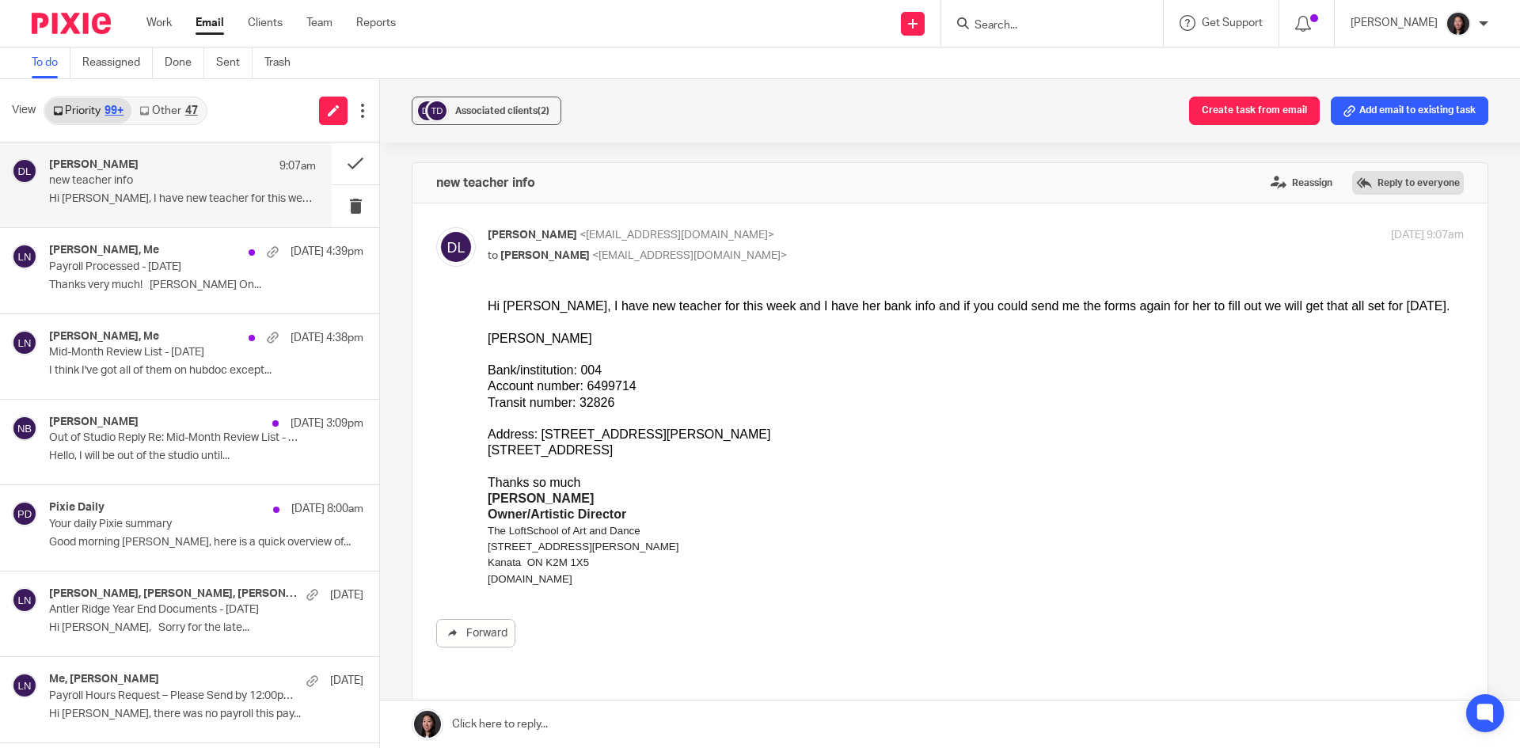
click at [1369, 185] on label "Reply to everyone" at bounding box center [1408, 183] width 112 height 24
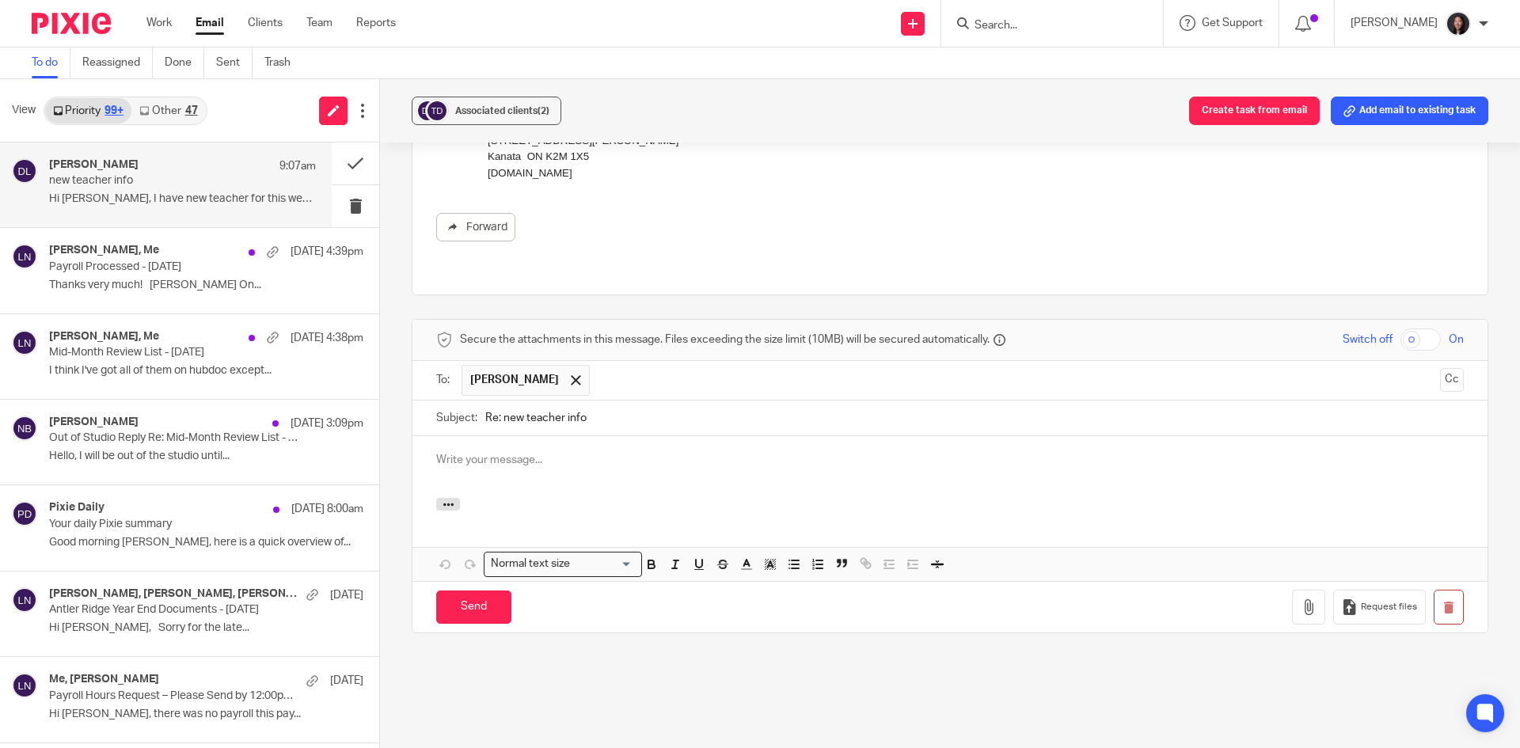
click at [564, 452] on p at bounding box center [950, 460] width 1028 height 16
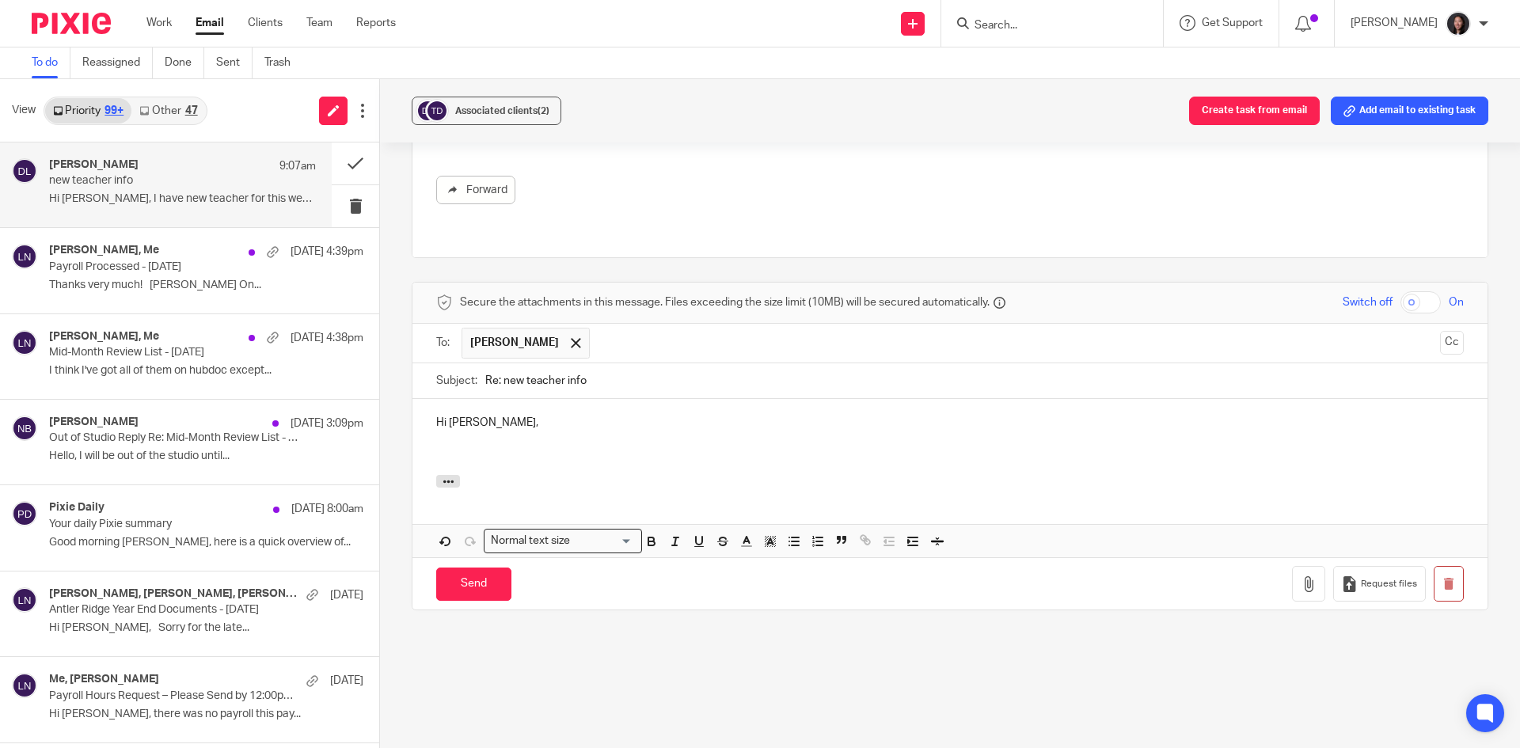
scroll to position [475, 0]
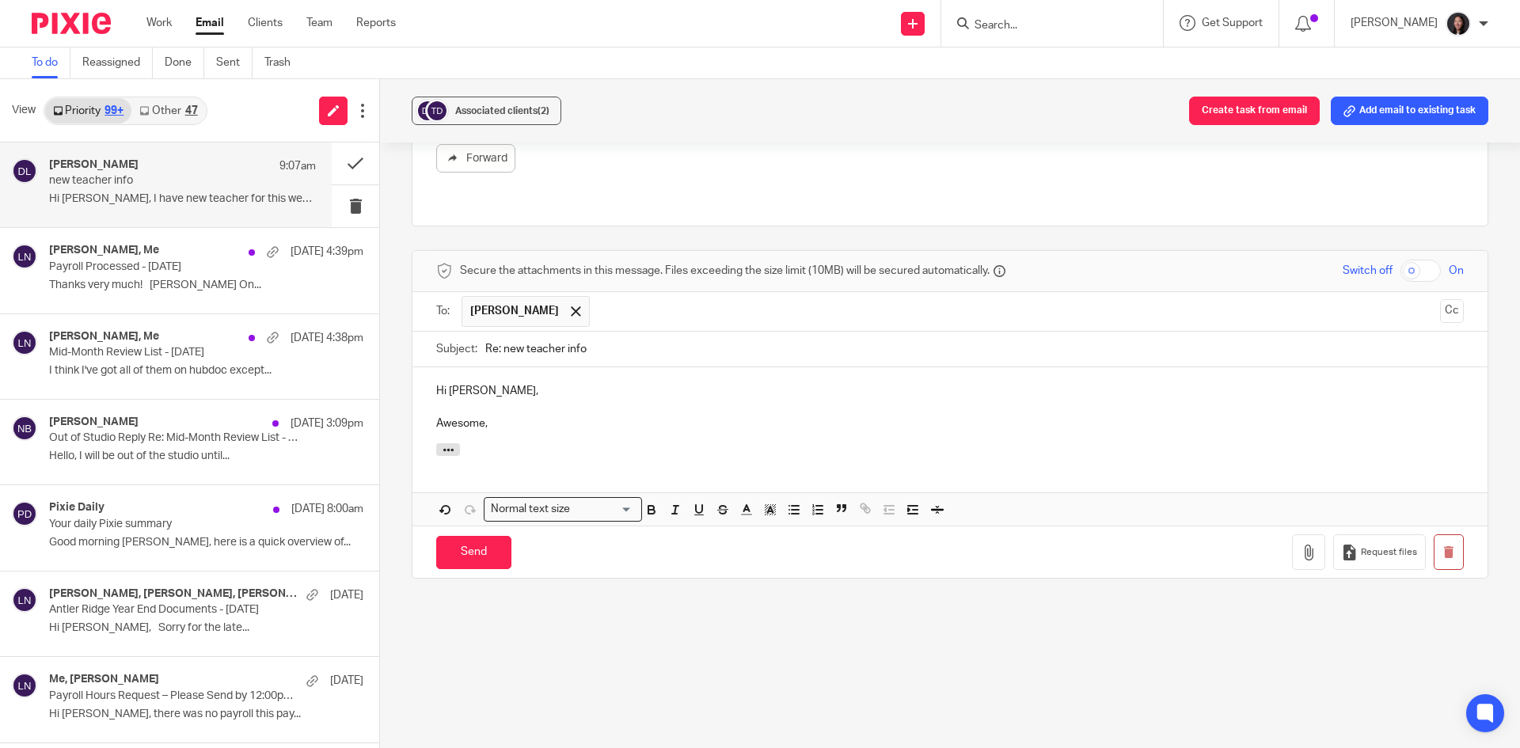
click at [501, 416] on p "Awesome," at bounding box center [950, 424] width 1028 height 16
drag, startPoint x: 499, startPoint y: 396, endPoint x: 427, endPoint y: 397, distance: 72.1
click at [427, 397] on div "Hi [PERSON_NAME], Awesome," at bounding box center [949, 405] width 1075 height 76
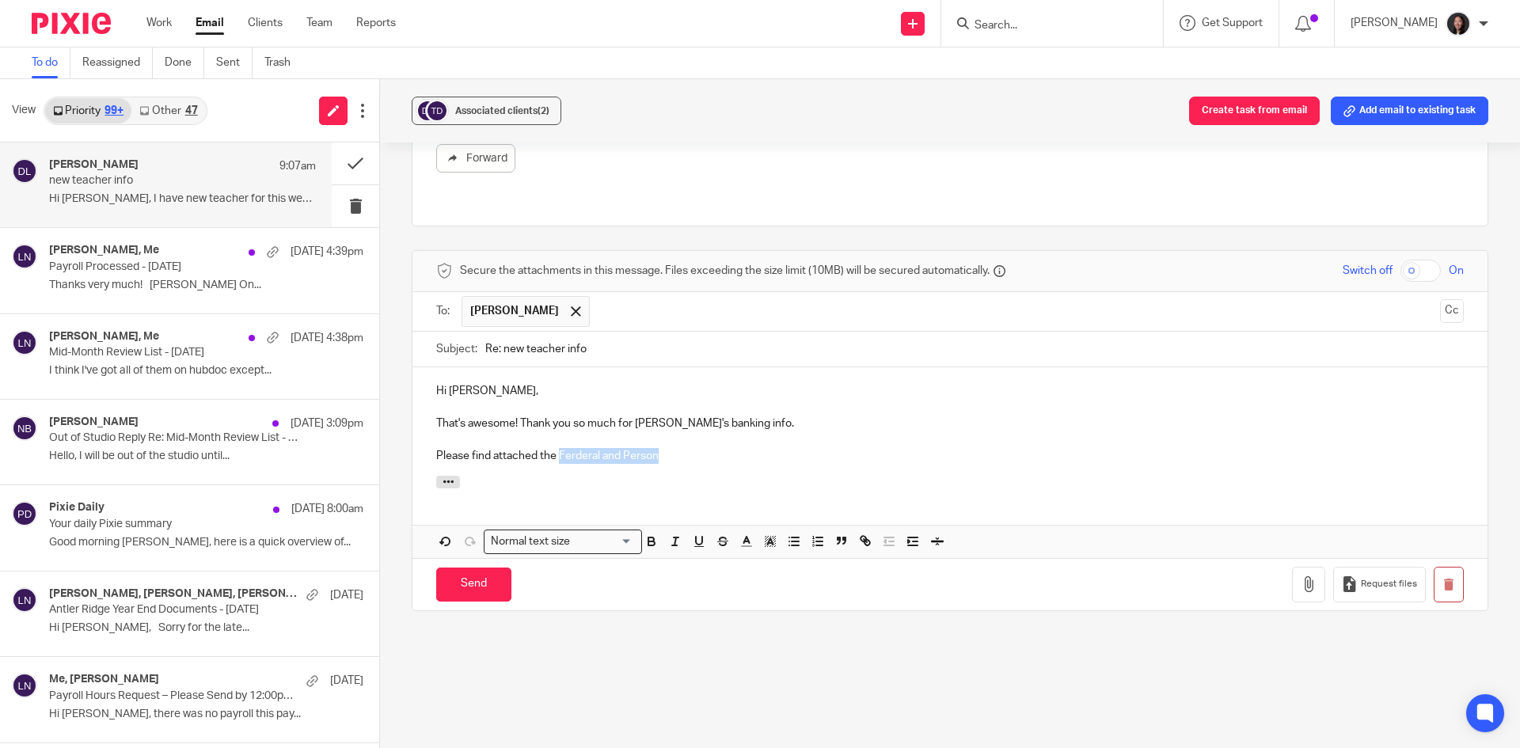
drag, startPoint x: 675, startPoint y: 428, endPoint x: 555, endPoint y: 436, distance: 120.7
click at [555, 436] on div "Hi [PERSON_NAME], That's awesome! Thank you so much for [PERSON_NAME]'s banking…" at bounding box center [949, 421] width 1075 height 108
click at [1301, 576] on icon "button" at bounding box center [1309, 584] width 16 height 16
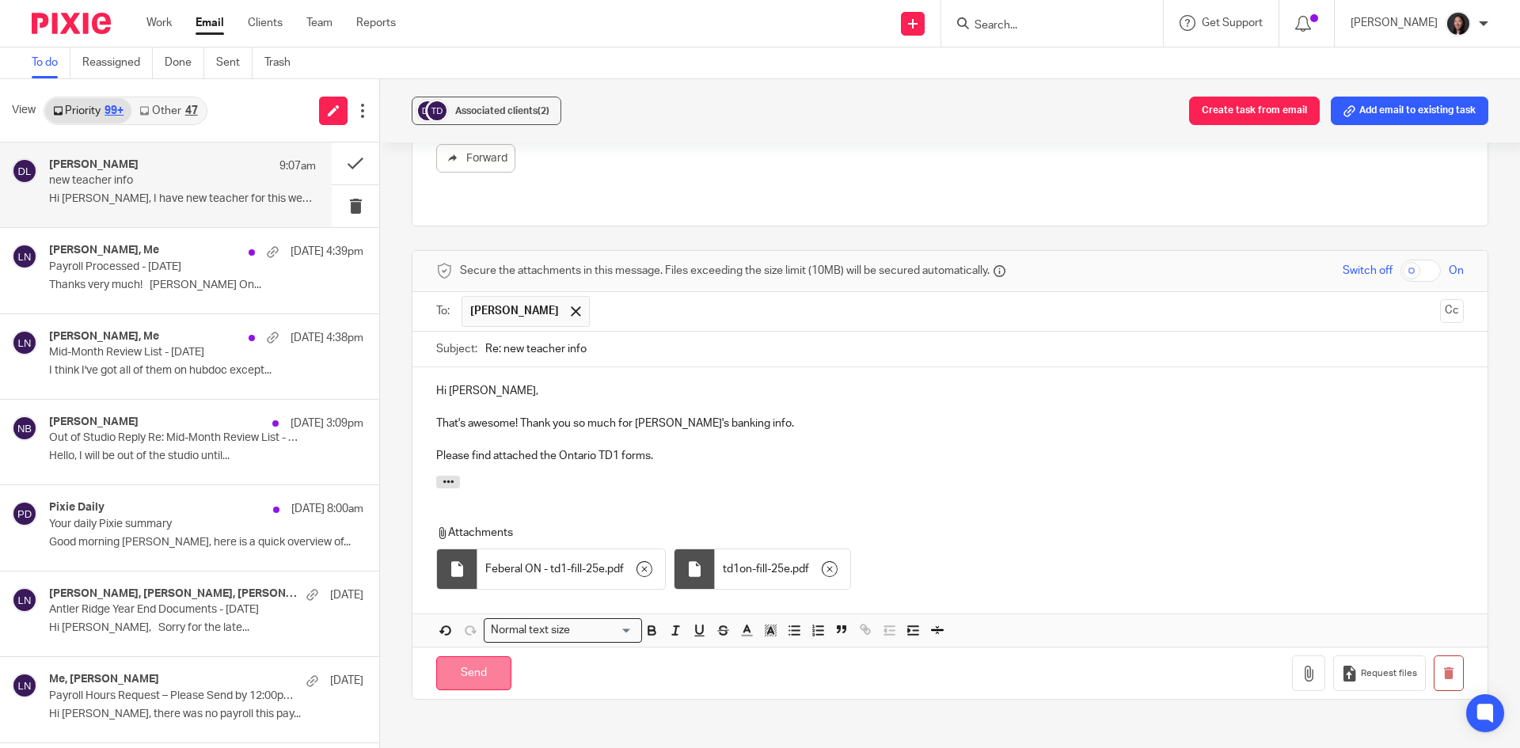
click at [462, 656] on input "Send" at bounding box center [473, 673] width 75 height 34
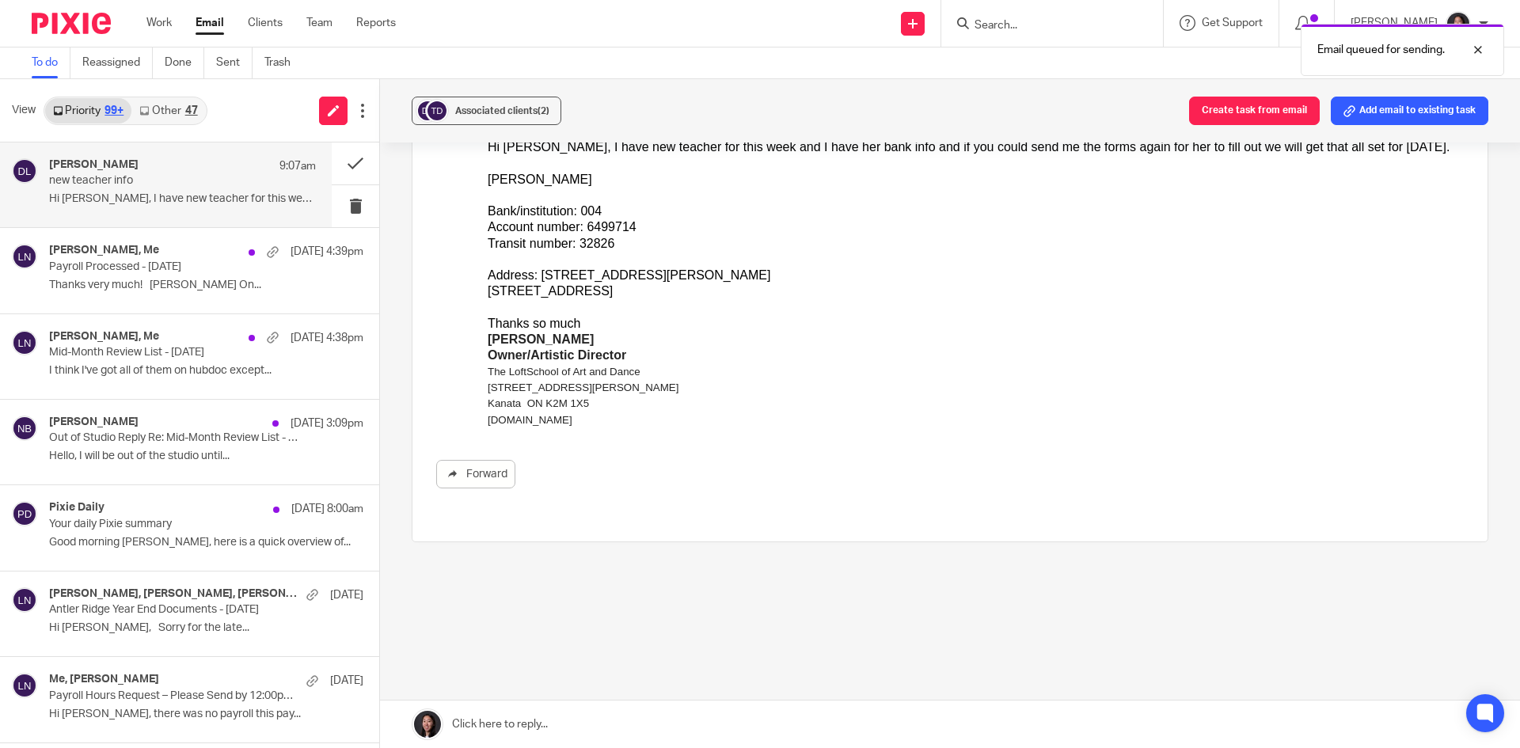
scroll to position [130, 0]
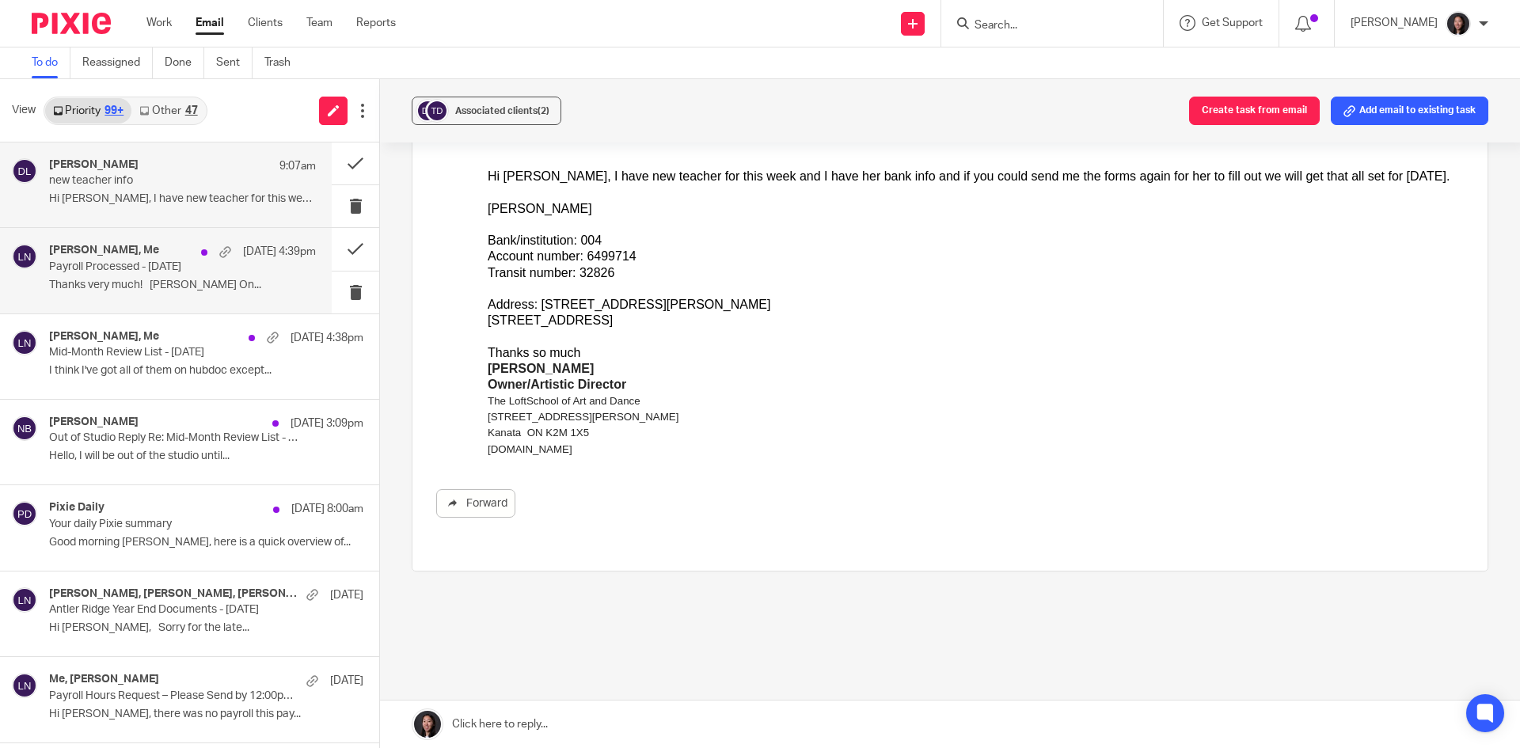
click at [111, 276] on div "[PERSON_NAME], Me [DATE] 4:39pm Payroll Processed - [DATE] Thanks very much! [P…" at bounding box center [182, 270] width 267 height 53
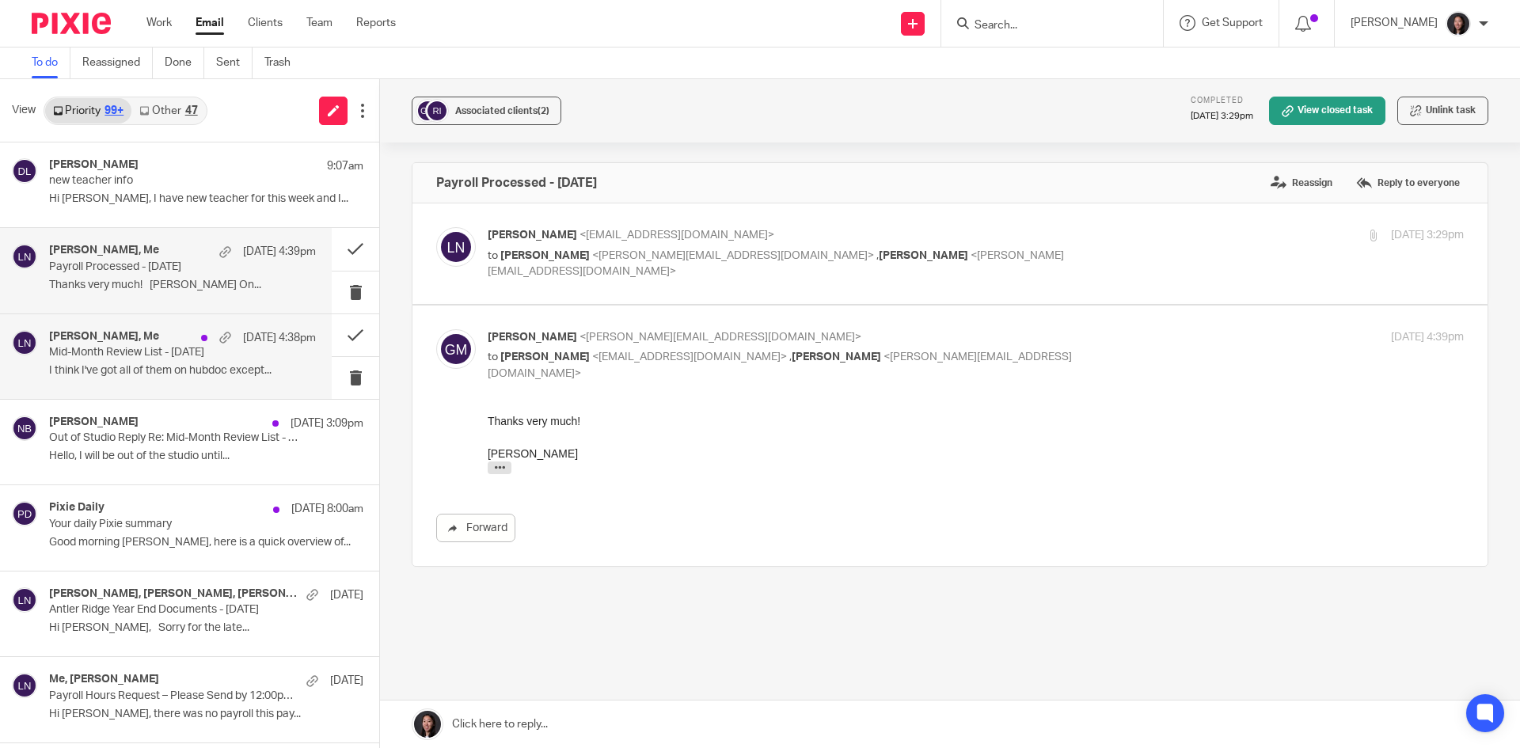
scroll to position [0, 0]
click at [192, 373] on p "I think I've got all of them on hubdoc except..." at bounding box center [182, 370] width 267 height 13
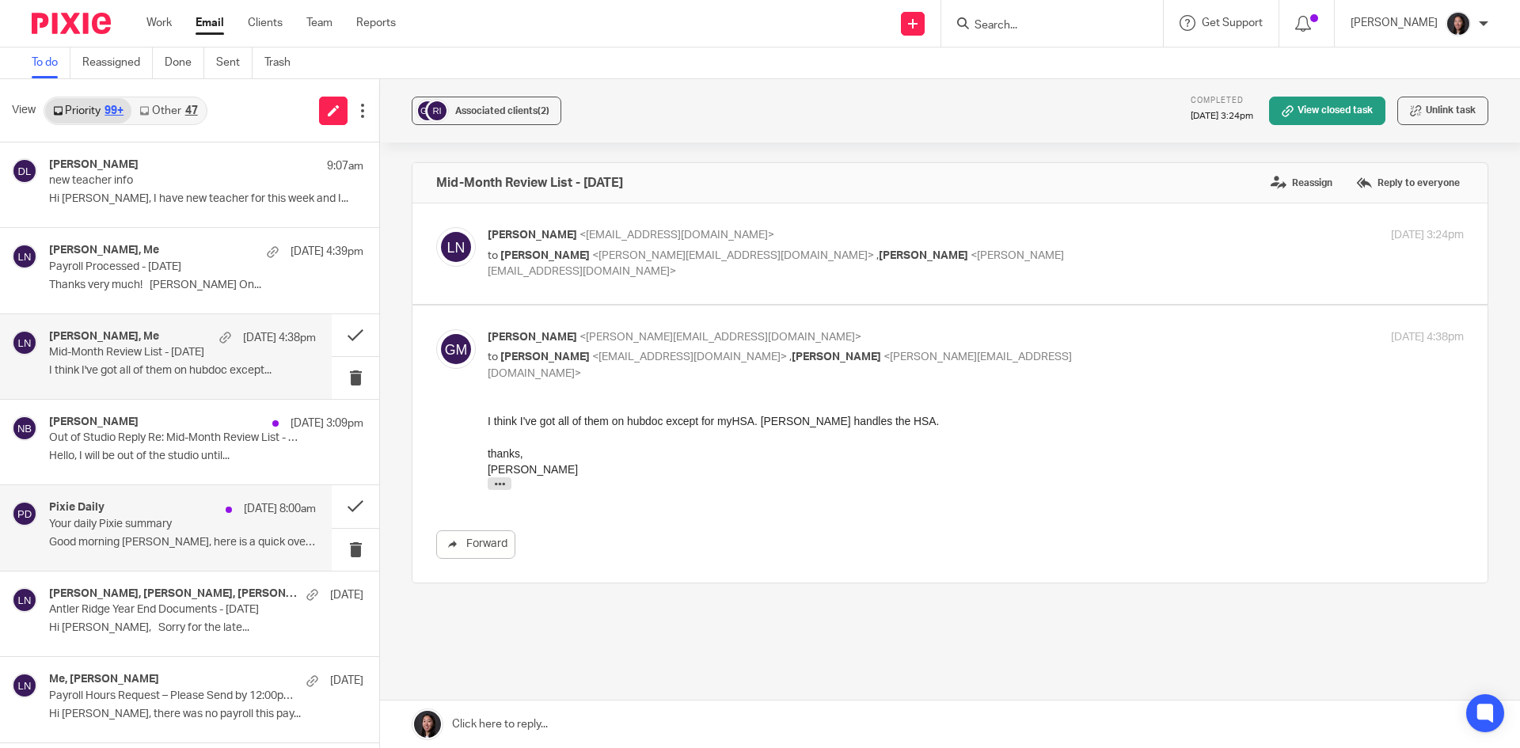
click at [162, 531] on div "Pixie Daily [DATE] 8:00am Your daily Pixie summary Good morning [PERSON_NAME], …" at bounding box center [182, 527] width 267 height 53
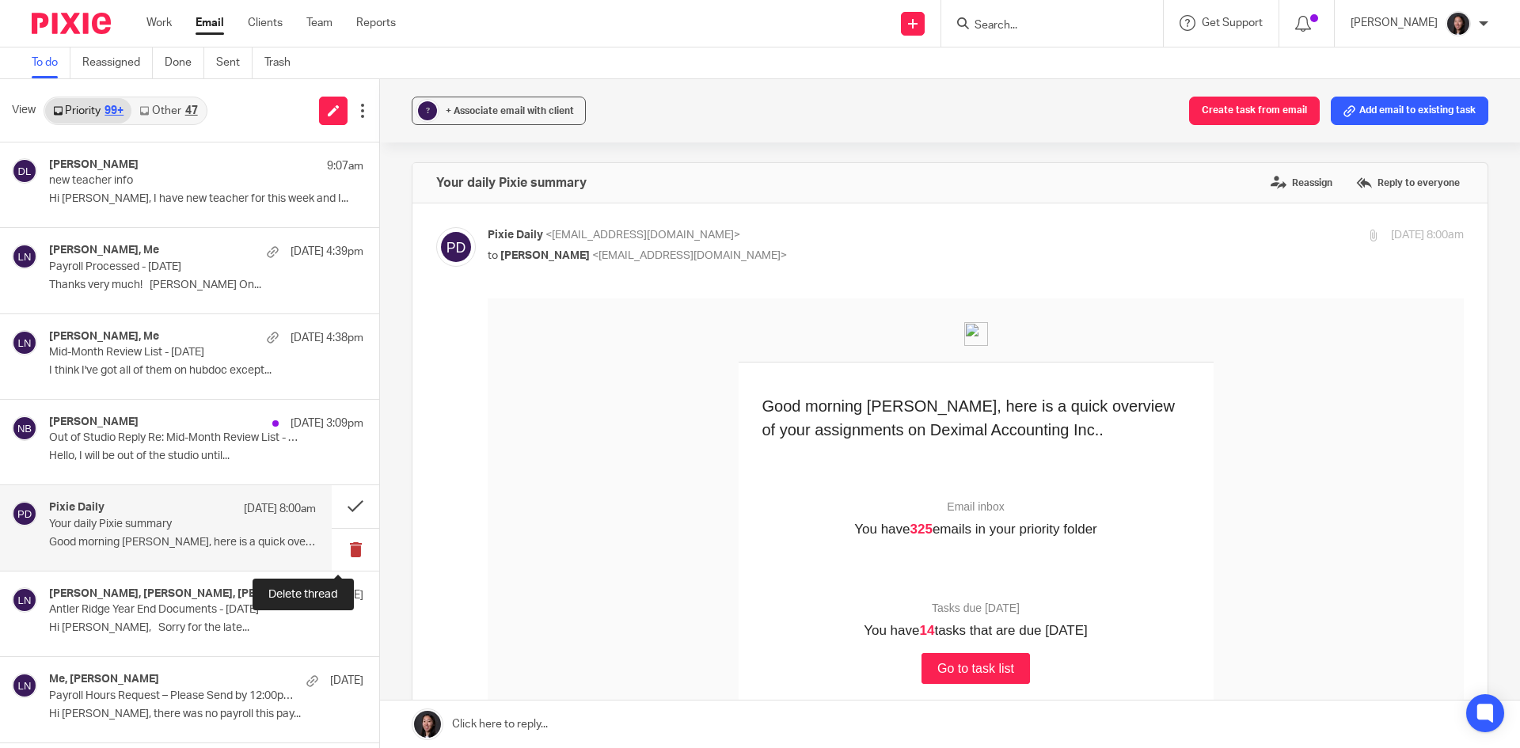
click at [332, 549] on button at bounding box center [356, 550] width 48 height 42
